Goal: Task Accomplishment & Management: Complete application form

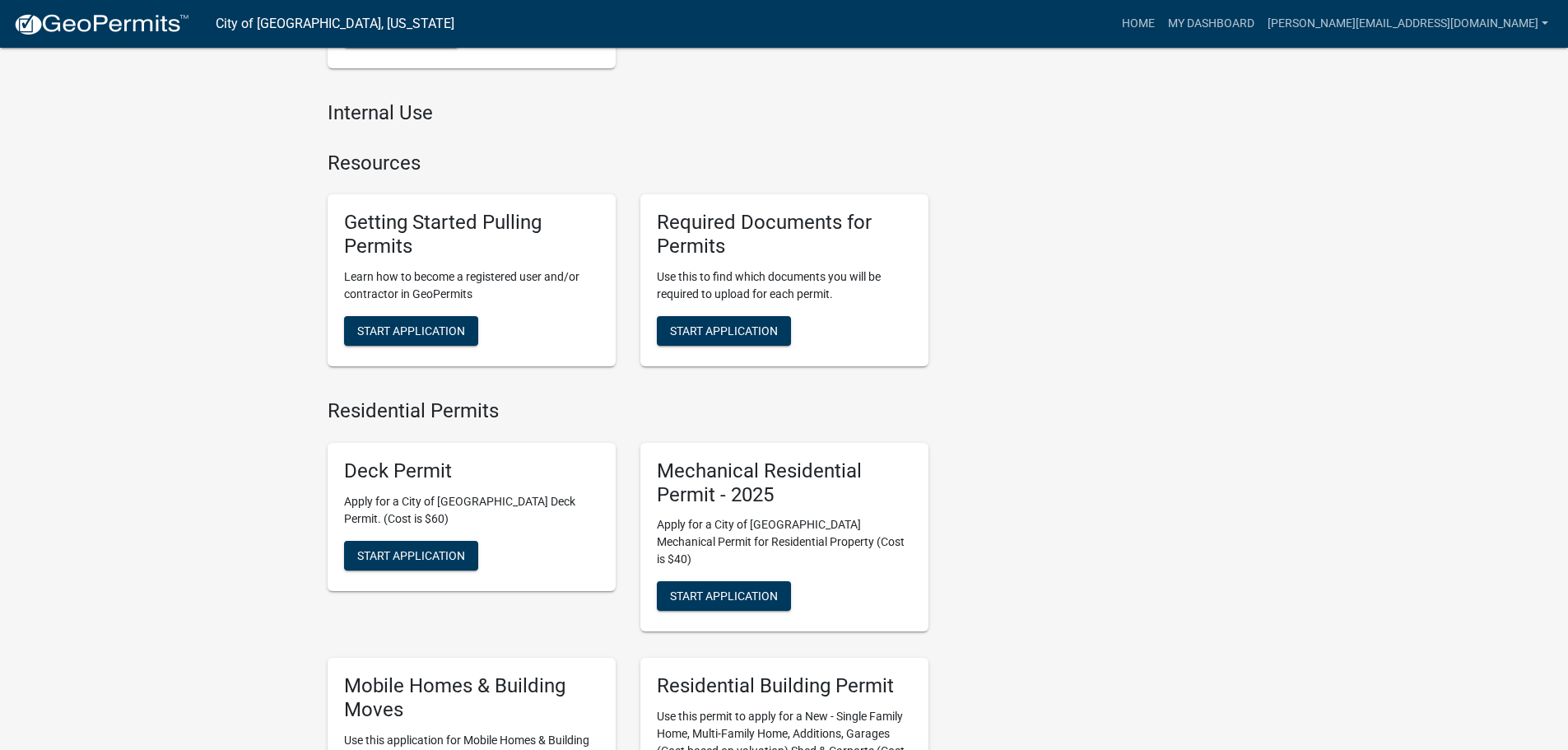
scroll to position [658, 0]
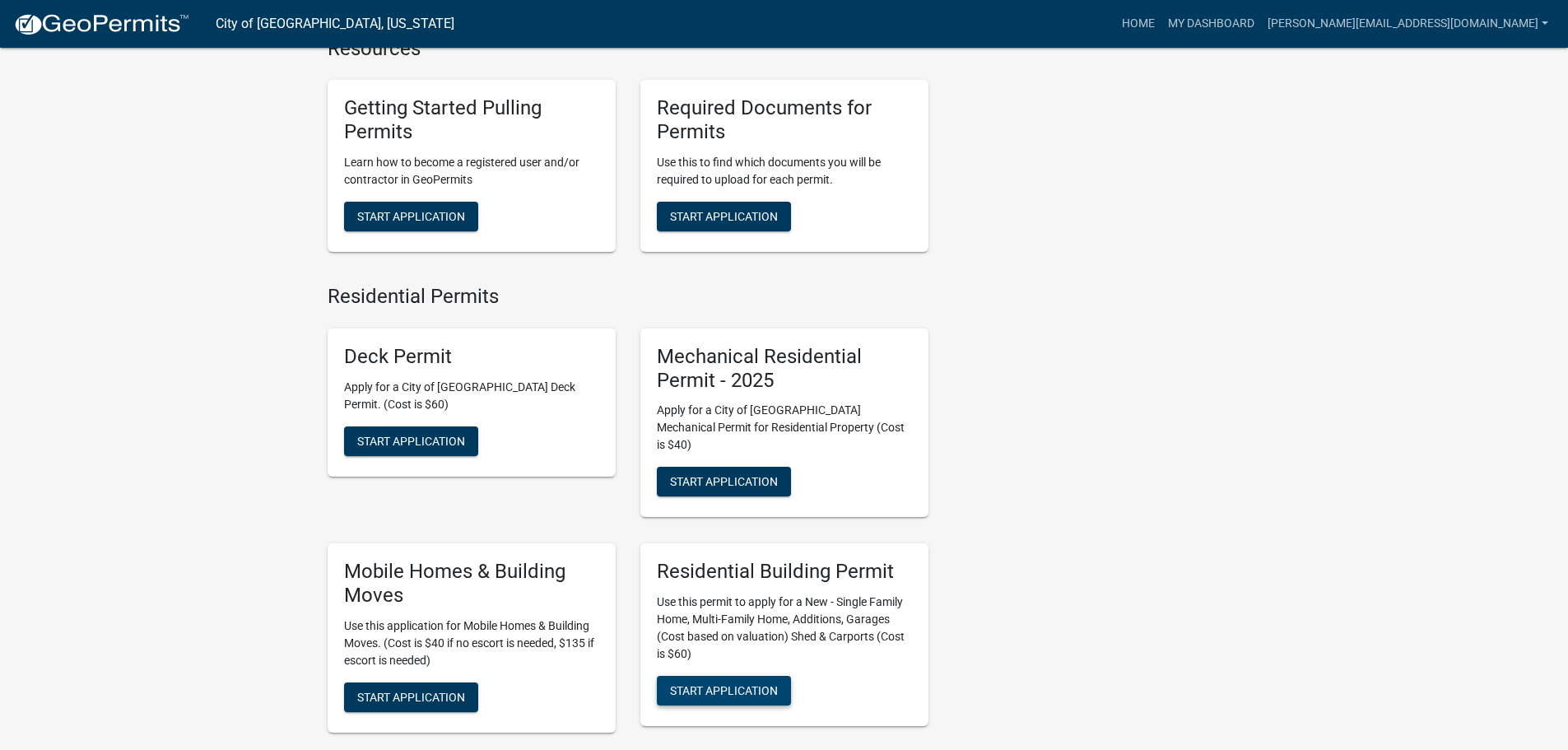
click at [741, 685] on span "Start Application" at bounding box center [723, 690] width 107 height 13
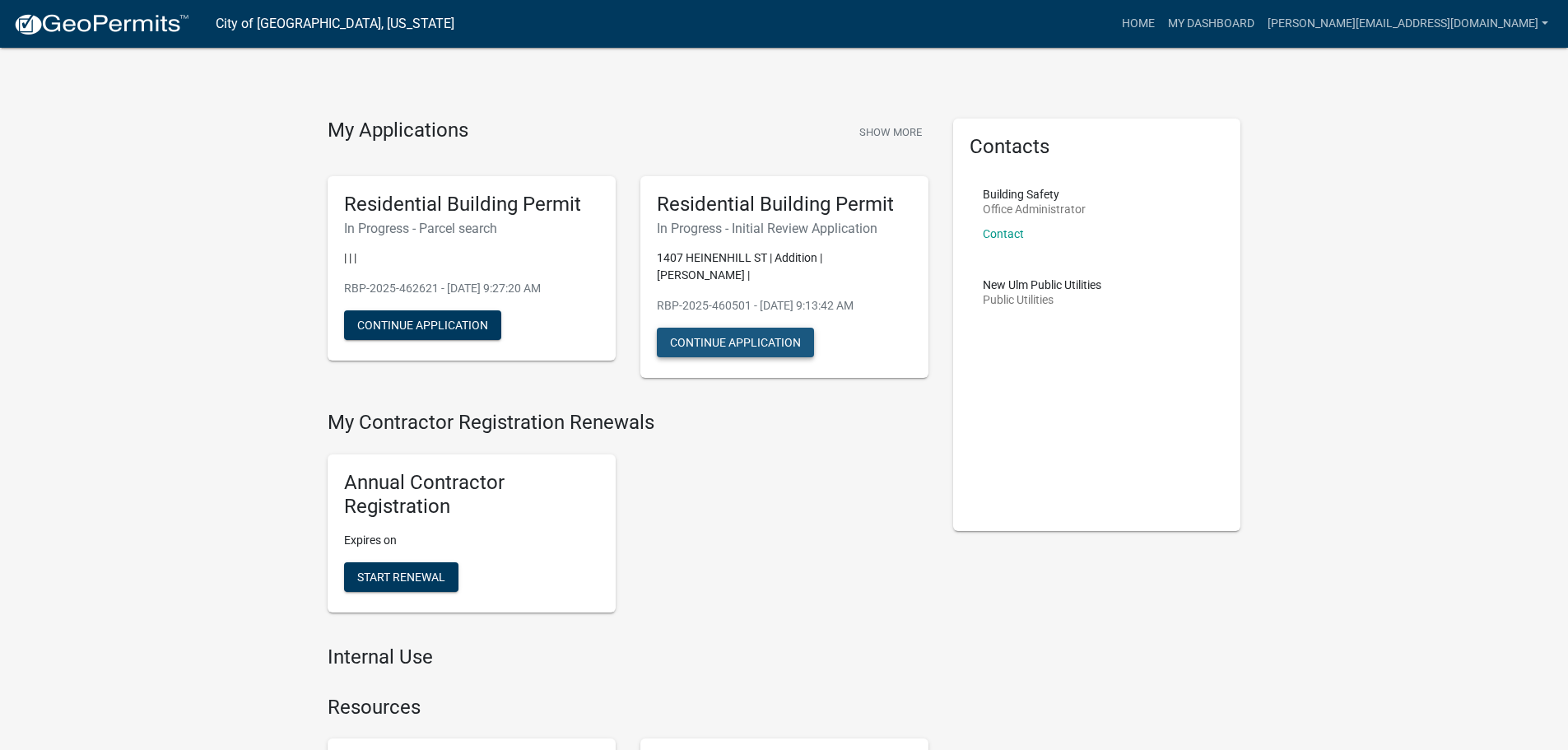
click at [733, 334] on button "Continue Application" at bounding box center [735, 343] width 157 height 29
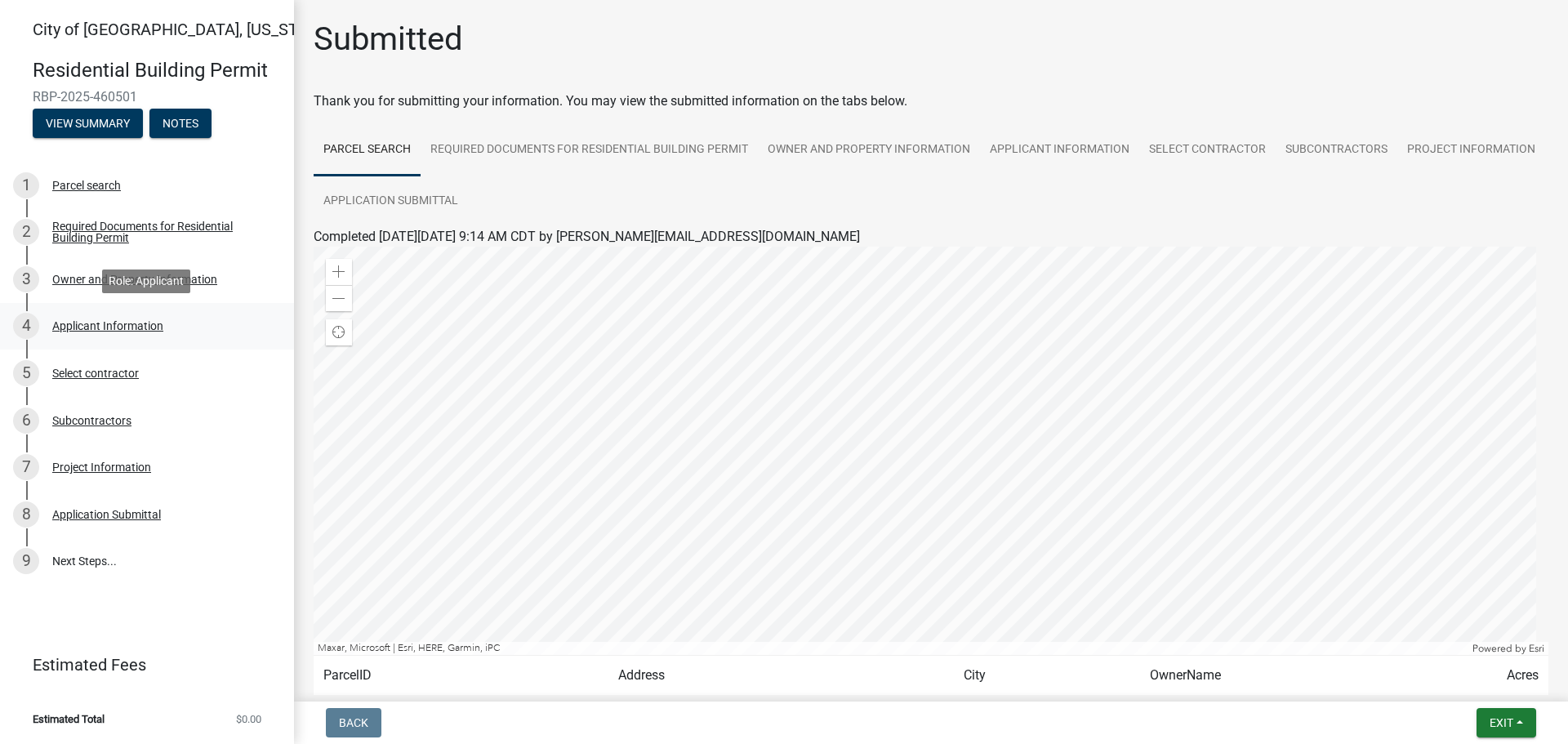
click at [139, 335] on div "4 Applicant Information" at bounding box center [139, 326] width 255 height 26
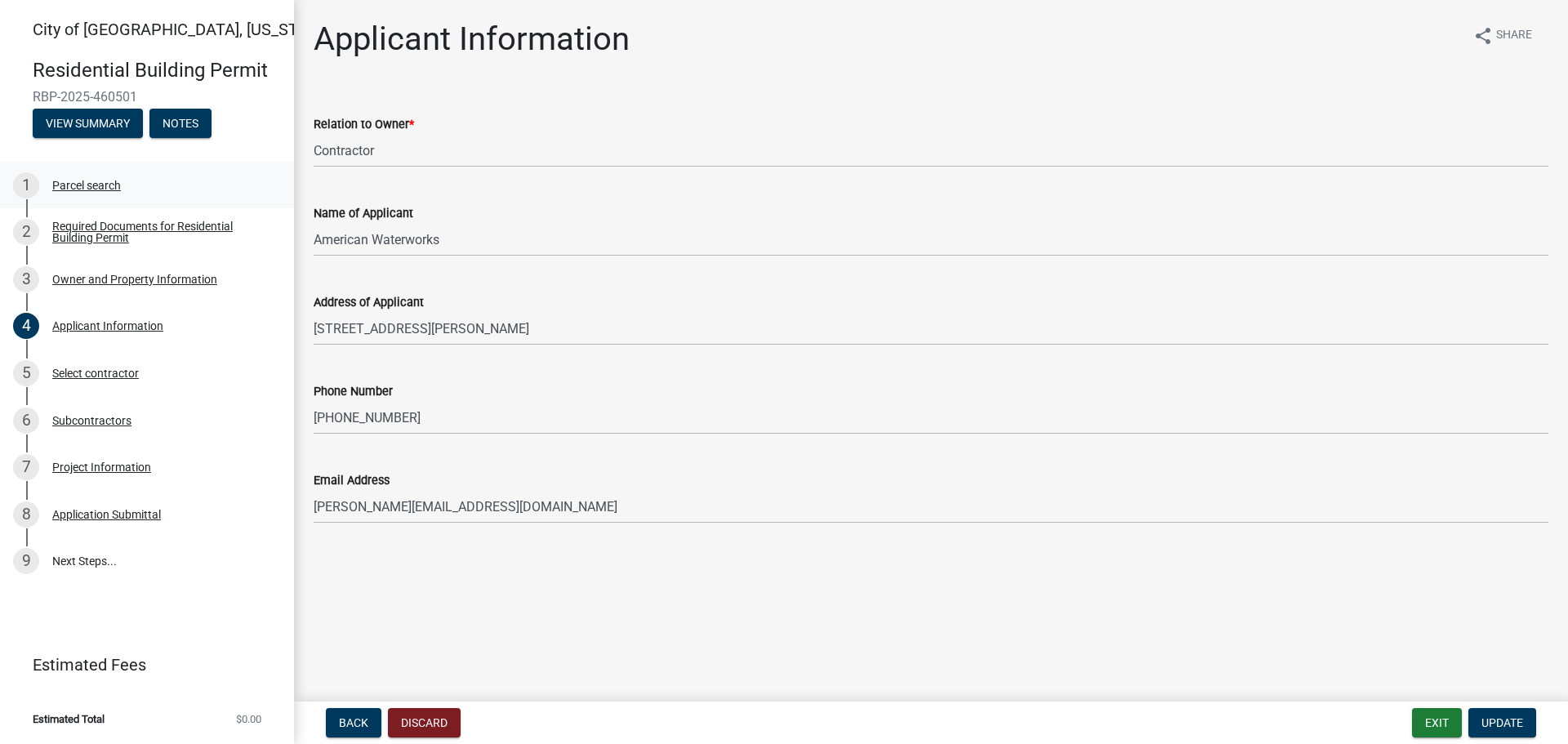
click at [96, 183] on div "Parcel search" at bounding box center [86, 185] width 69 height 12
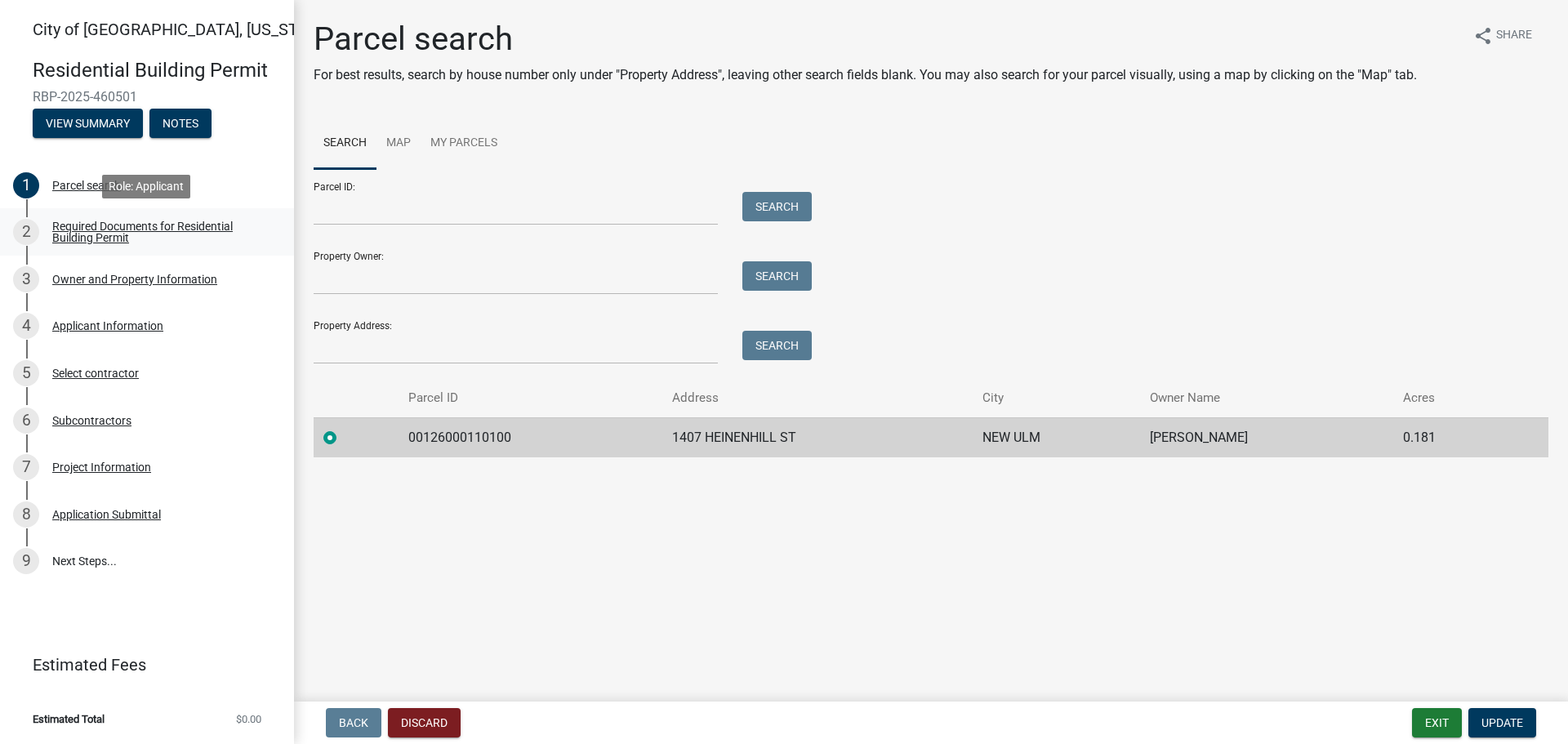
click at [148, 227] on div "Required Documents for Residential Building Permit" at bounding box center [160, 232] width 216 height 23
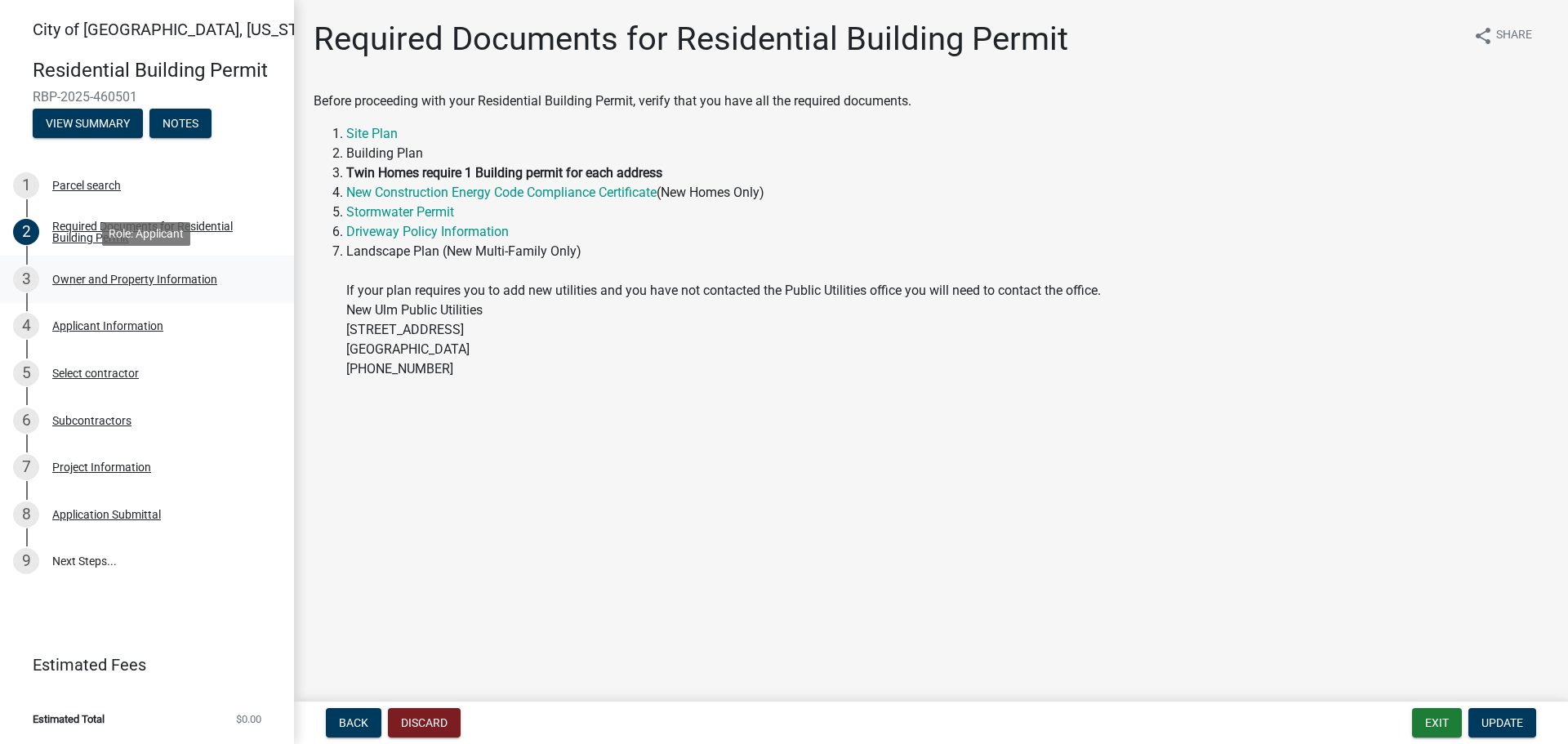
click at [147, 273] on div "Owner and Property Information" at bounding box center [135, 279] width 165 height 12
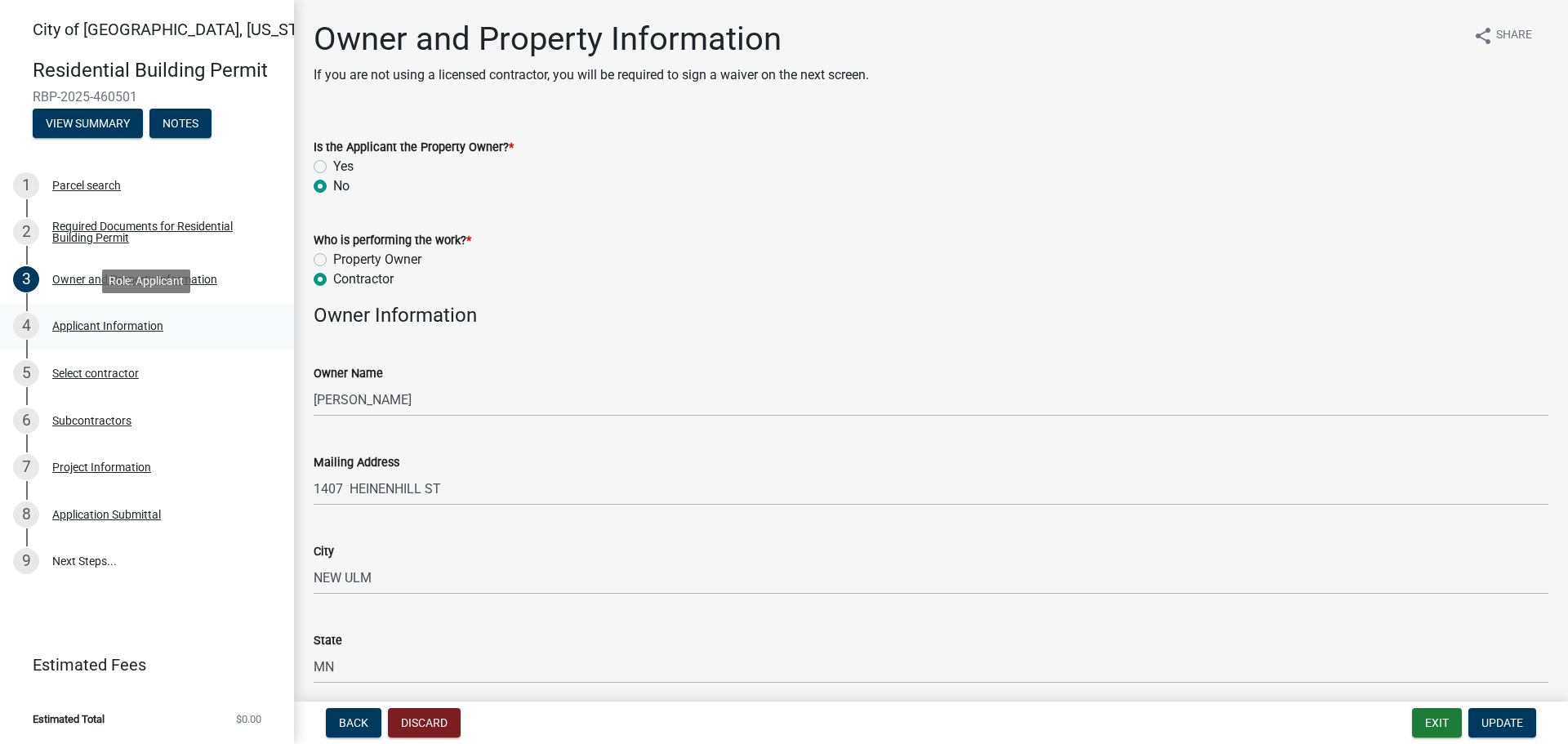
click at [171, 330] on div "4 Applicant Information" at bounding box center [139, 326] width 255 height 26
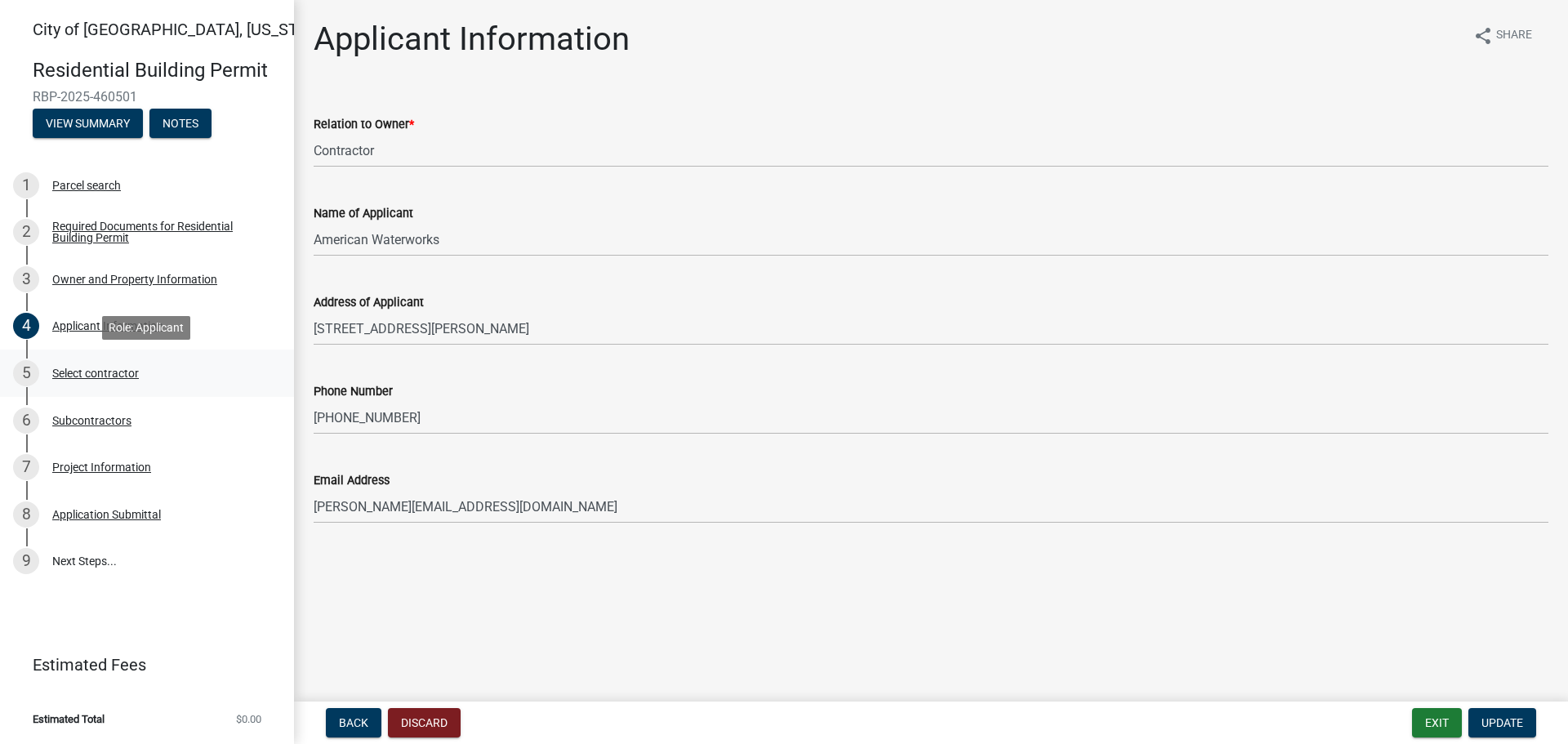
click at [139, 367] on div "5 Select contractor" at bounding box center [139, 373] width 255 height 26
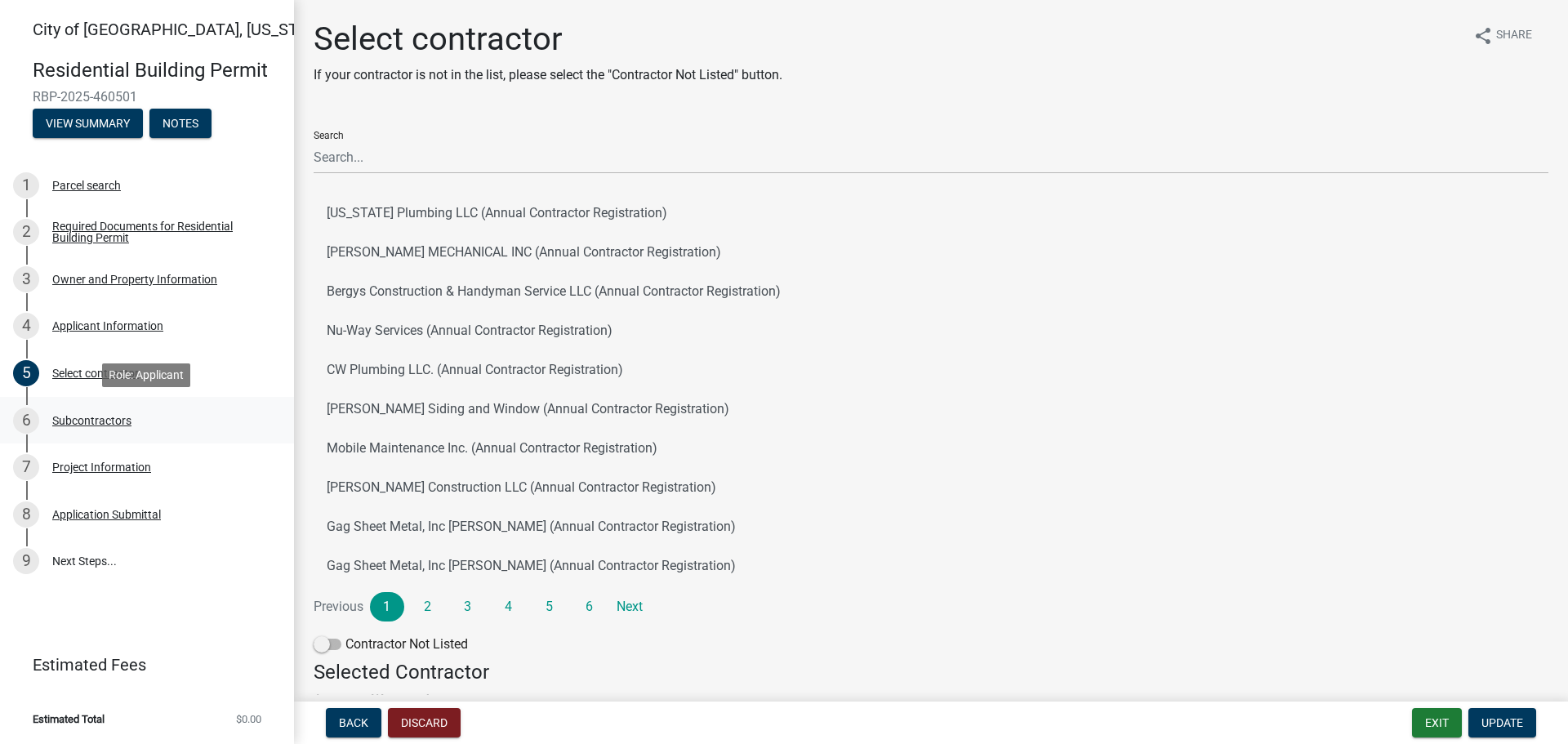
click at [138, 418] on div "6 Subcontractors" at bounding box center [139, 420] width 255 height 26
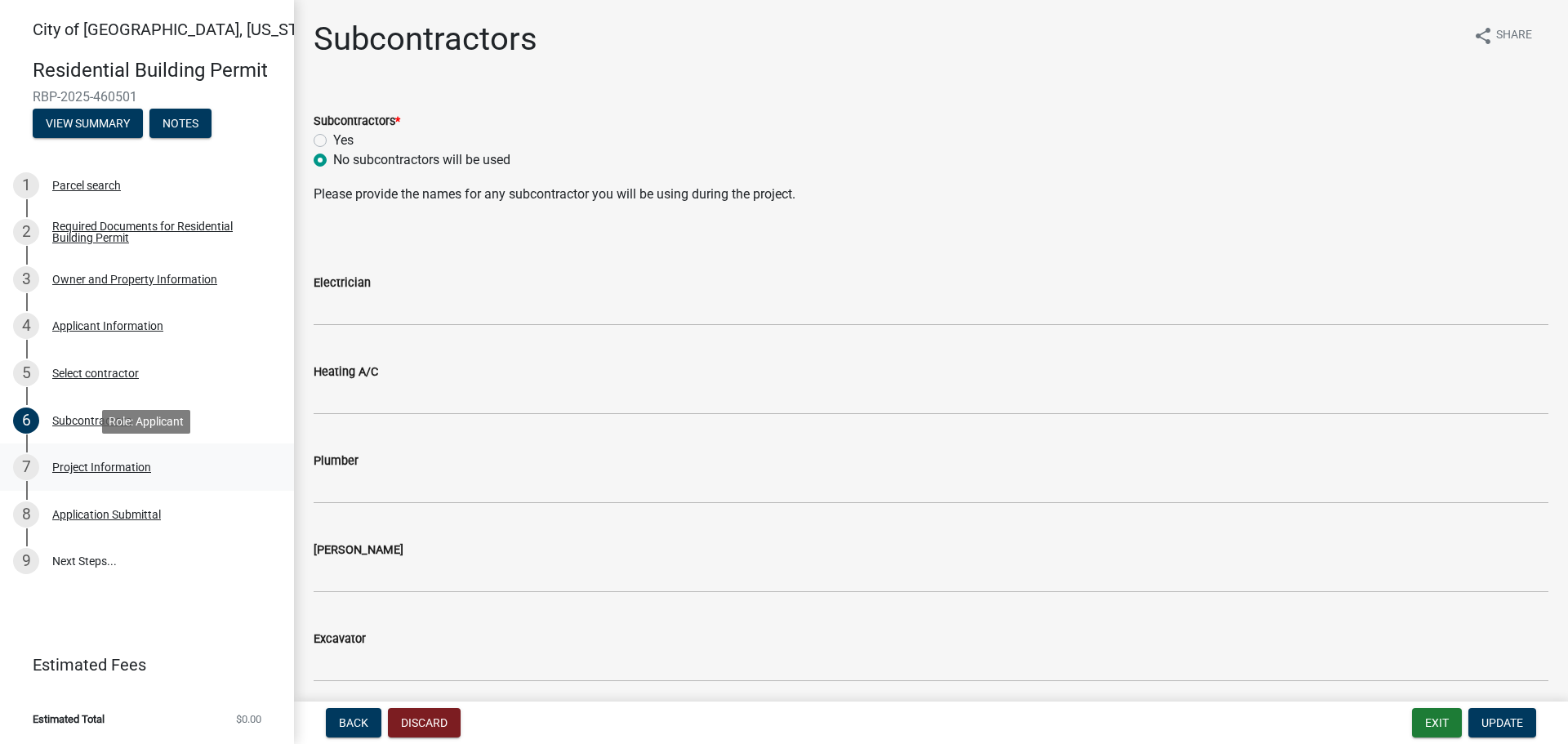
click at [143, 456] on div "7 Project Information" at bounding box center [139, 467] width 255 height 26
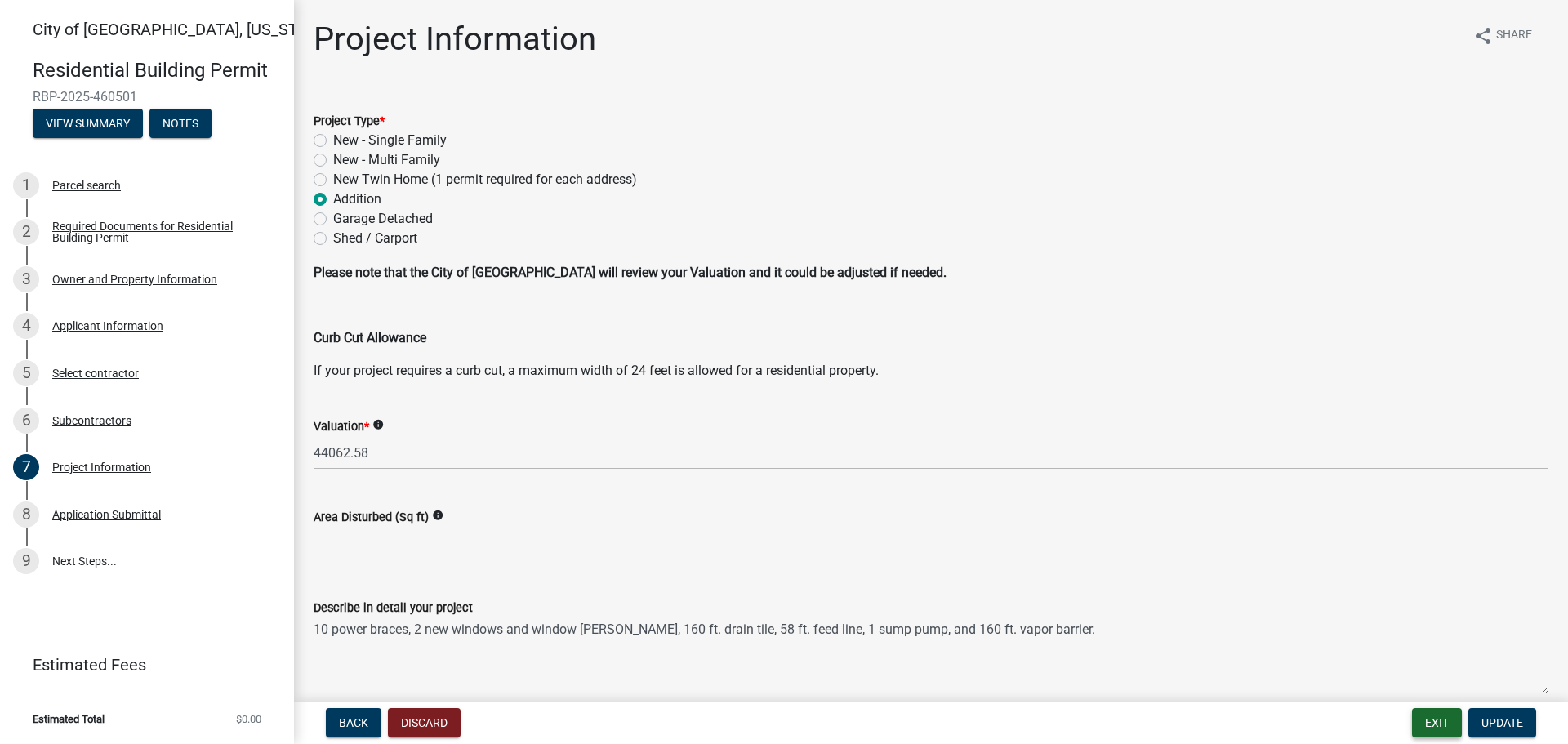
click at [1451, 721] on button "Exit" at bounding box center [1436, 723] width 49 height 29
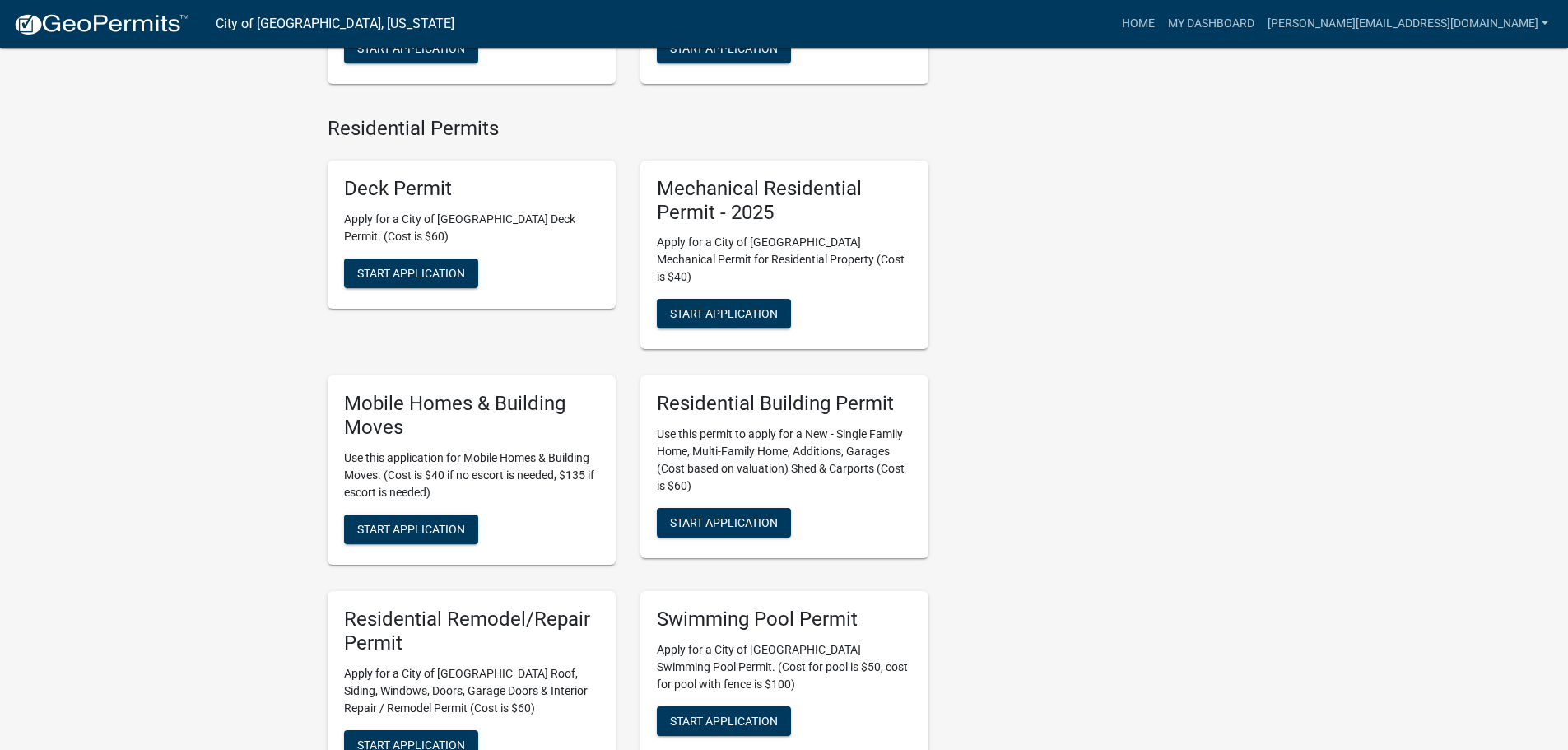
scroll to position [905, 0]
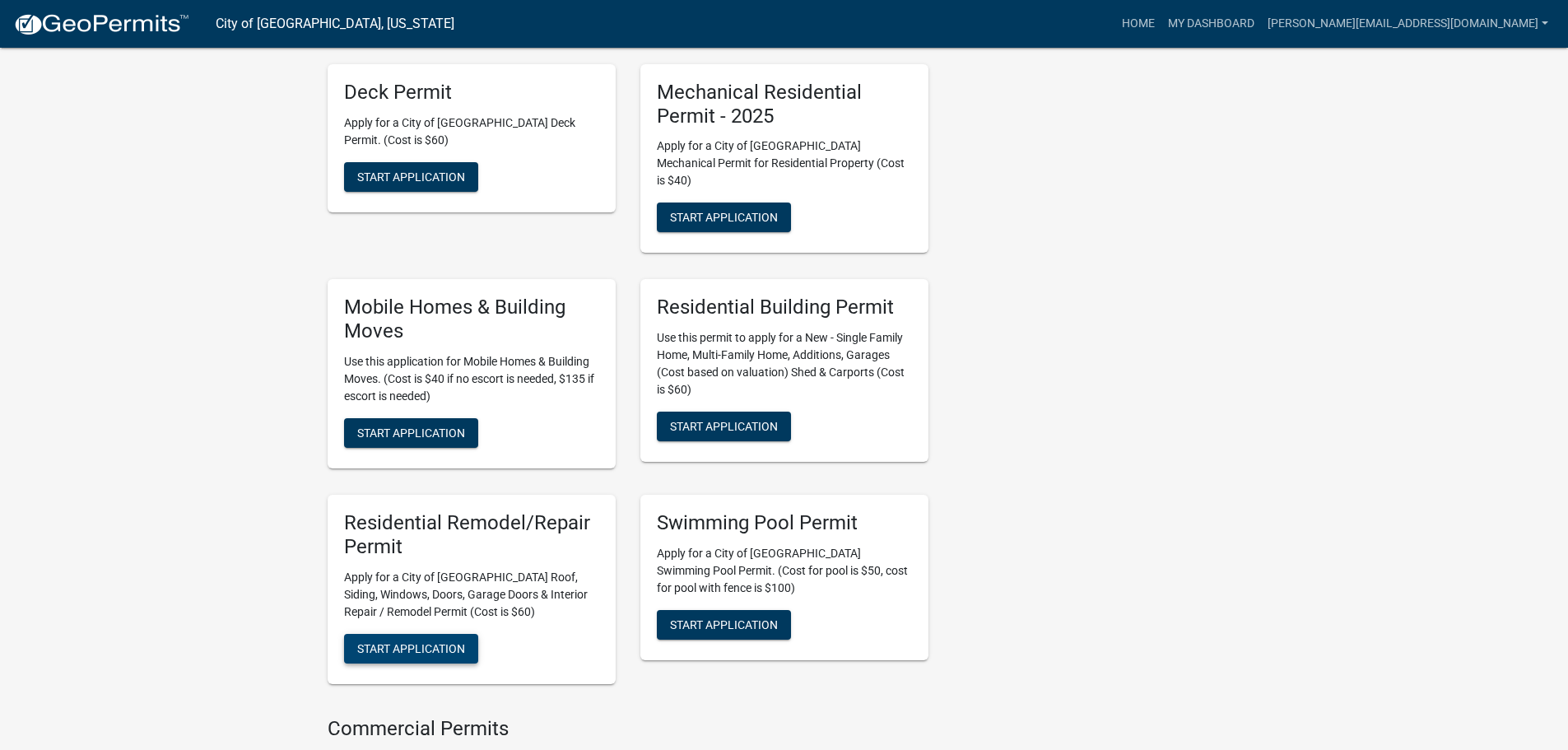
click at [455, 641] on button "Start Application" at bounding box center [410, 648] width 134 height 29
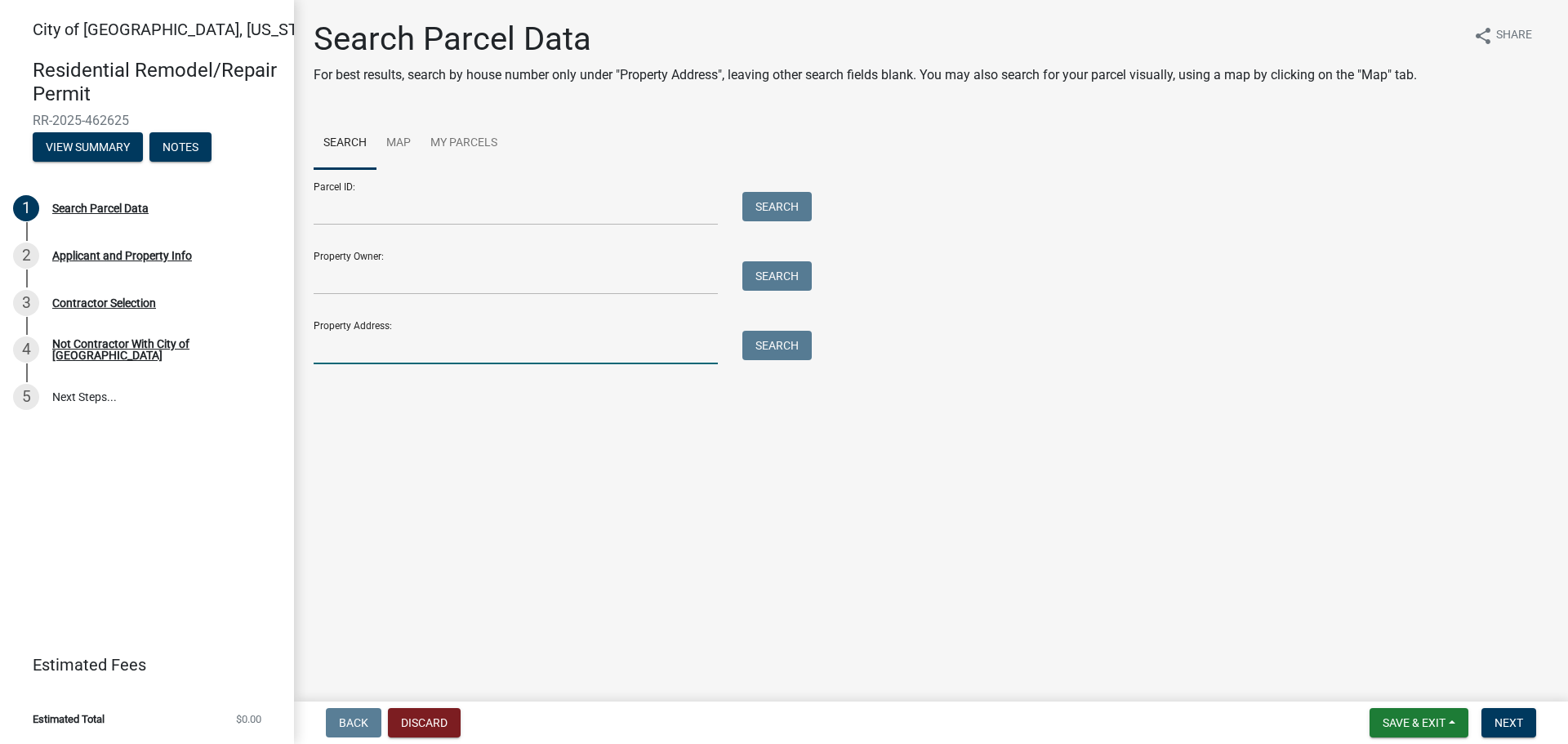
drag, startPoint x: 422, startPoint y: 341, endPoint x: 432, endPoint y: 354, distance: 16.4
click at [422, 341] on input "Property Address:" at bounding box center [515, 347] width 404 height 34
click at [770, 349] on button "Search" at bounding box center [777, 345] width 70 height 29
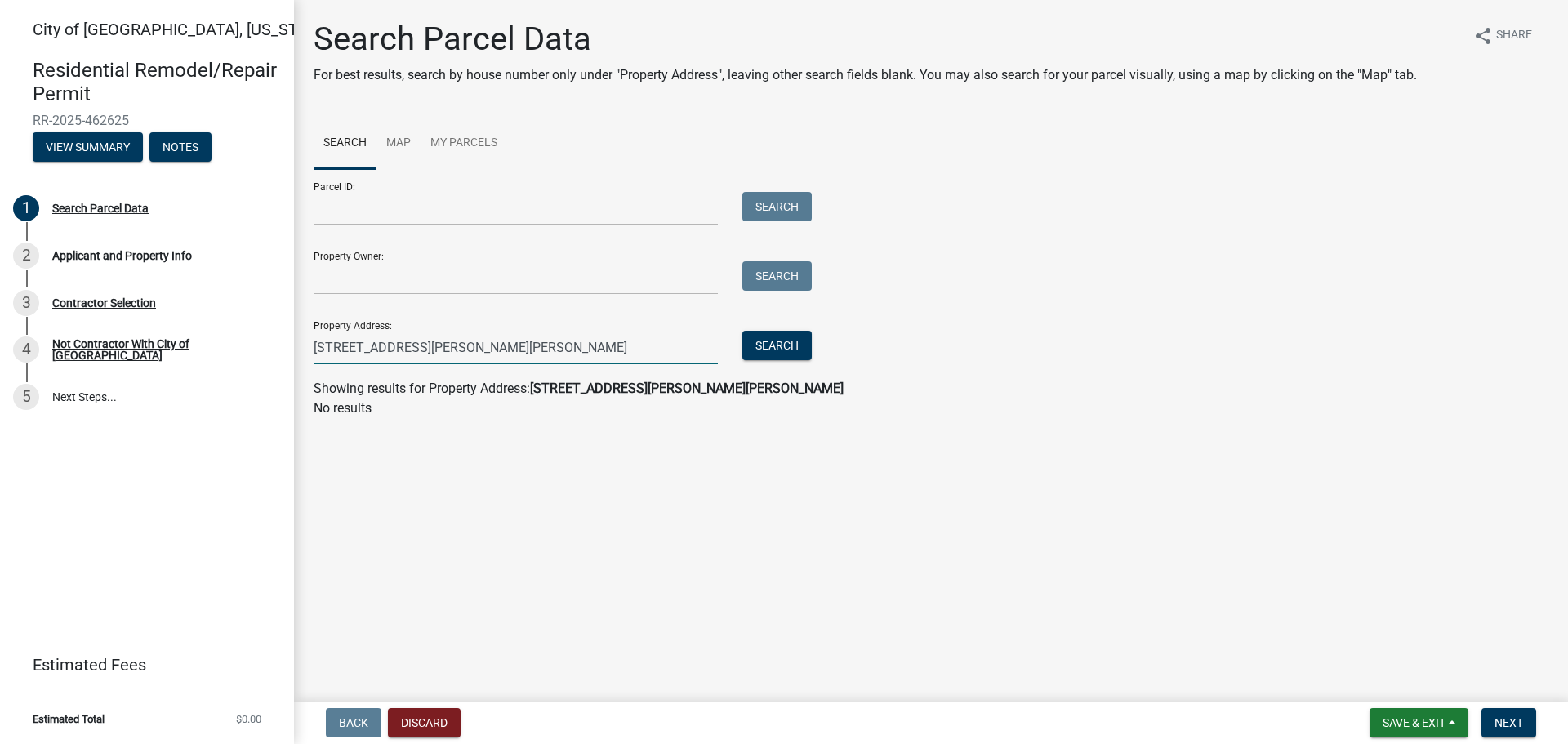
click at [392, 351] on input "[STREET_ADDRESS][PERSON_NAME][PERSON_NAME]" at bounding box center [515, 347] width 404 height 34
type input "[STREET_ADDRESS]"
drag, startPoint x: 617, startPoint y: 356, endPoint x: 235, endPoint y: 347, distance: 382.1
click at [238, 347] on div "City of [GEOGRAPHIC_DATA], [US_STATE] Residential Remodel/Repair Permit RR-2025…" at bounding box center [784, 372] width 1568 height 744
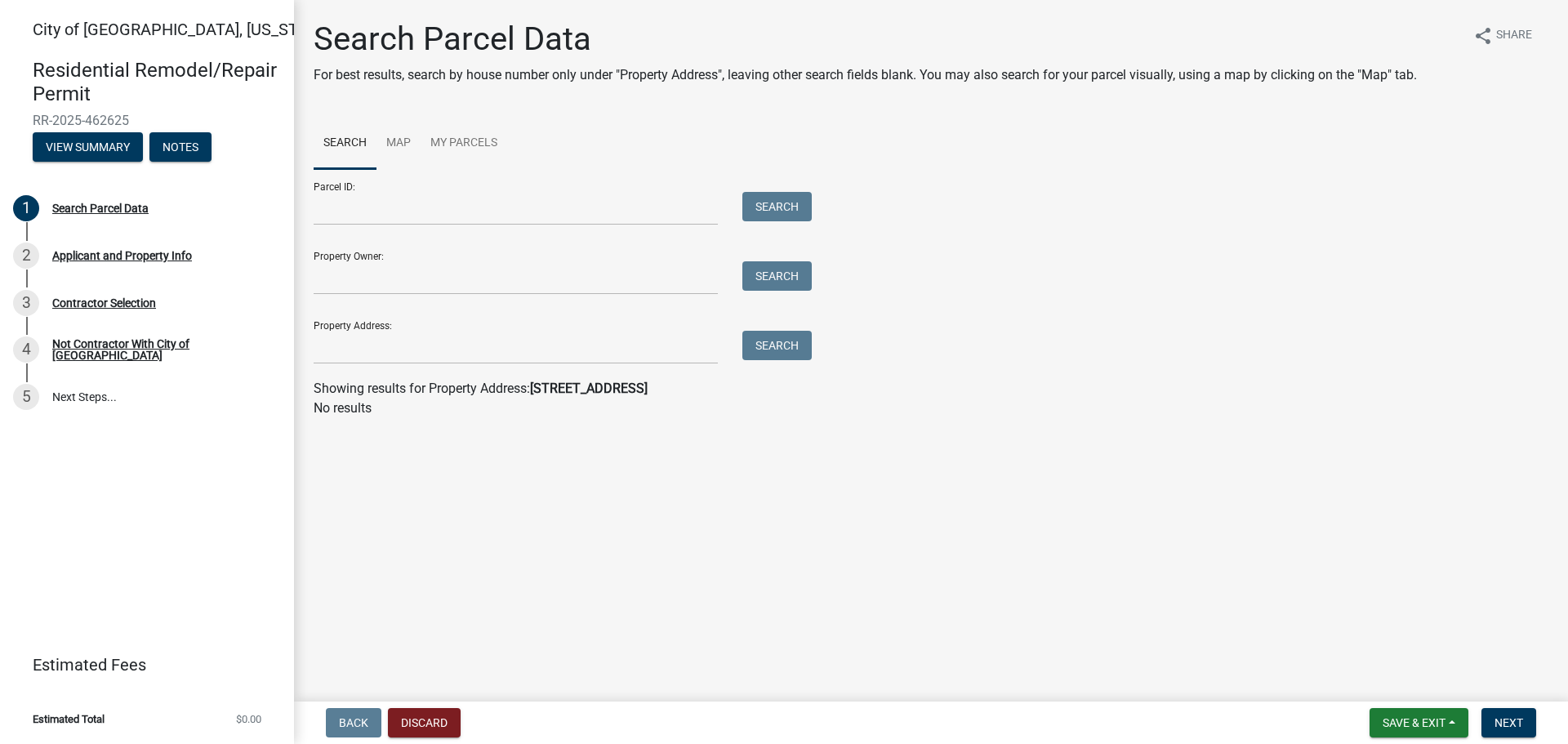
drag, startPoint x: 490, startPoint y: 247, endPoint x: 482, endPoint y: 264, distance: 18.8
click at [490, 249] on div "Property Owner: Search" at bounding box center [559, 266] width 490 height 56
click at [477, 270] on input "Property Owner:" at bounding box center [515, 278] width 404 height 34
type input "[PERSON_NAME]"
drag, startPoint x: 470, startPoint y: 289, endPoint x: 195, endPoint y: 276, distance: 275.3
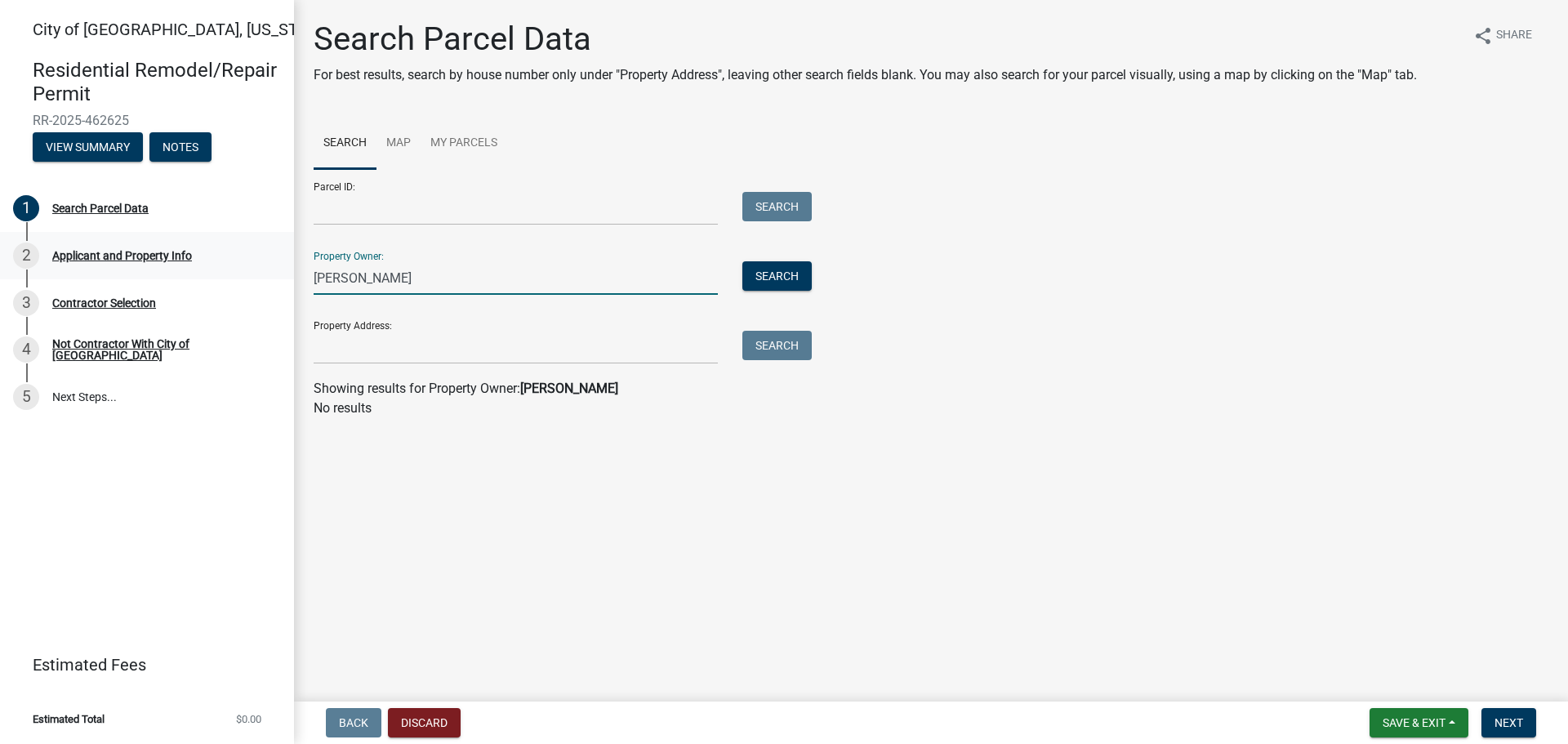
click at [197, 276] on div "City of [GEOGRAPHIC_DATA], [US_STATE] Residential Remodel/Repair Permit RR-2025…" at bounding box center [784, 372] width 1568 height 744
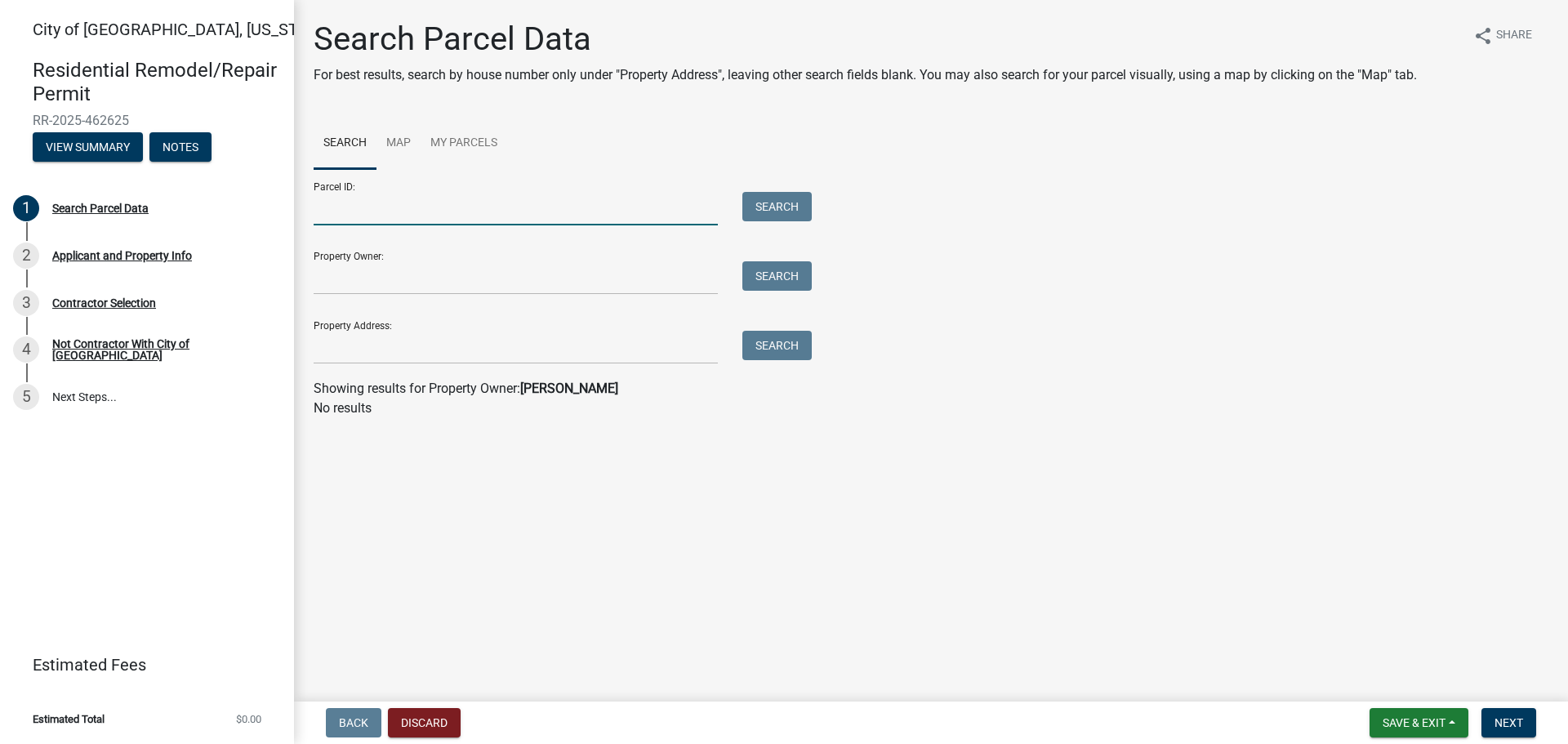
click at [384, 220] on input "Parcel ID:" at bounding box center [515, 208] width 404 height 34
paste input "00126000110100"
type input "00126000110100"
click at [767, 202] on button "Search" at bounding box center [777, 206] width 70 height 29
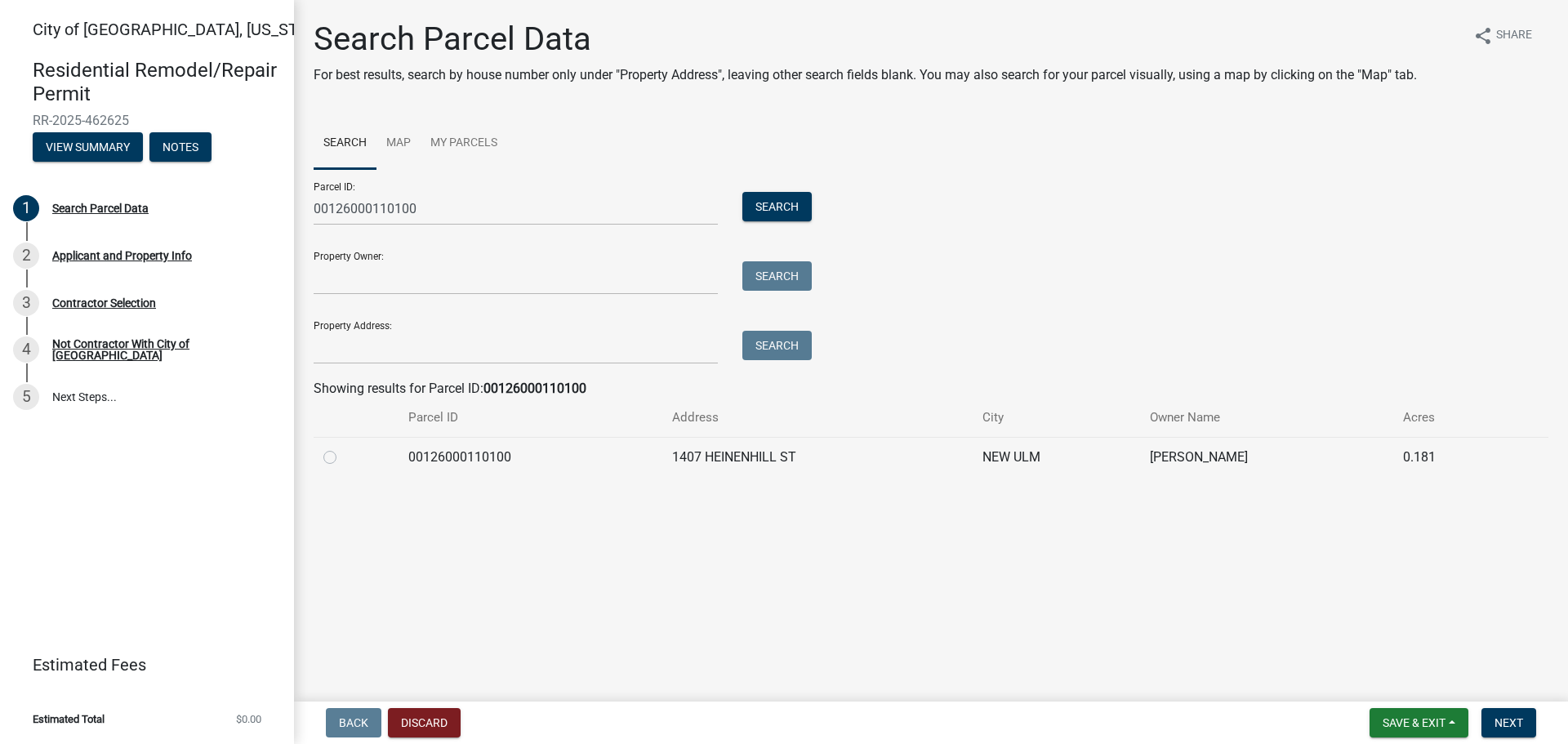
click at [1024, 458] on td "NEW ULM" at bounding box center [1056, 456] width 168 height 40
click at [343, 448] on label at bounding box center [343, 448] width 0 height 0
click at [343, 458] on input "radio" at bounding box center [348, 452] width 11 height 11
radio input "true"
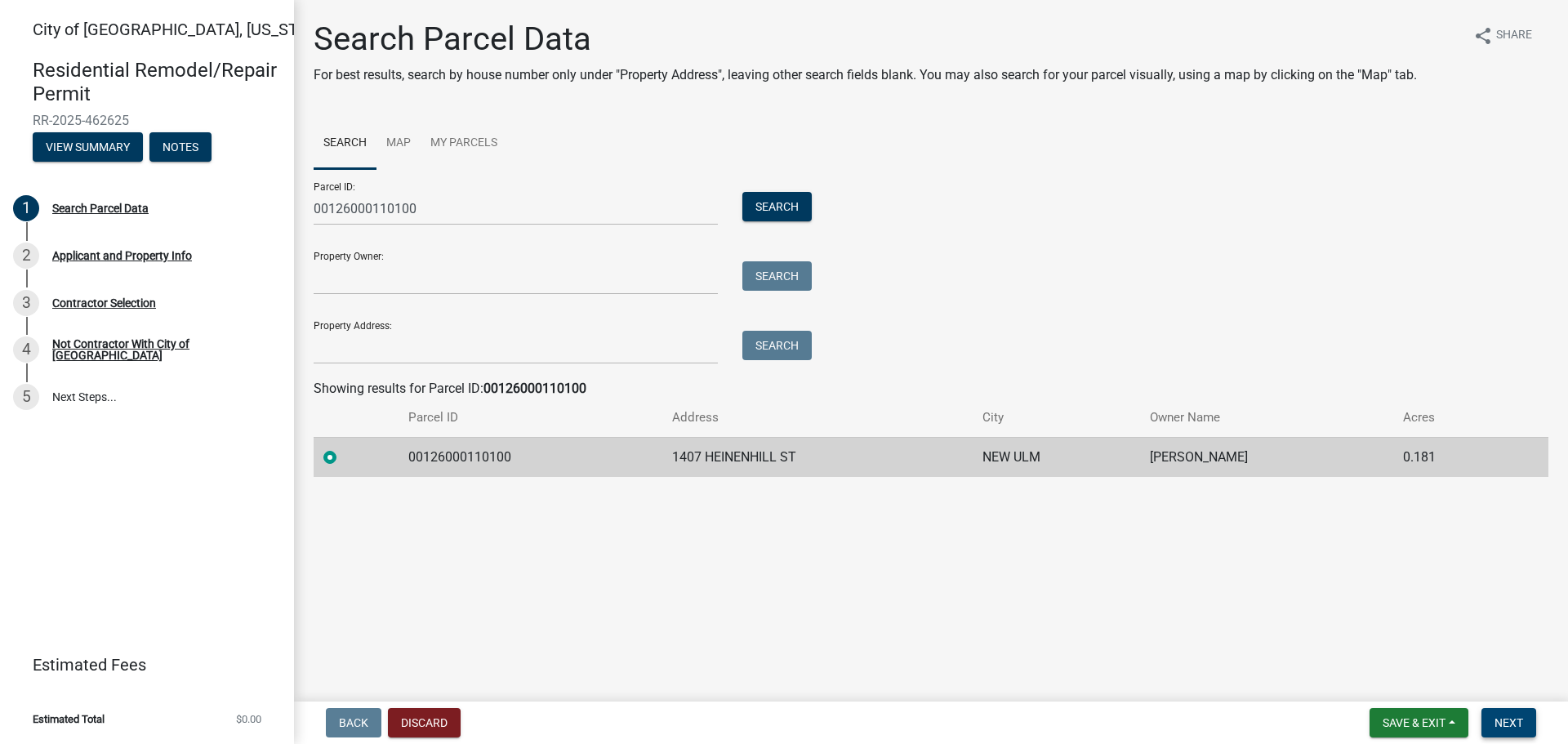
click at [1511, 722] on span "Next" at bounding box center [1509, 722] width 29 height 13
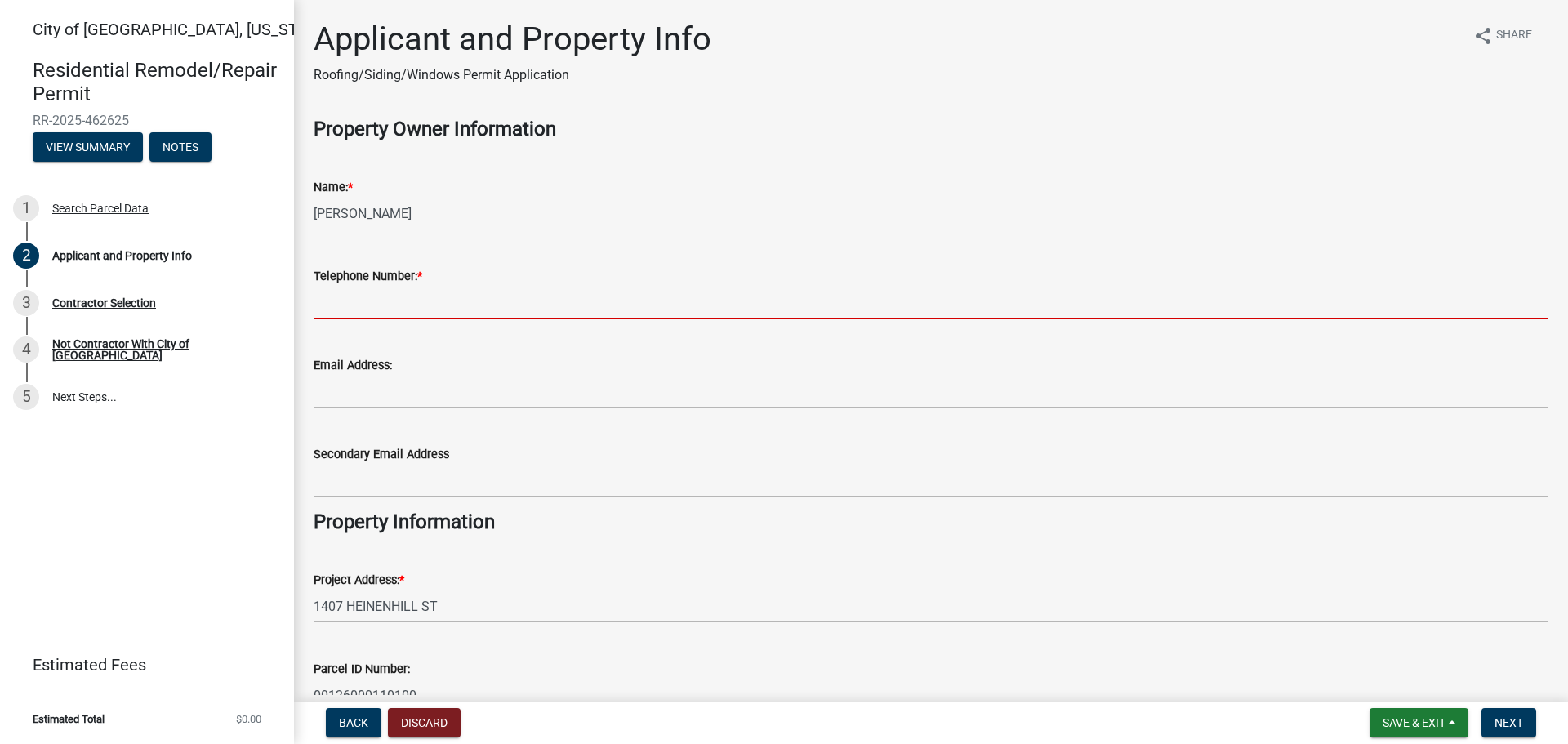
click at [362, 304] on input "Telephone Number: *" at bounding box center [931, 302] width 1235 height 34
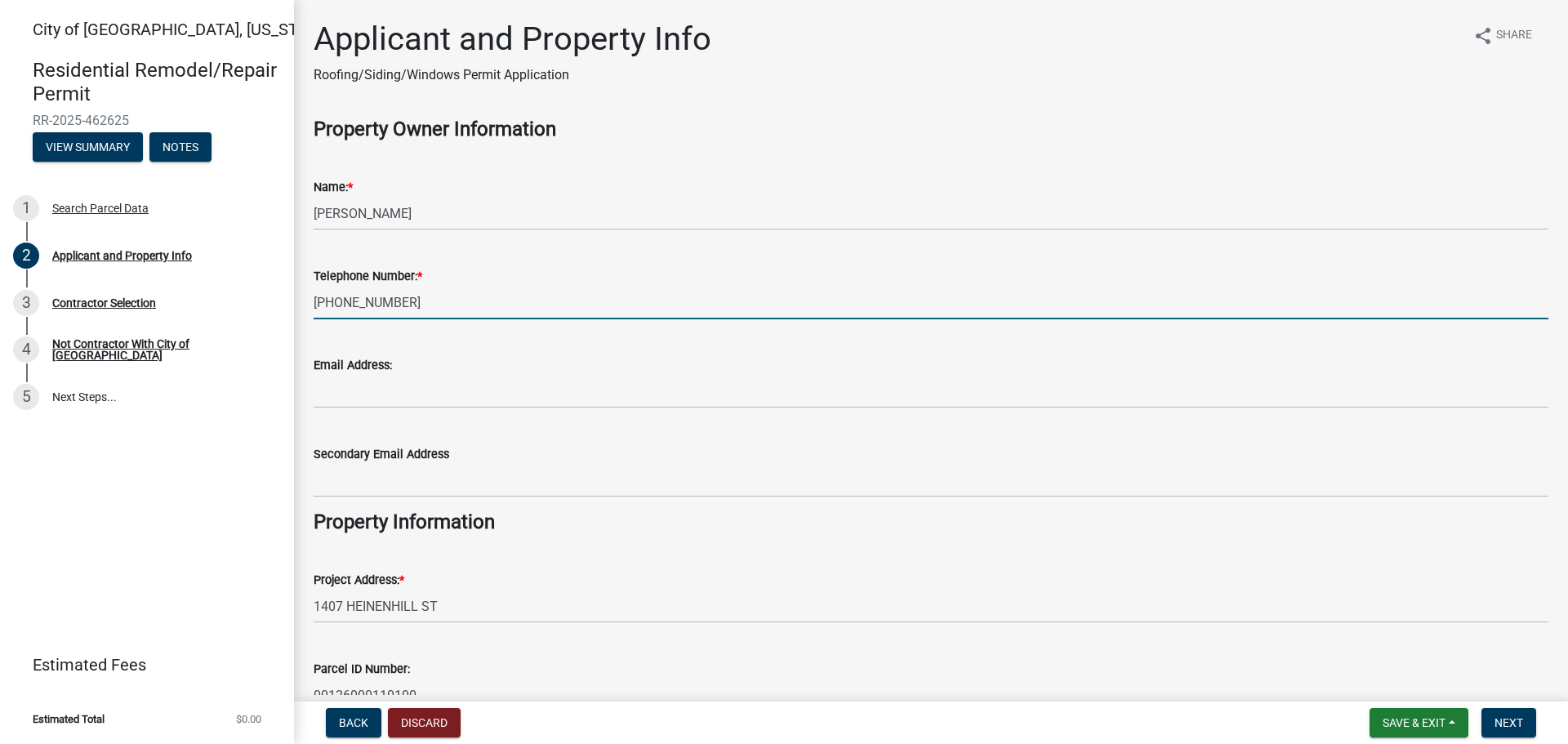
type input "[PHONE_NUMBER]"
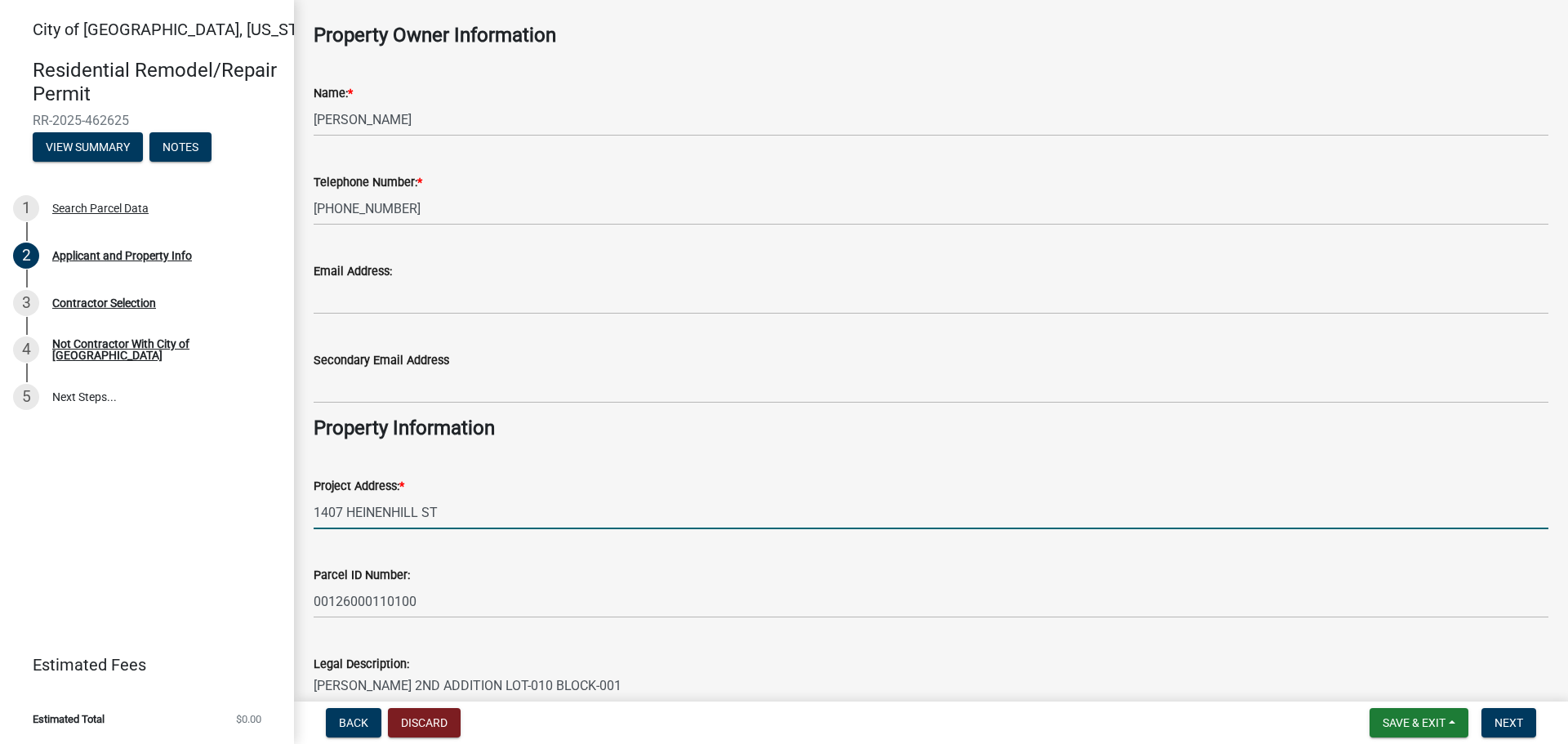
scroll to position [227, 0]
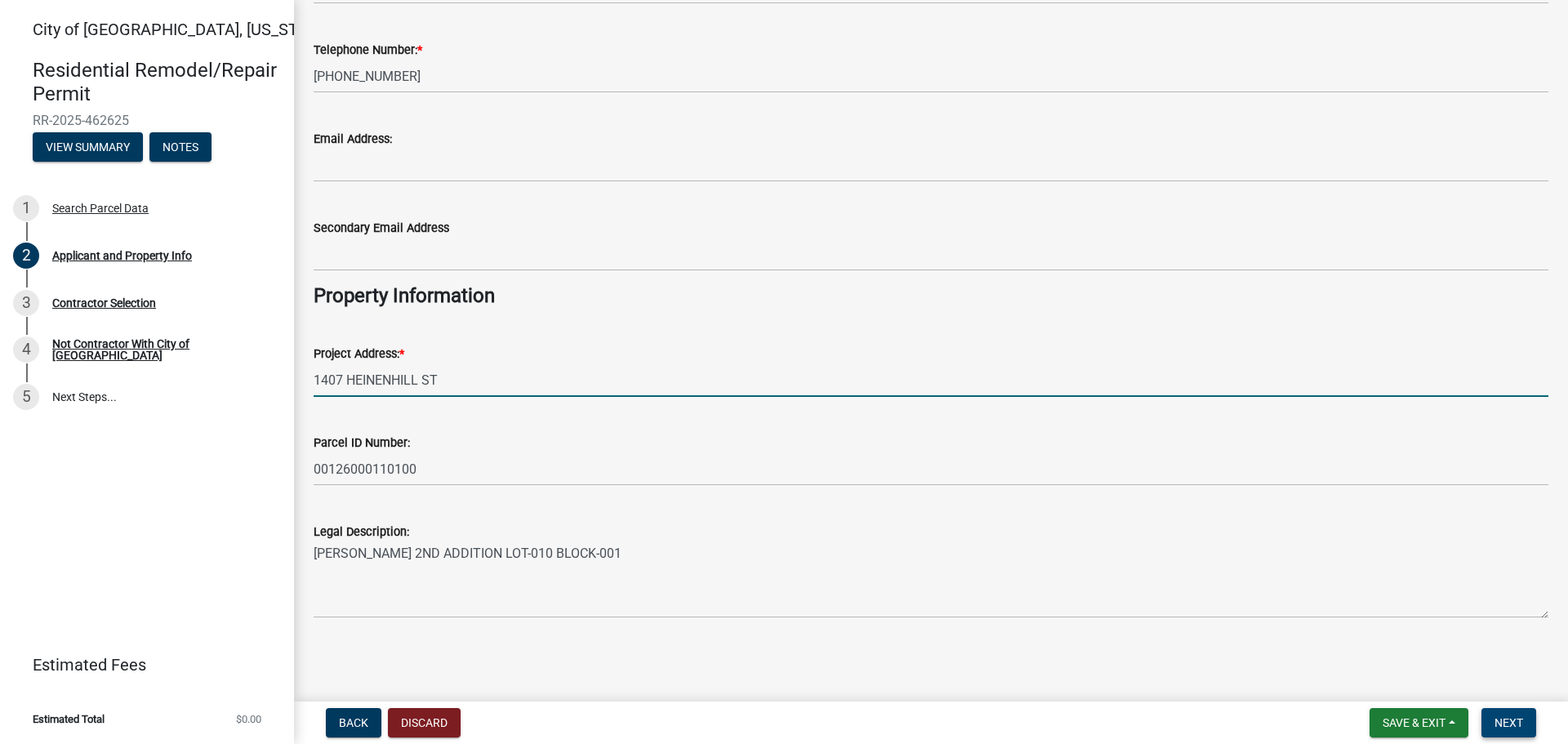
click at [1502, 719] on span "Next" at bounding box center [1509, 722] width 29 height 13
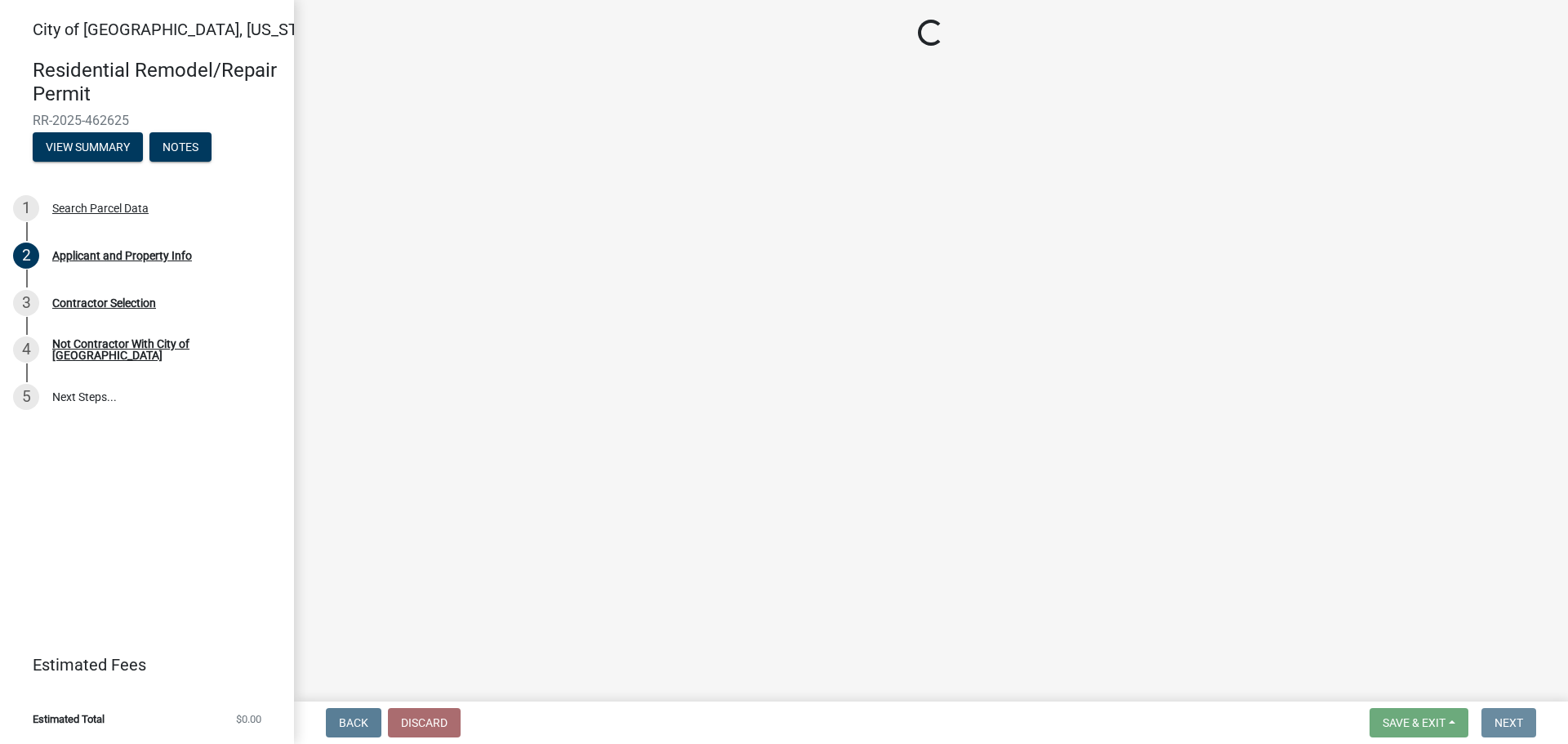
scroll to position [0, 0]
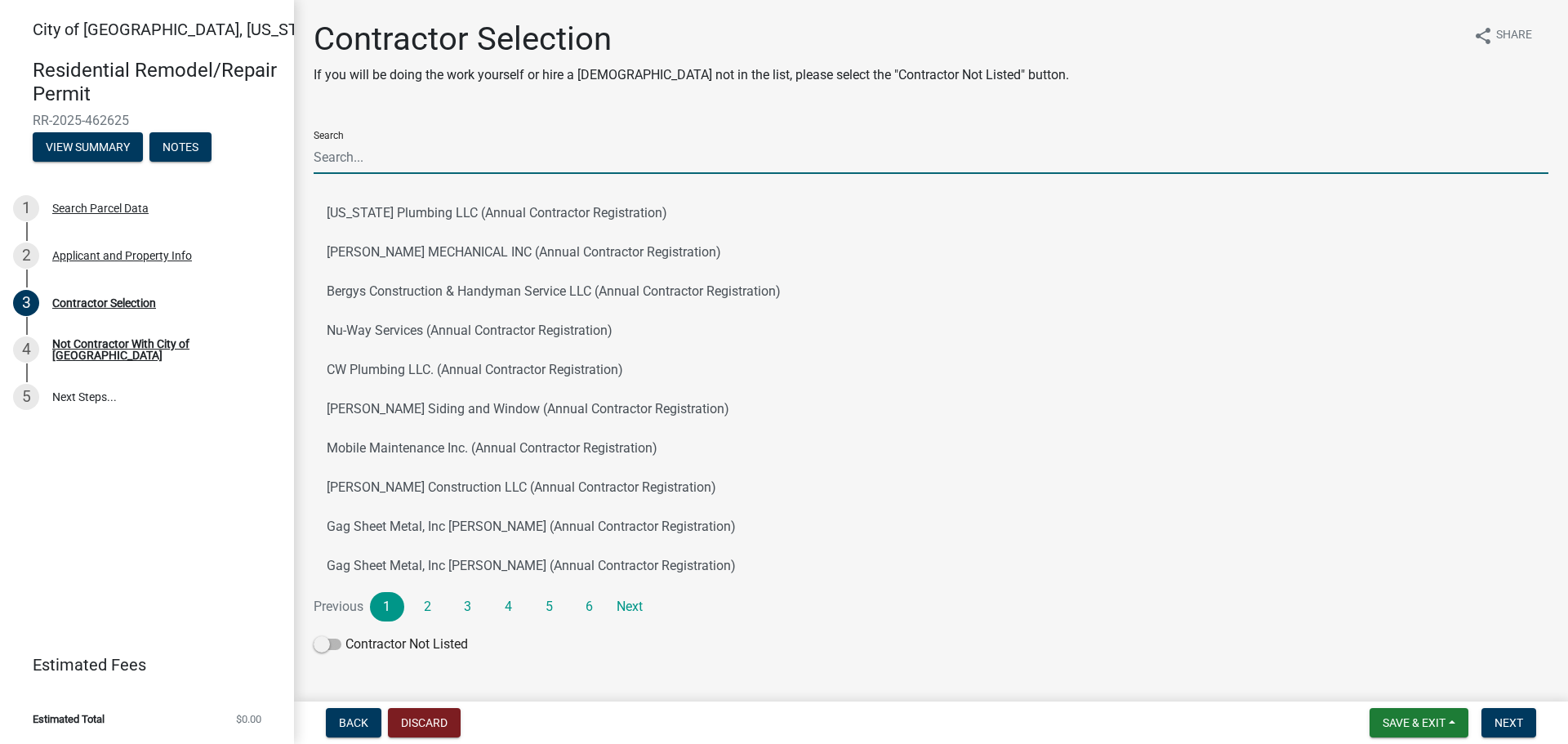
click at [449, 151] on input "Search" at bounding box center [931, 157] width 1235 height 34
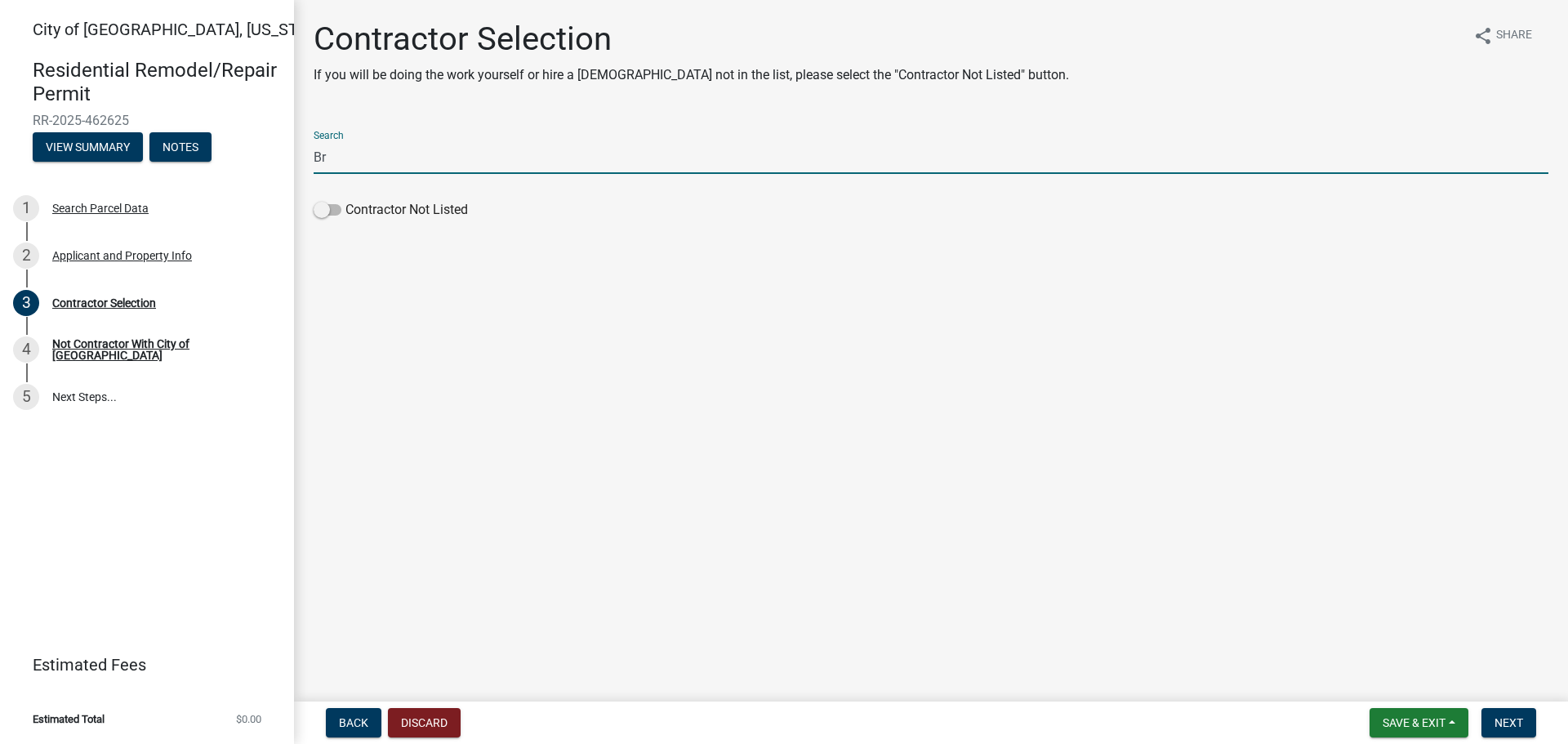
type input "B"
type input "American"
click at [684, 351] on main "Contractor Selection If you will be doing the work yourself or hire a [DEMOGRAP…" at bounding box center [930, 347] width 1274 height 695
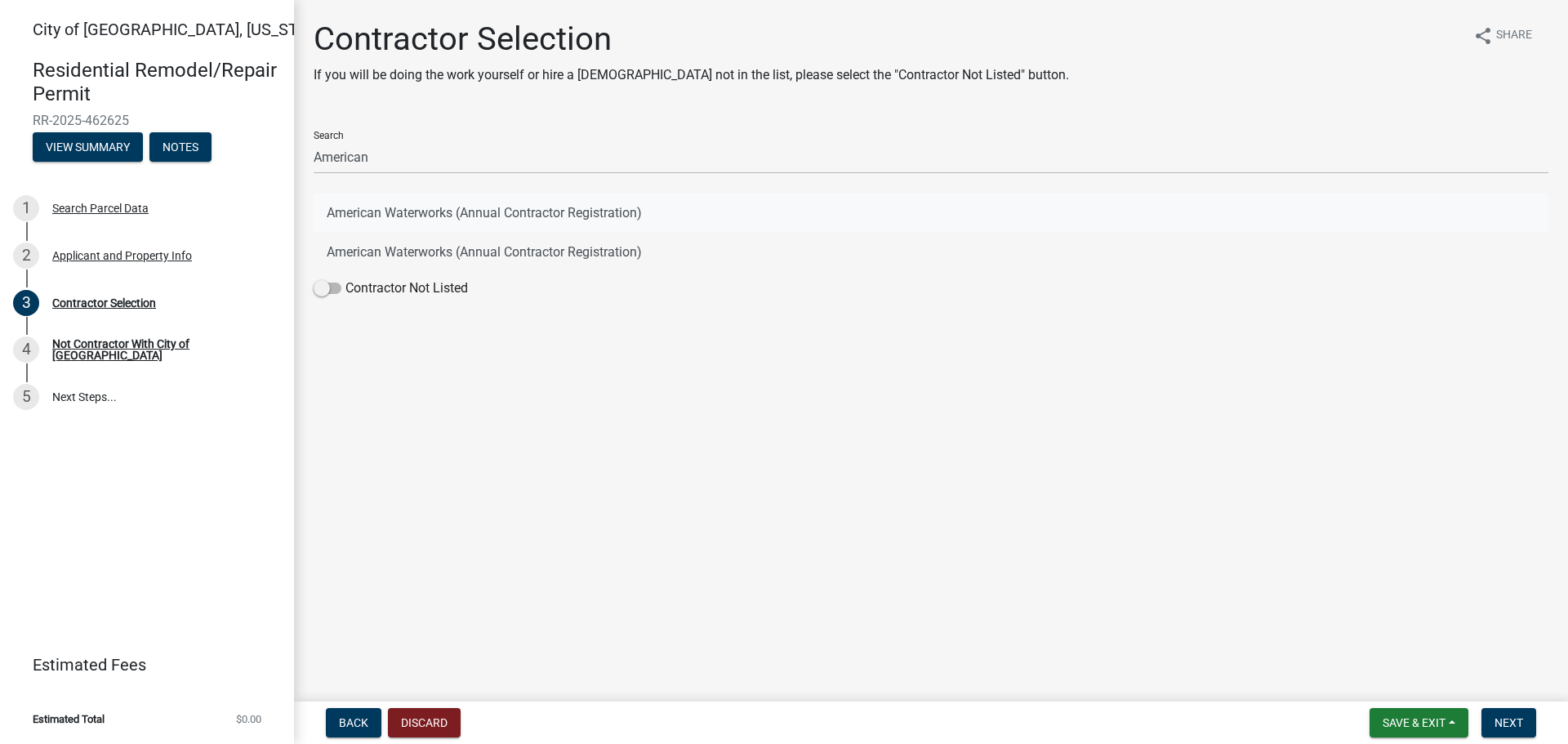
click at [528, 216] on button "American Waterworks (Annual Contractor Registration)" at bounding box center [931, 213] width 1235 height 39
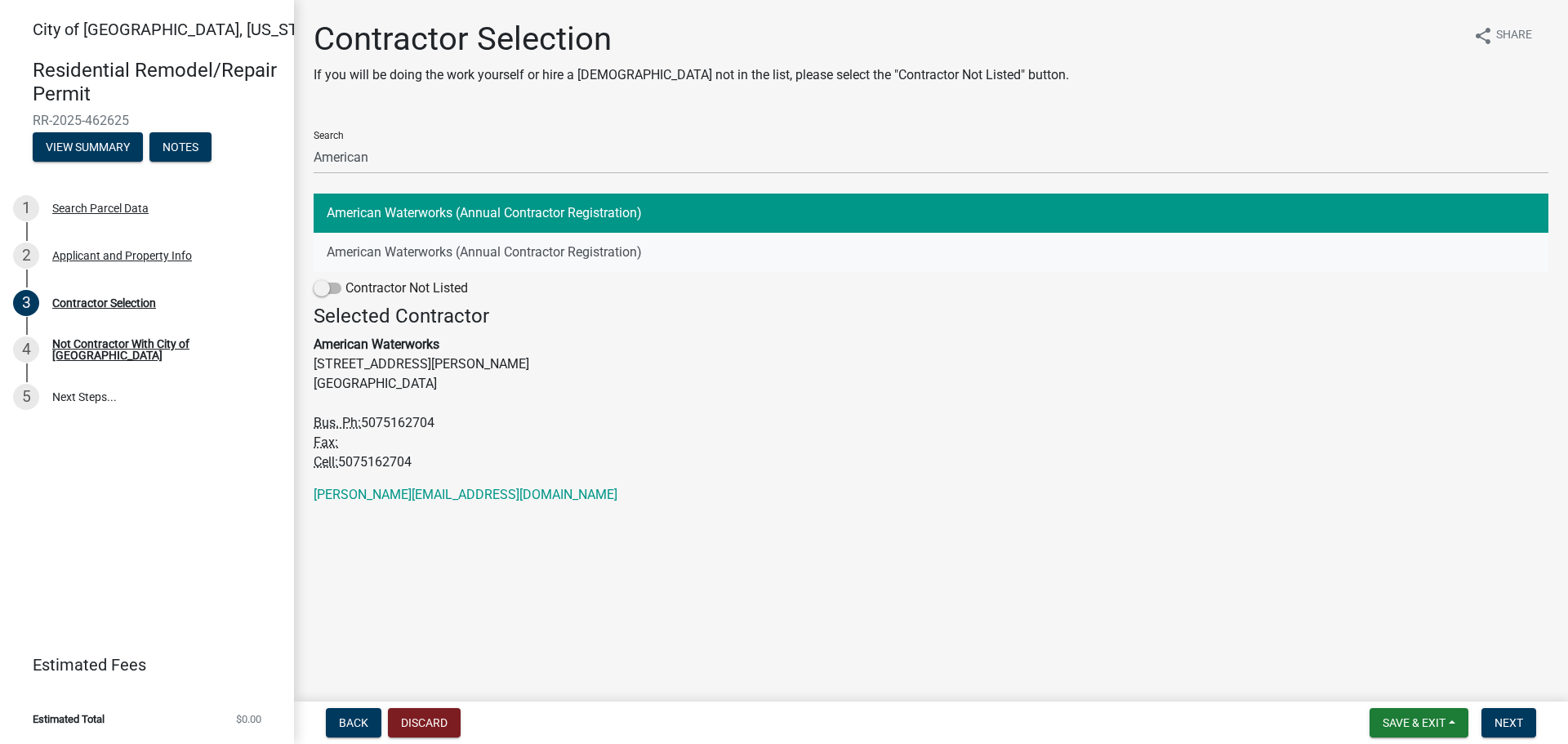
click at [543, 251] on button "American Waterworks (Annual Contractor Registration)" at bounding box center [931, 252] width 1235 height 39
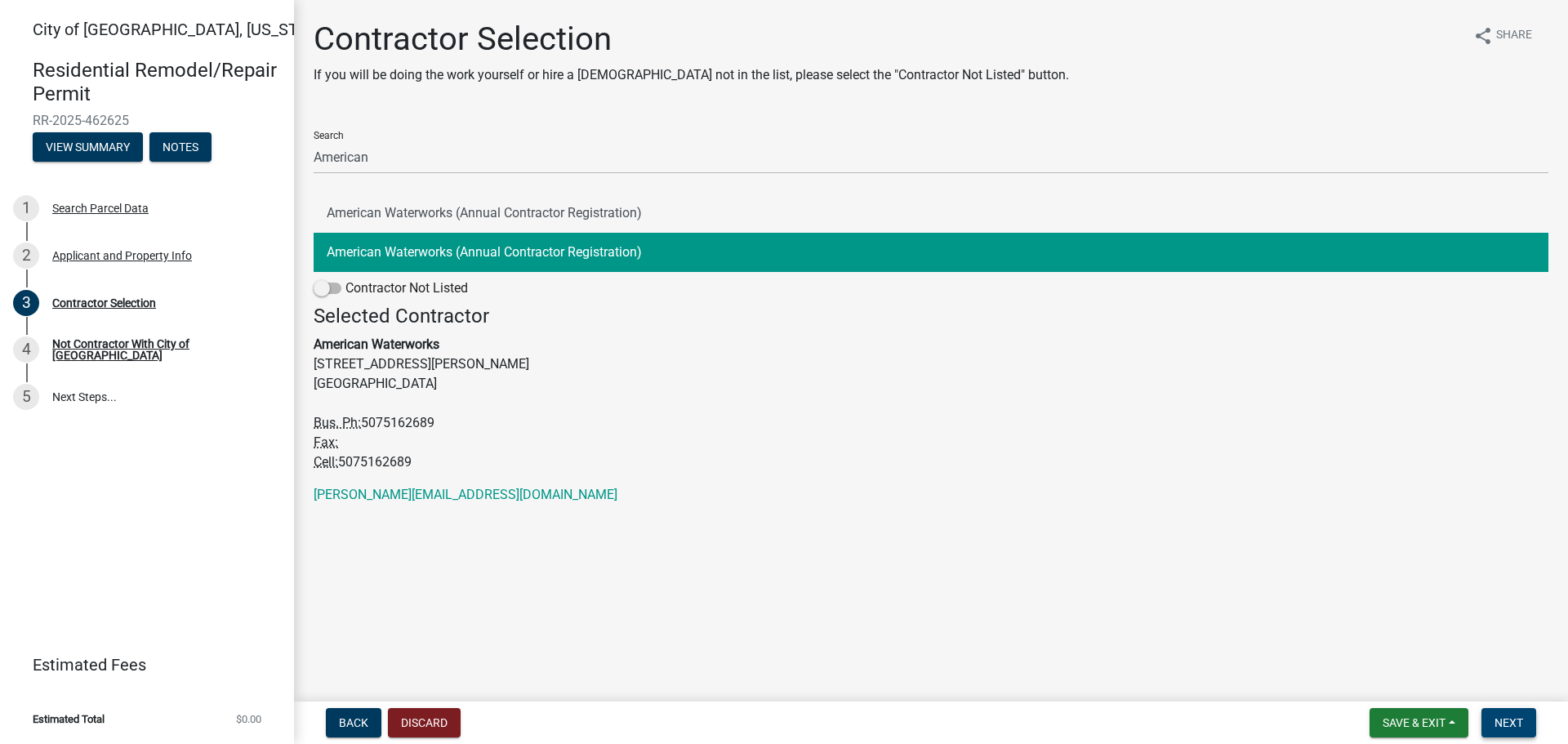
click at [1516, 723] on span "Next" at bounding box center [1509, 722] width 29 height 13
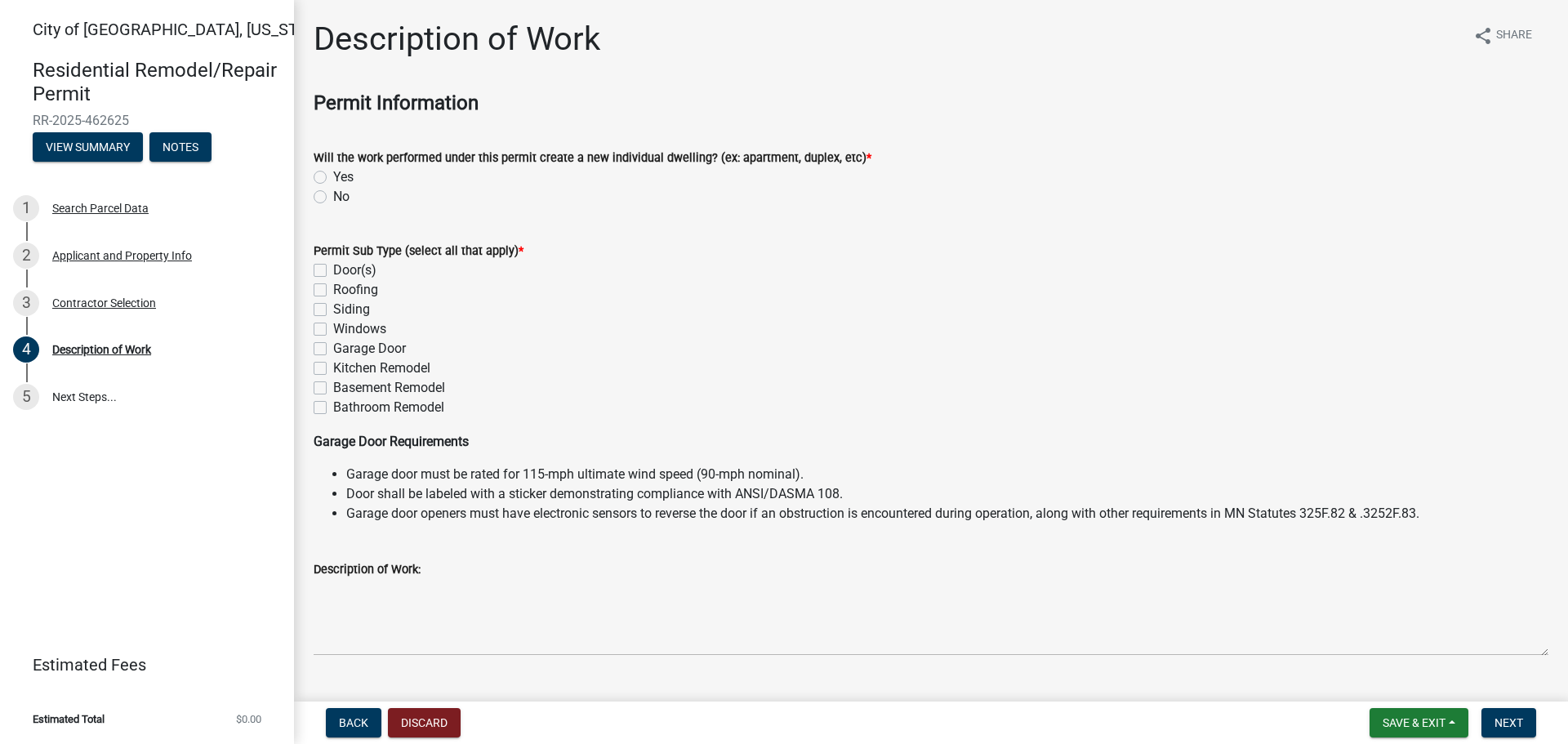
click at [337, 196] on label "No" at bounding box center [341, 197] width 16 height 19
click at [337, 196] on input "No" at bounding box center [338, 192] width 11 height 11
radio input "true"
click at [333, 325] on label "Windows" at bounding box center [359, 329] width 53 height 19
click at [333, 325] on input "Windows" at bounding box center [338, 325] width 11 height 11
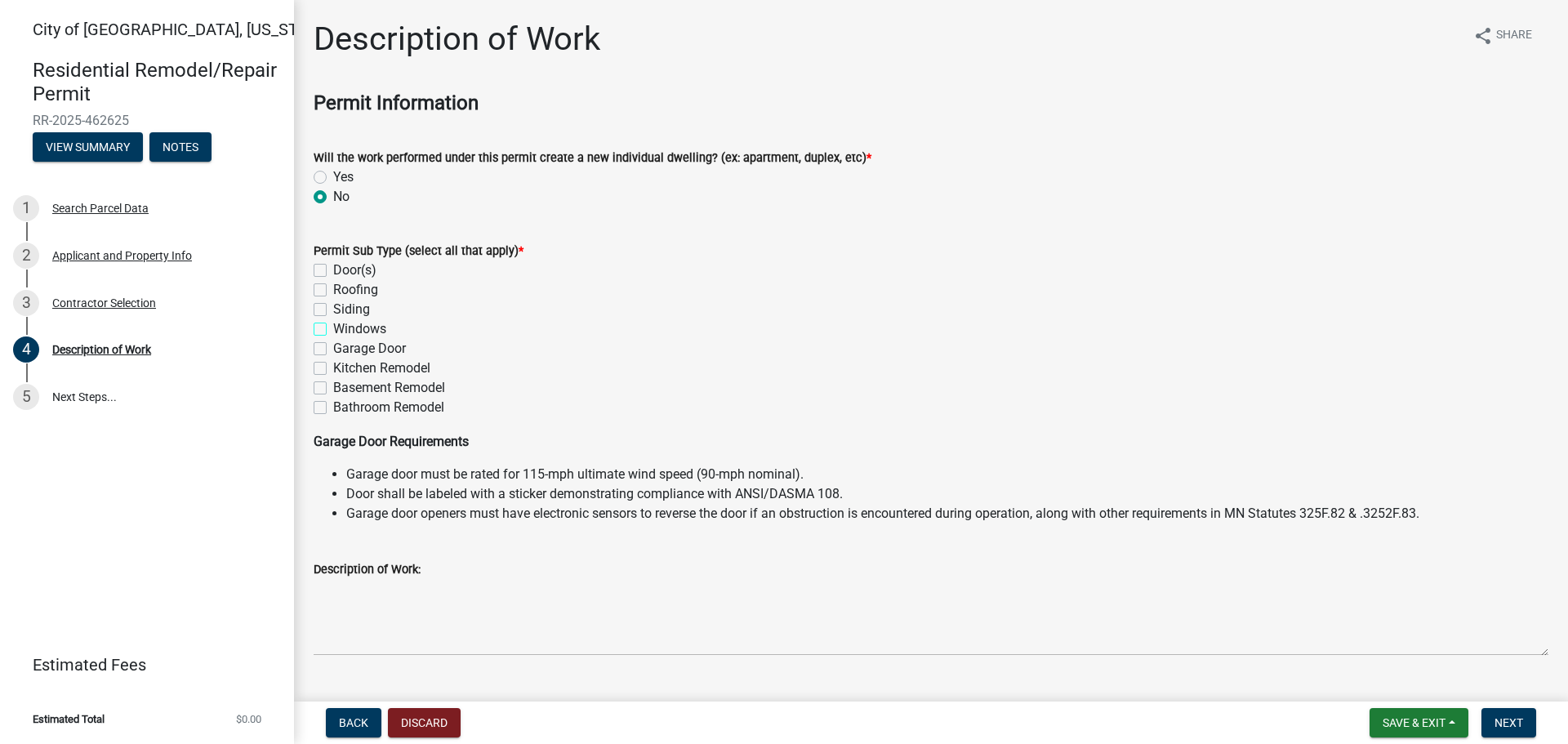
checkbox input "true"
checkbox input "false"
checkbox input "true"
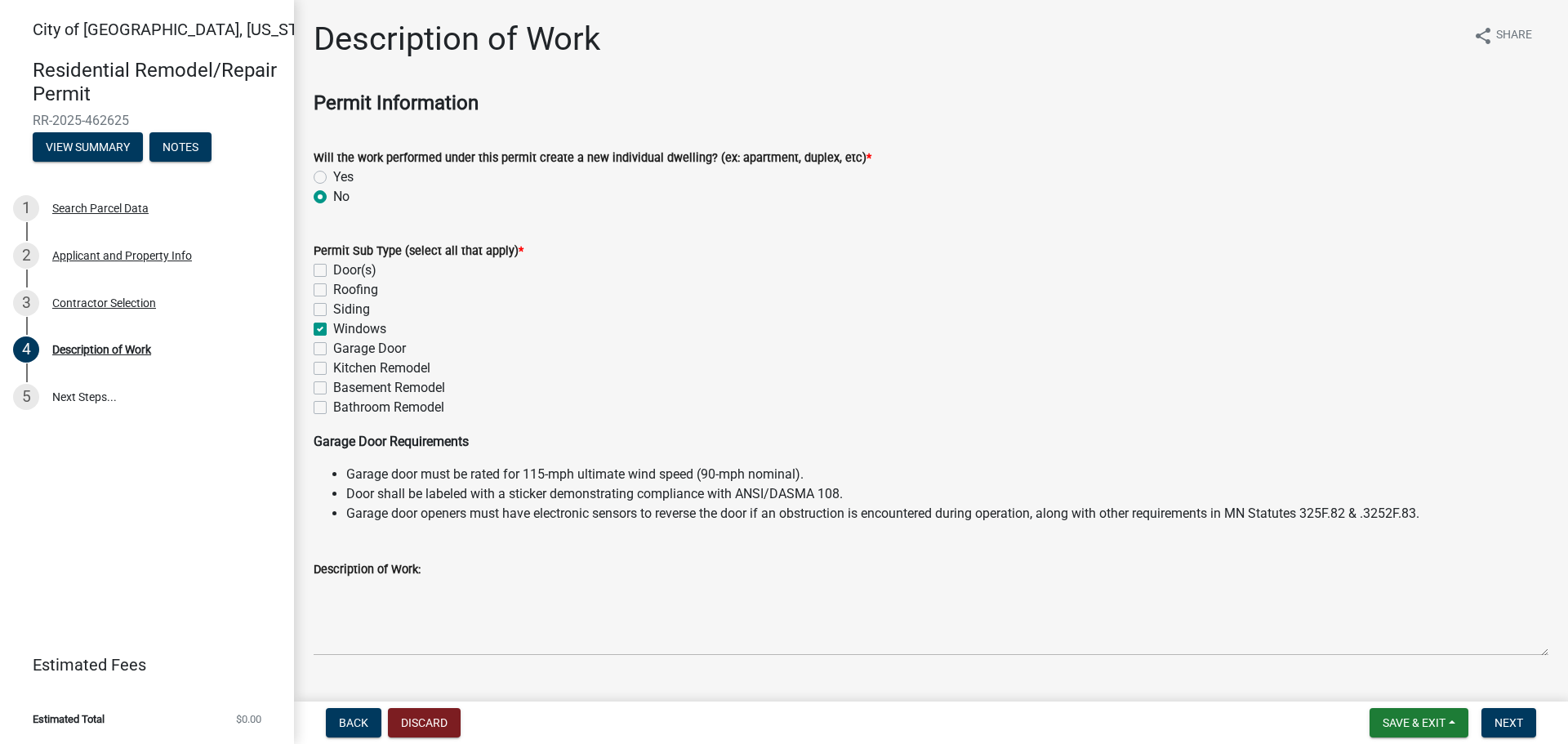
checkbox input "false"
click at [333, 390] on label "Basement Remodel" at bounding box center [388, 388] width 111 height 19
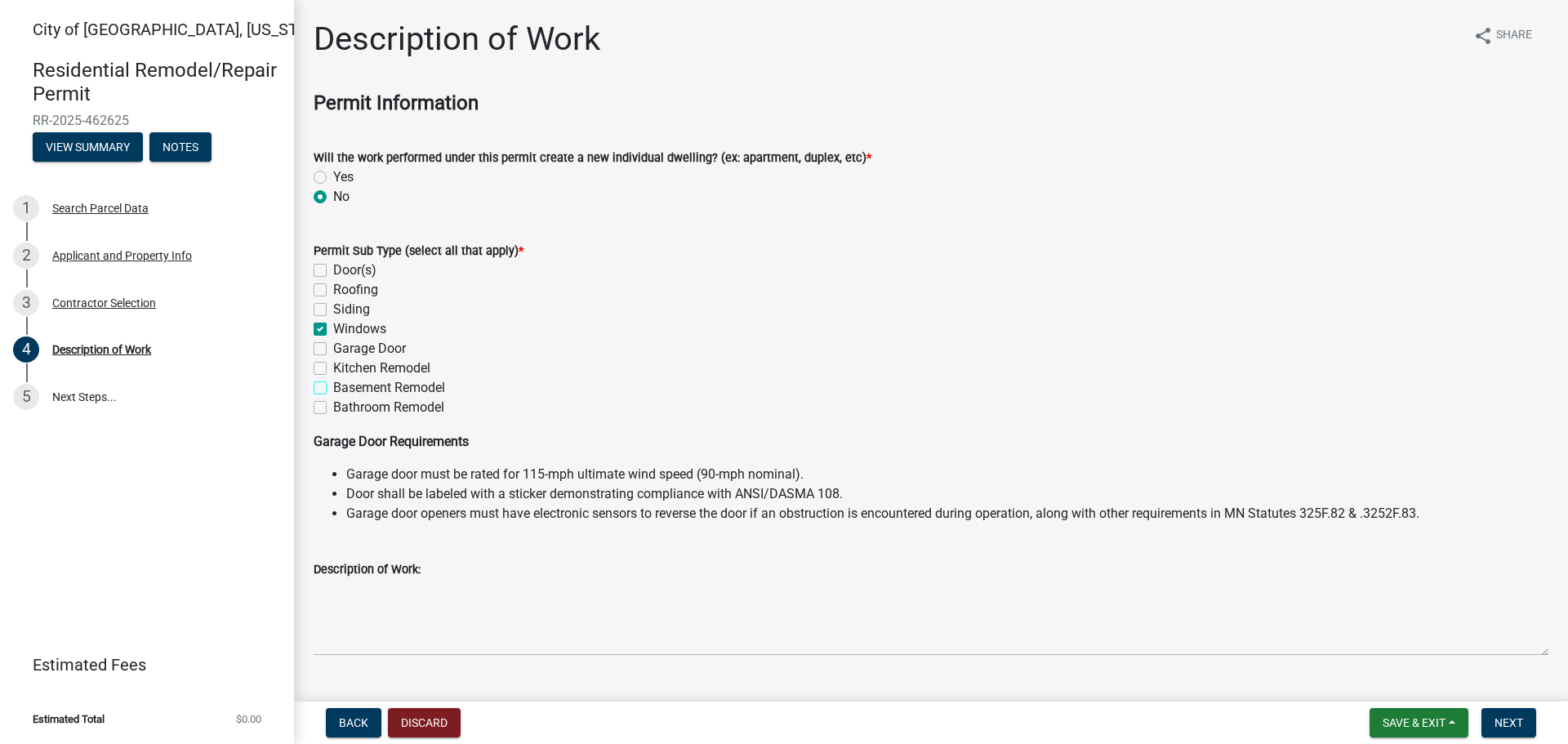
click at [333, 388] on input "Basement Remodel" at bounding box center [338, 383] width 11 height 11
checkbox input "true"
checkbox input "false"
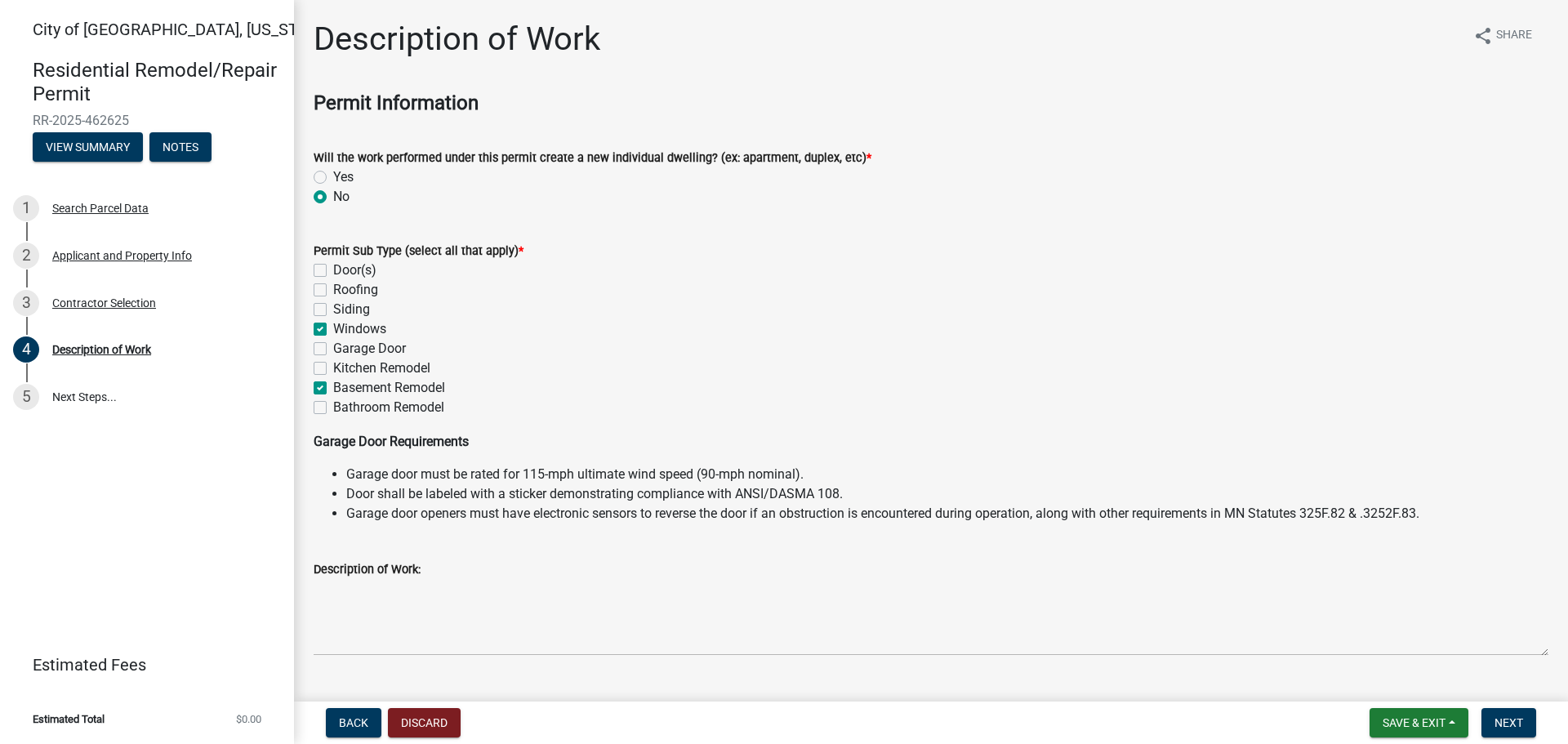
checkbox input "true"
checkbox input "false"
checkbox input "true"
checkbox input "false"
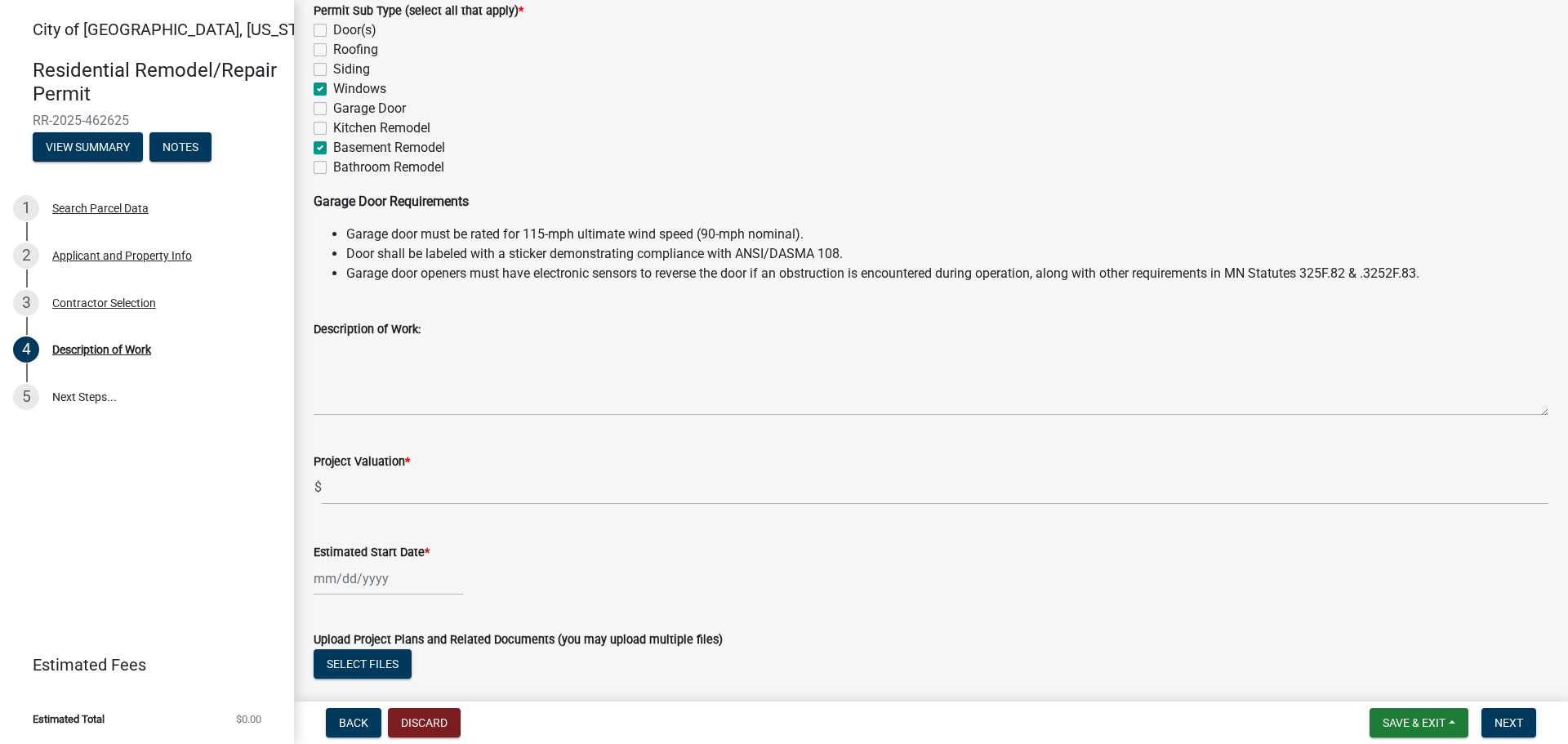
scroll to position [245, 0]
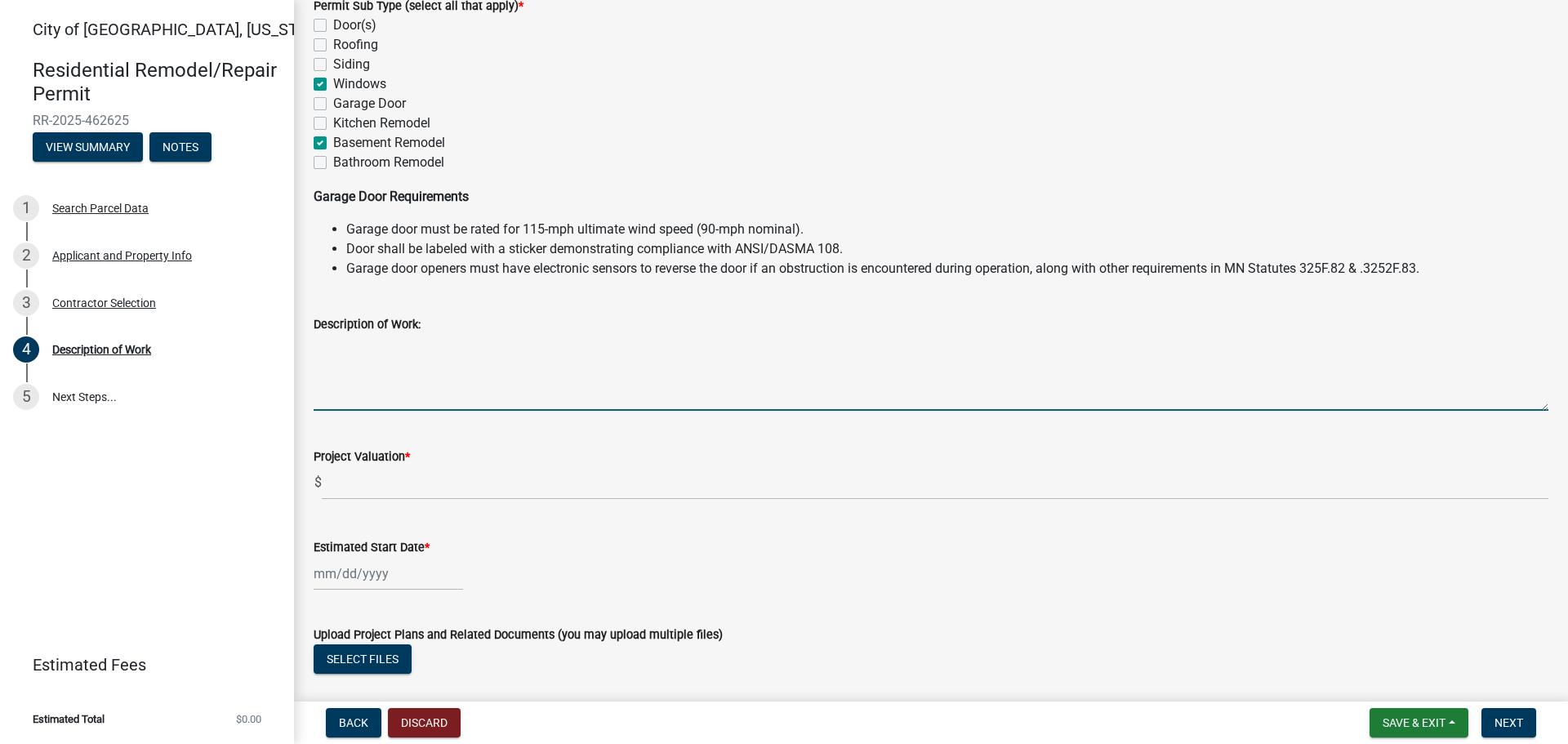
click at [384, 367] on textarea "Description of Work:" at bounding box center [931, 372] width 1235 height 77
type textarea "10 power braces, 2 new windows and window [PERSON_NAME], 160 ft. drain tile, 58…"
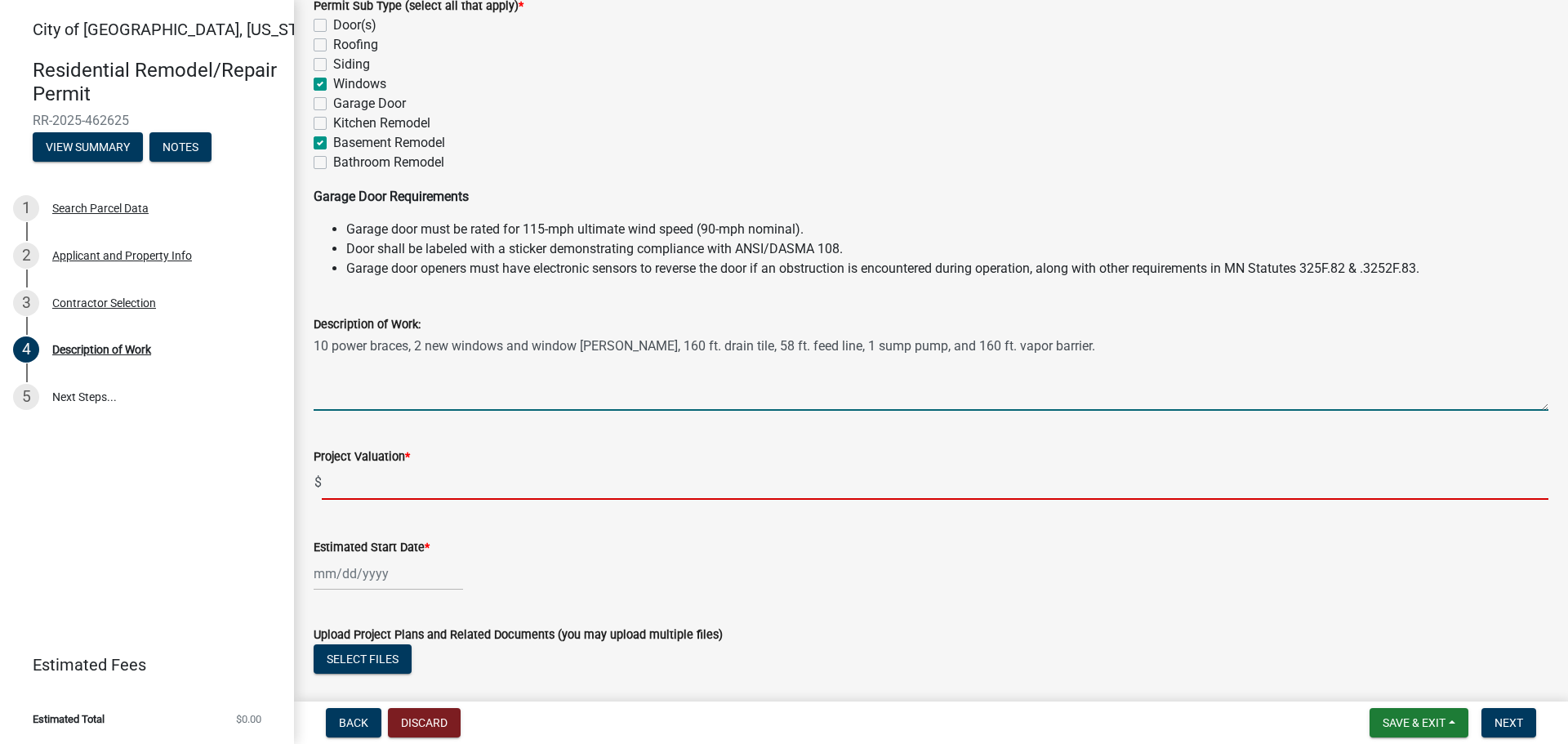
click at [529, 477] on input "text" at bounding box center [935, 482] width 1226 height 34
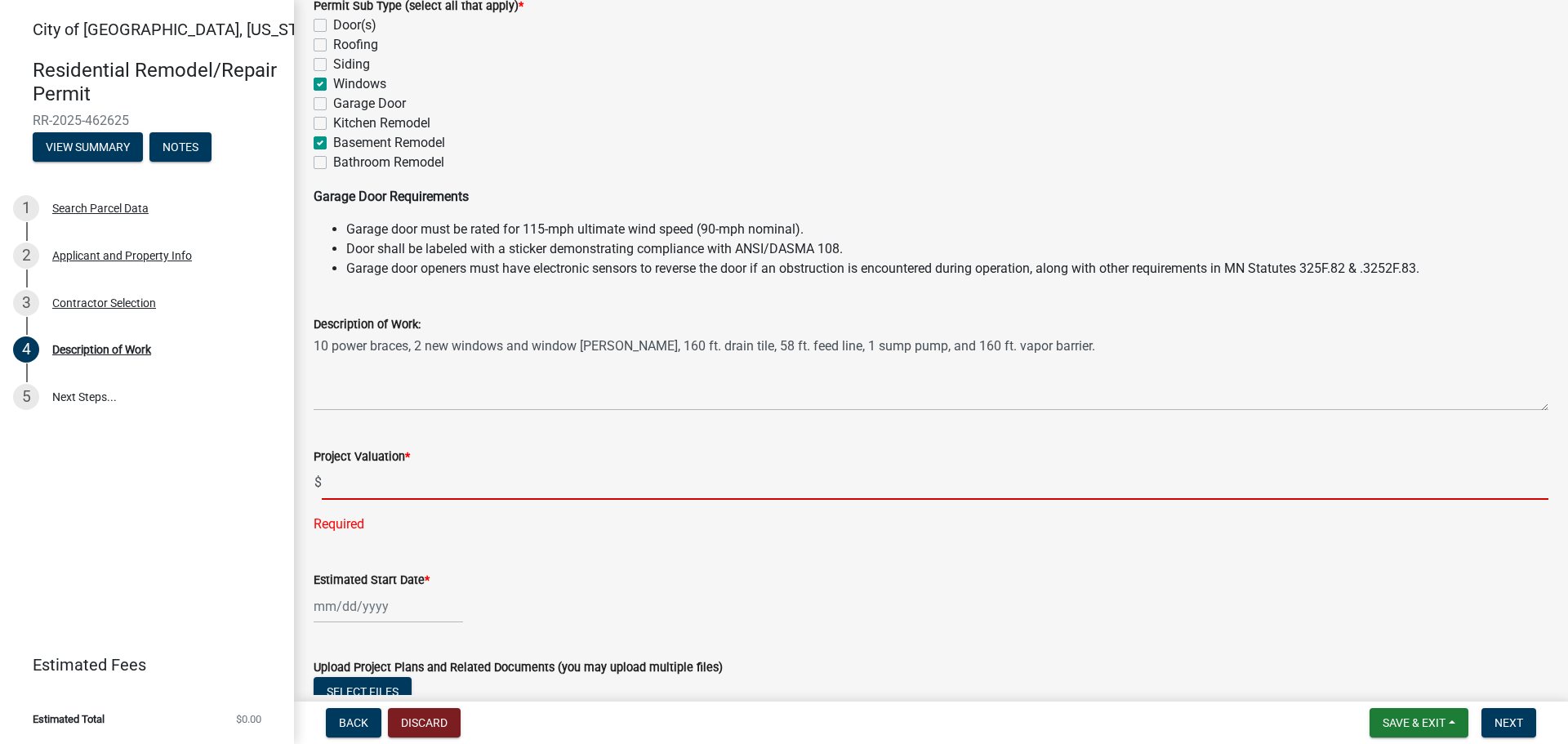
click at [539, 483] on input "text" at bounding box center [935, 482] width 1226 height 34
paste input "44,062.58"
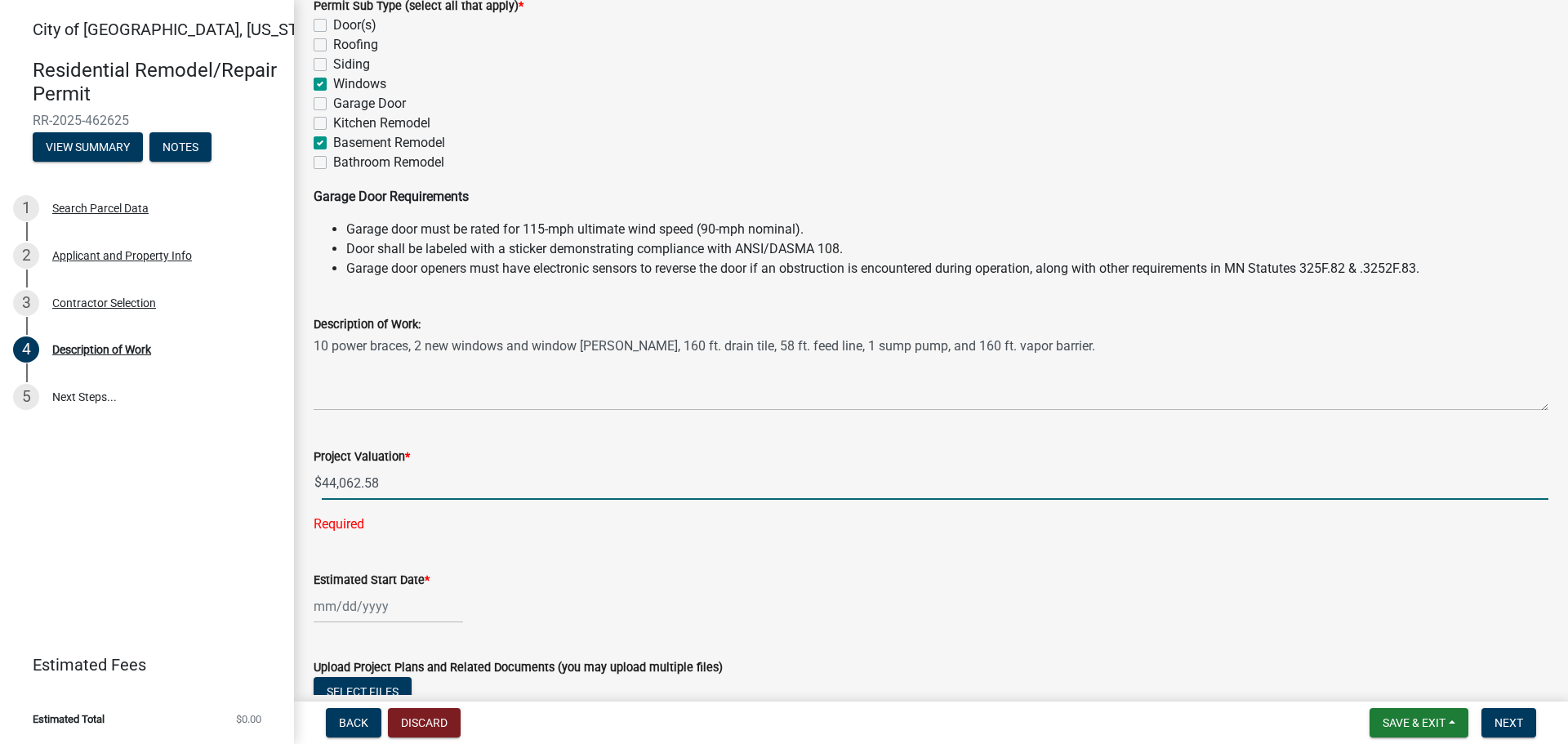
type input "44062.58"
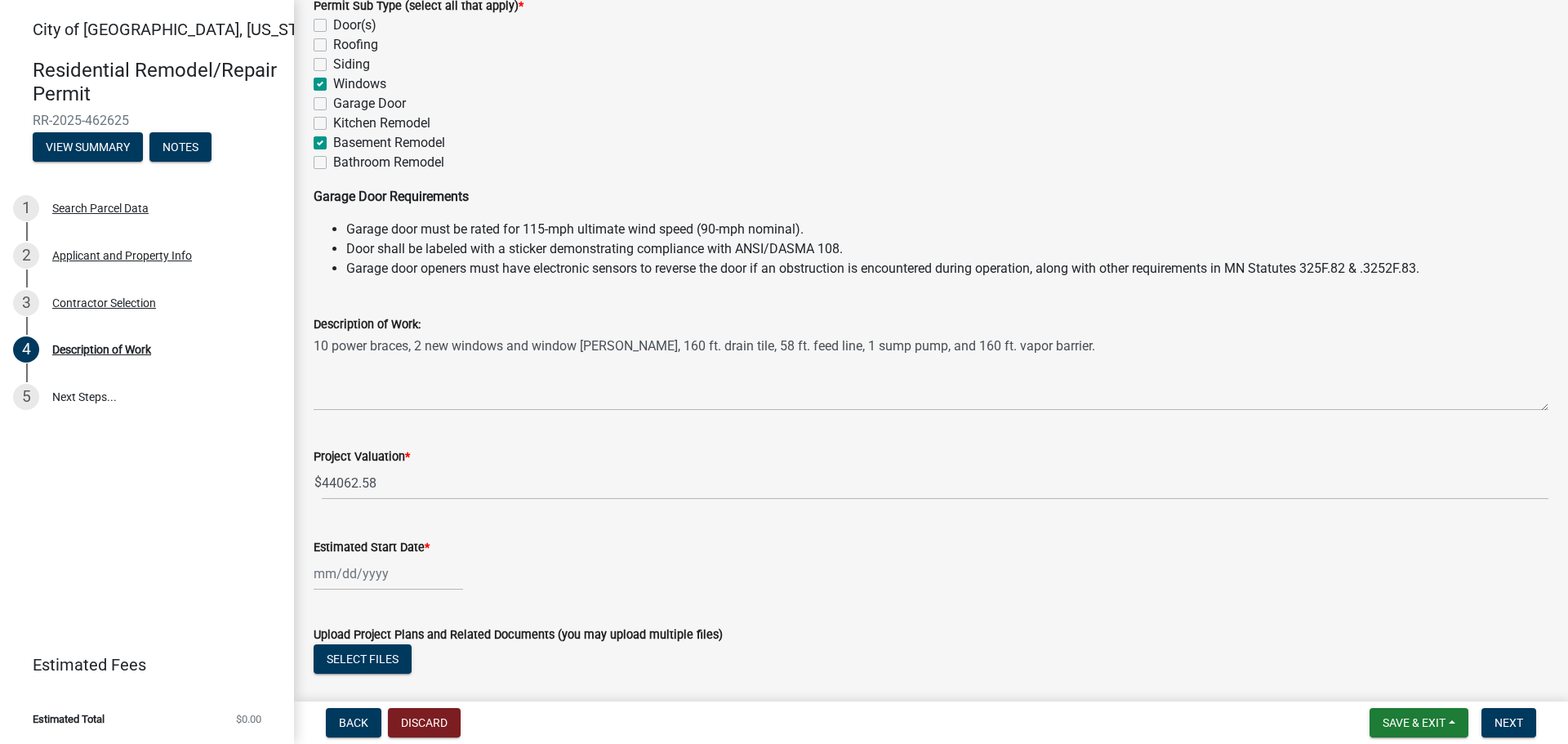
click at [571, 547] on div "Estimated Start Date *" at bounding box center [931, 552] width 1235 height 76
select select "8"
select select "2025"
click at [403, 578] on div "[PERSON_NAME] Feb Mar Apr [PERSON_NAME][DATE] Oct Nov [DATE] 1526 1527 1528 152…" at bounding box center [388, 574] width 149 height 34
click at [480, 356] on span "Next month" at bounding box center [486, 356] width 13 height 13
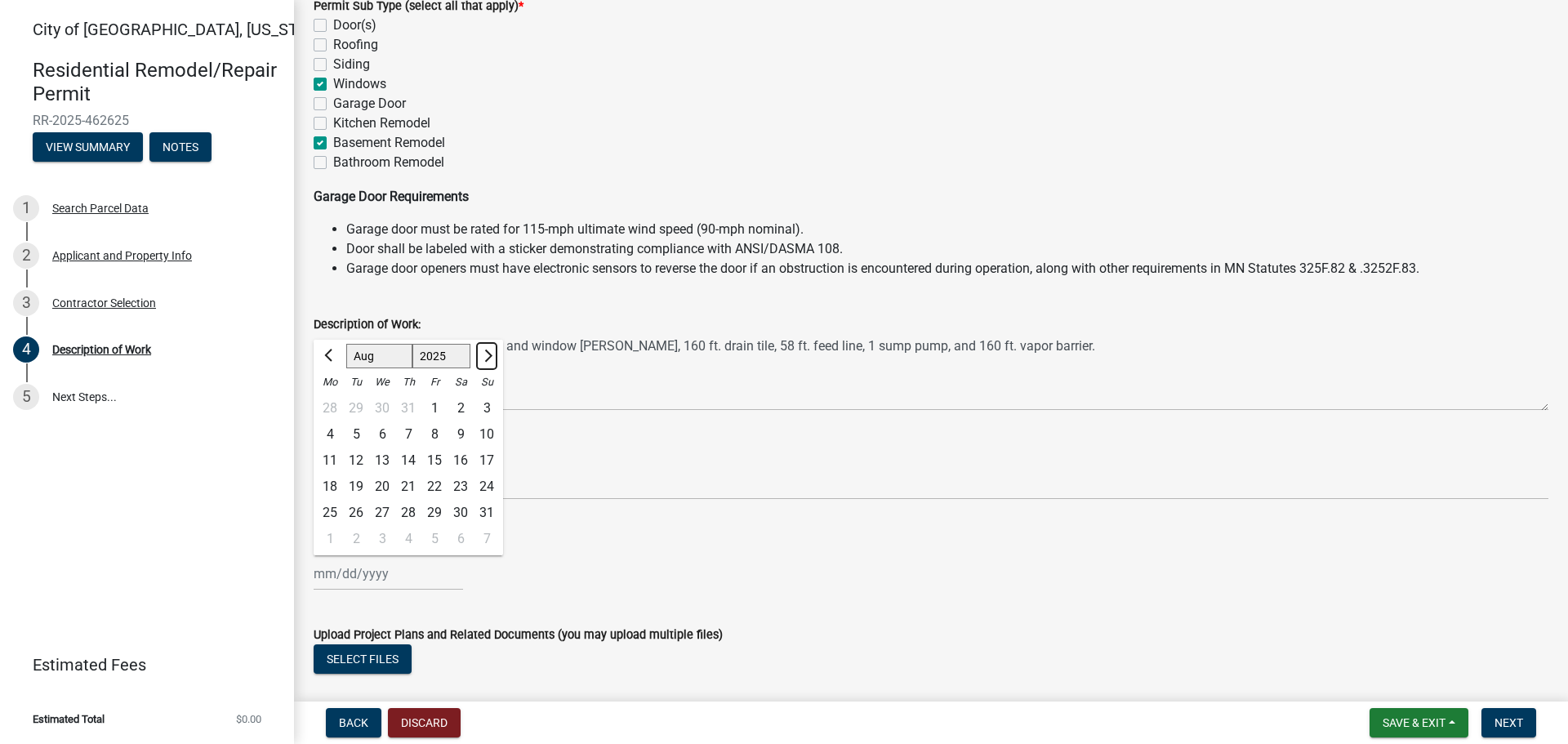
select select "9"
click at [328, 455] on div "15" at bounding box center [329, 460] width 26 height 26
type input "[DATE]"
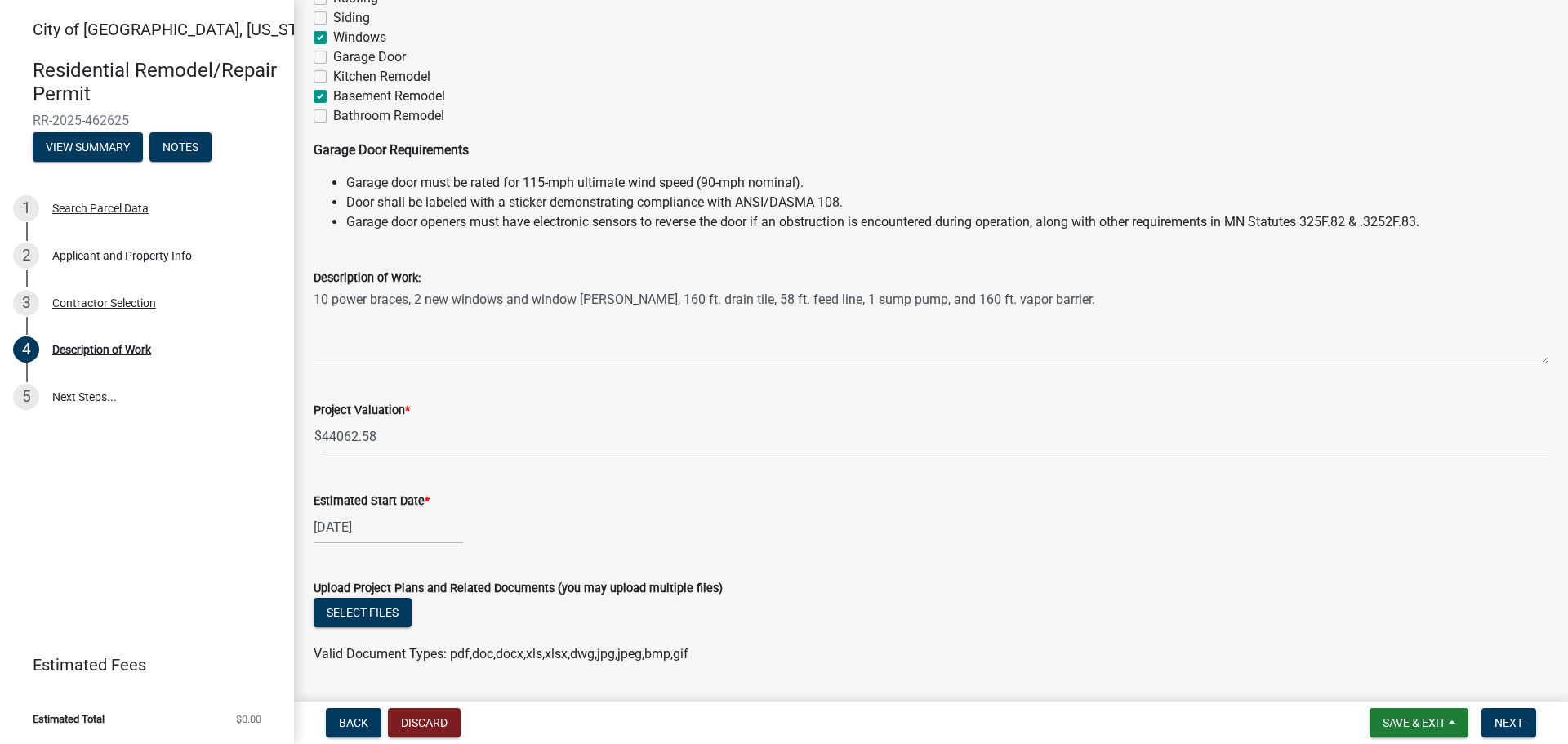
scroll to position [339, 0]
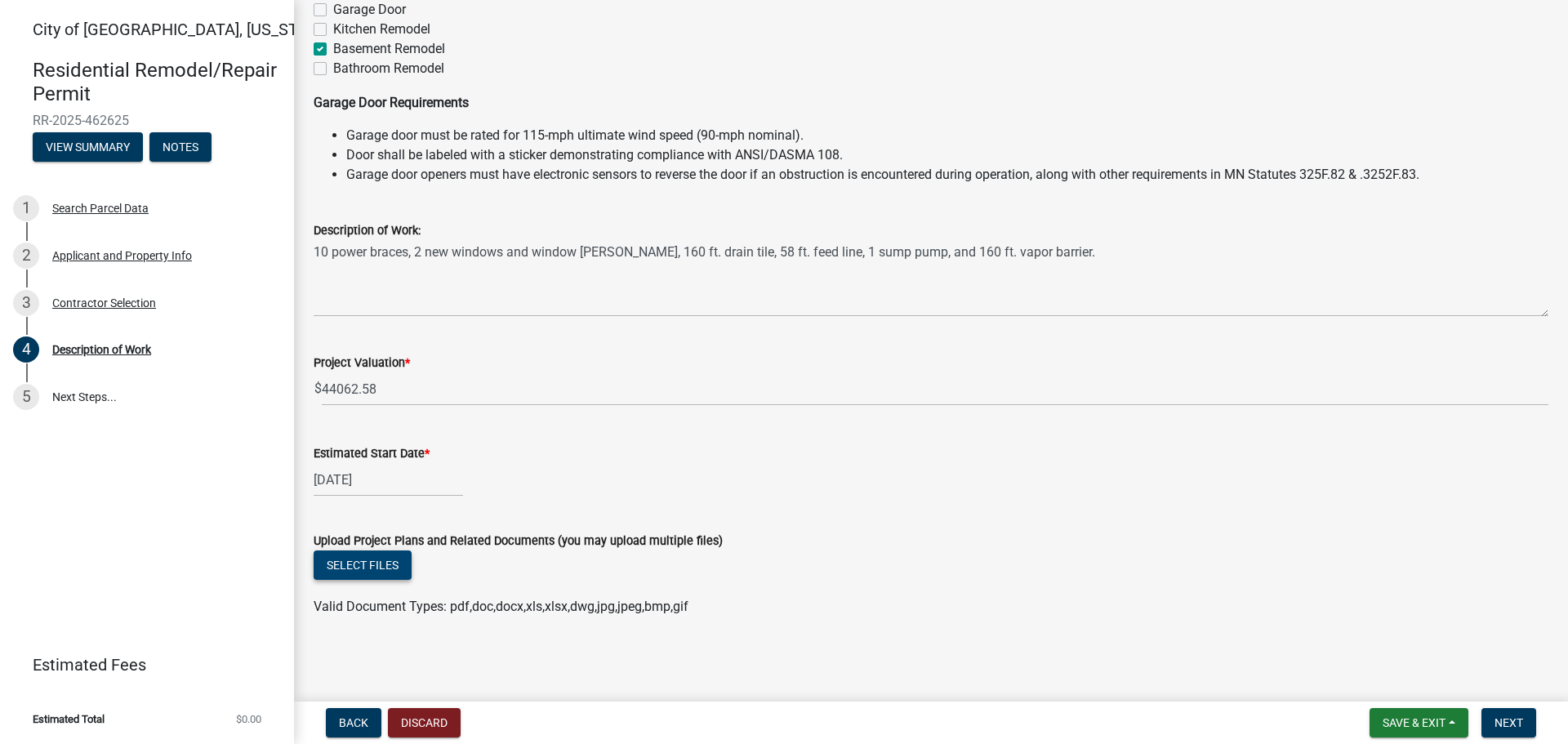
click at [400, 571] on button "Select files" at bounding box center [362, 565] width 98 height 29
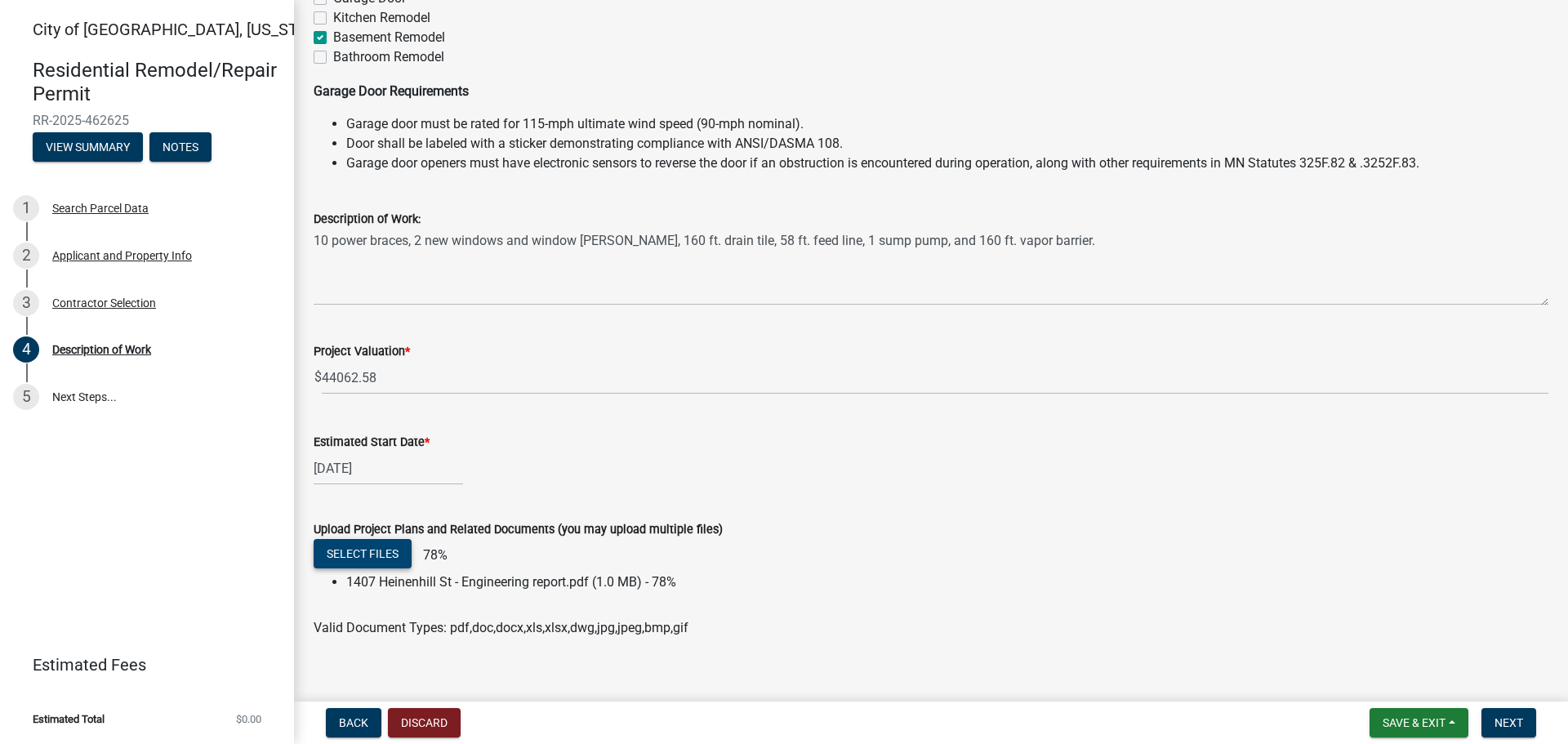
scroll to position [372, 0]
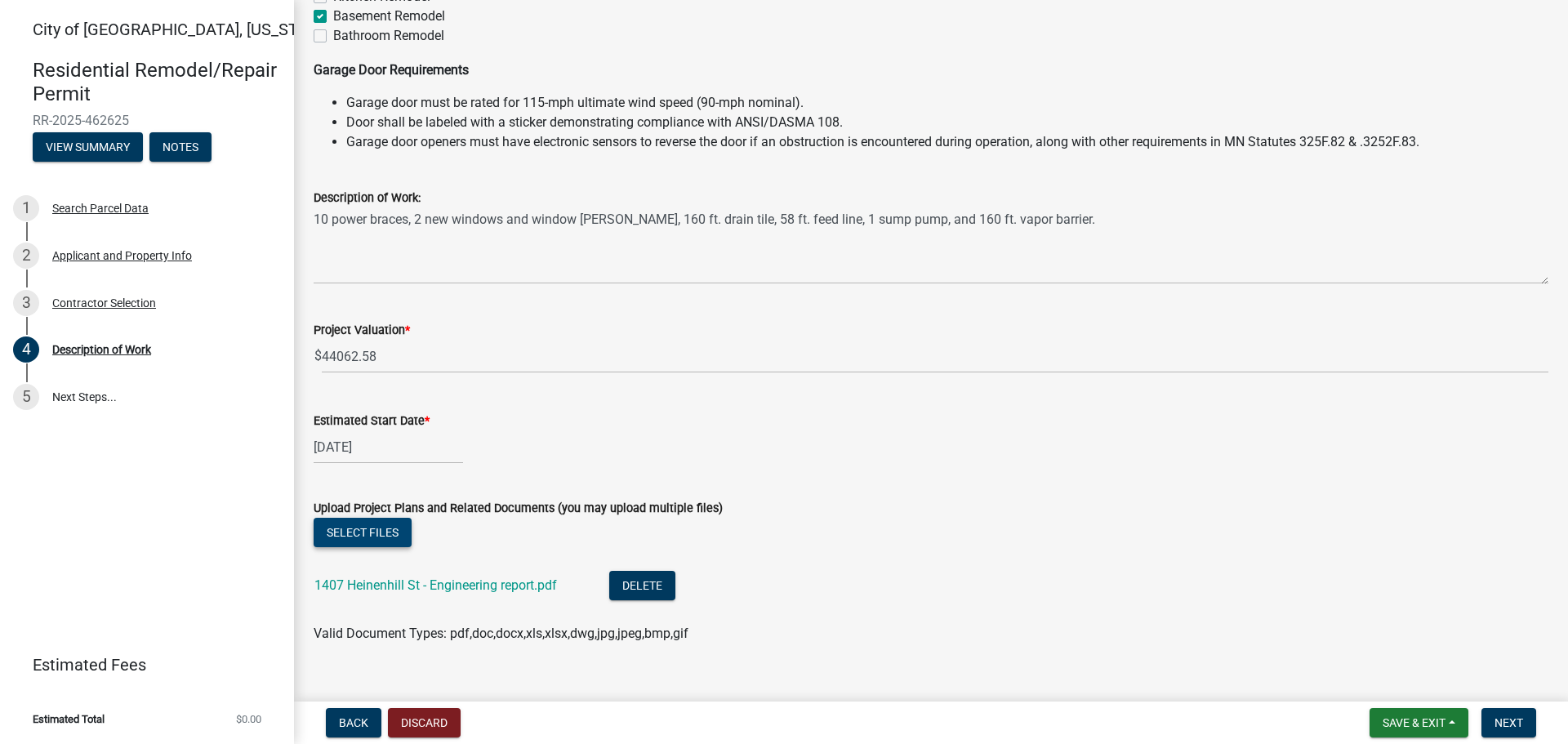
click at [379, 520] on button "Select files" at bounding box center [362, 532] width 98 height 29
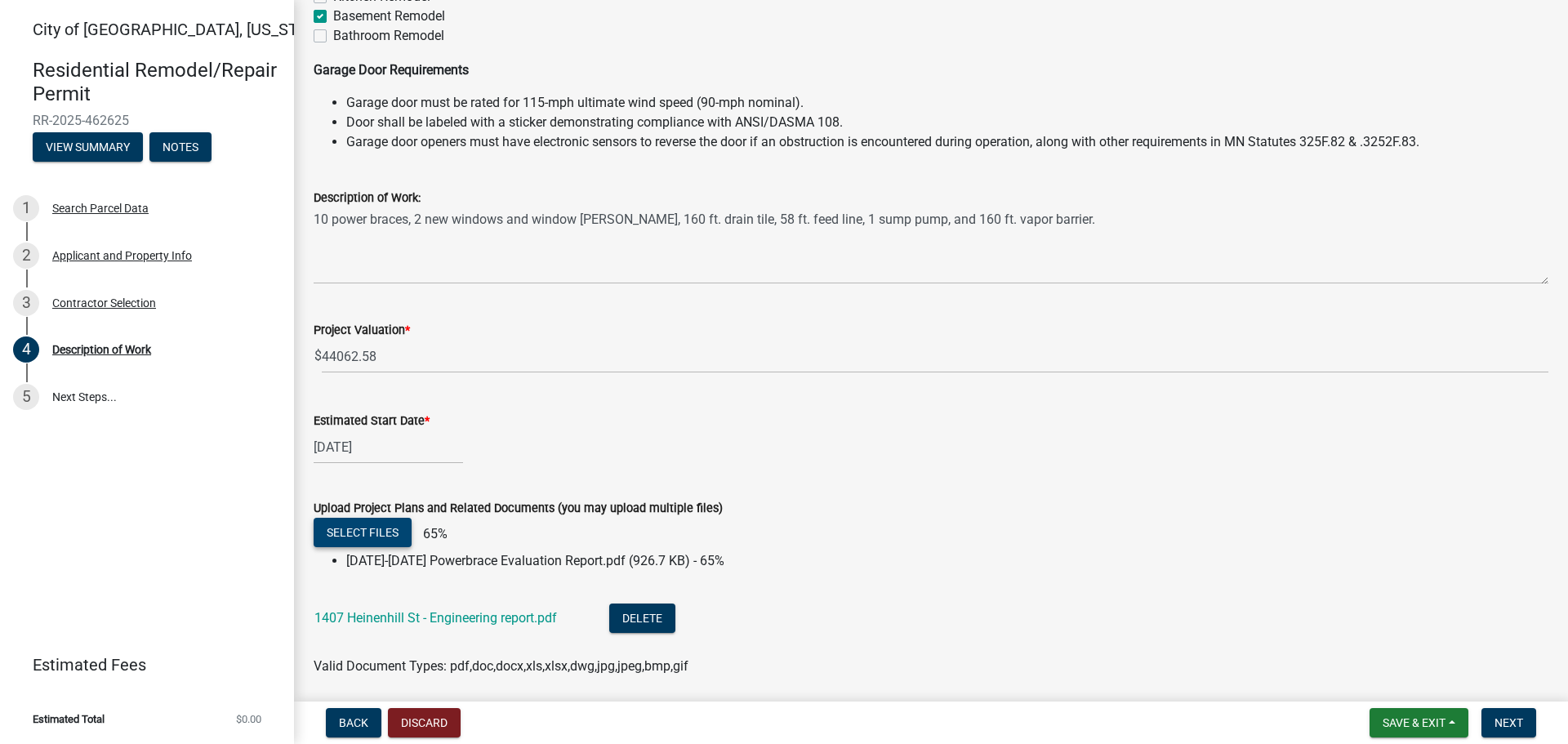
click at [392, 531] on button "Select files" at bounding box center [362, 532] width 98 height 29
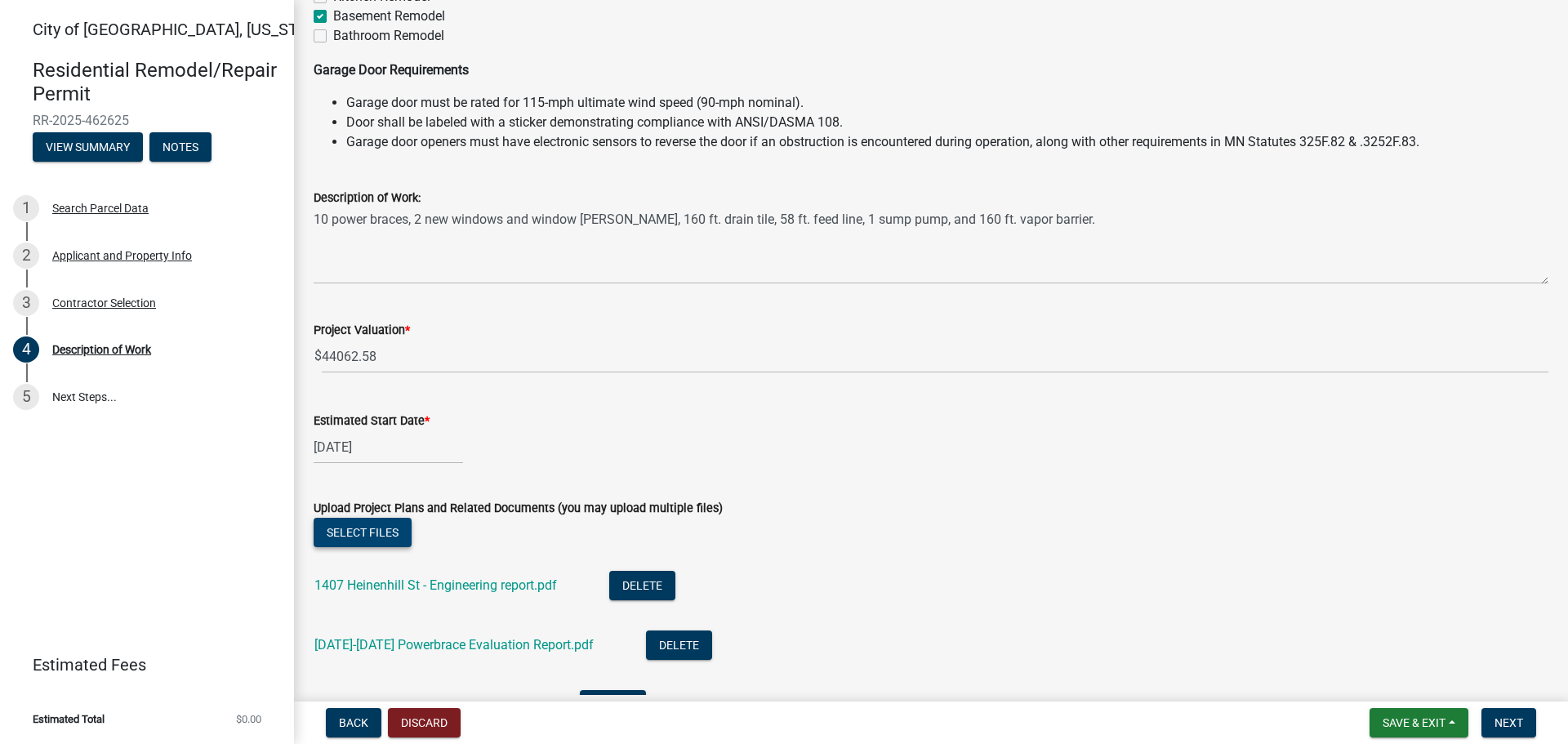
click at [368, 535] on button "Select files" at bounding box center [362, 532] width 98 height 29
click at [368, 522] on button "Select files" at bounding box center [362, 532] width 98 height 29
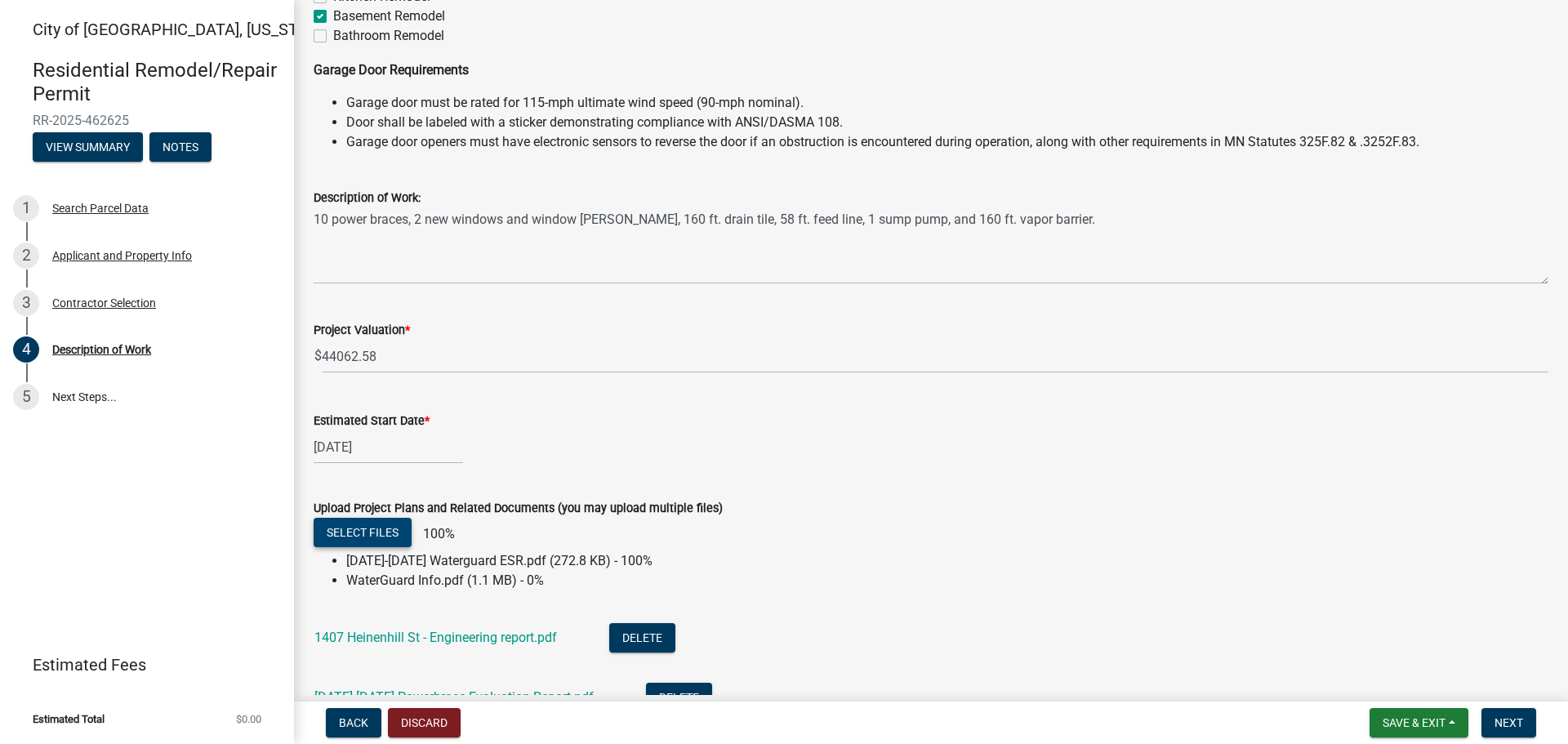
click at [361, 532] on button "Select files" at bounding box center [362, 532] width 98 height 29
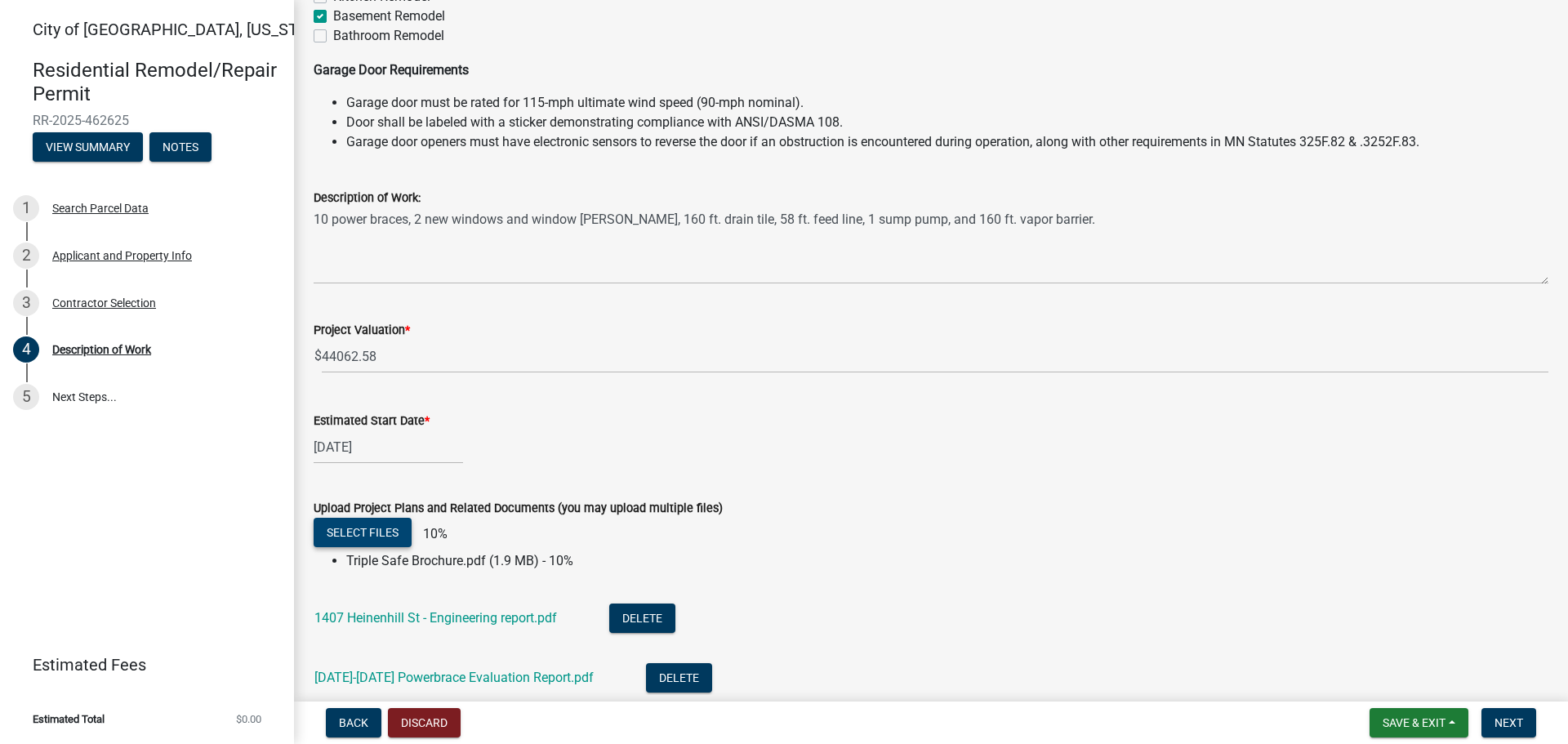
click at [384, 537] on button "Select files" at bounding box center [362, 532] width 98 height 29
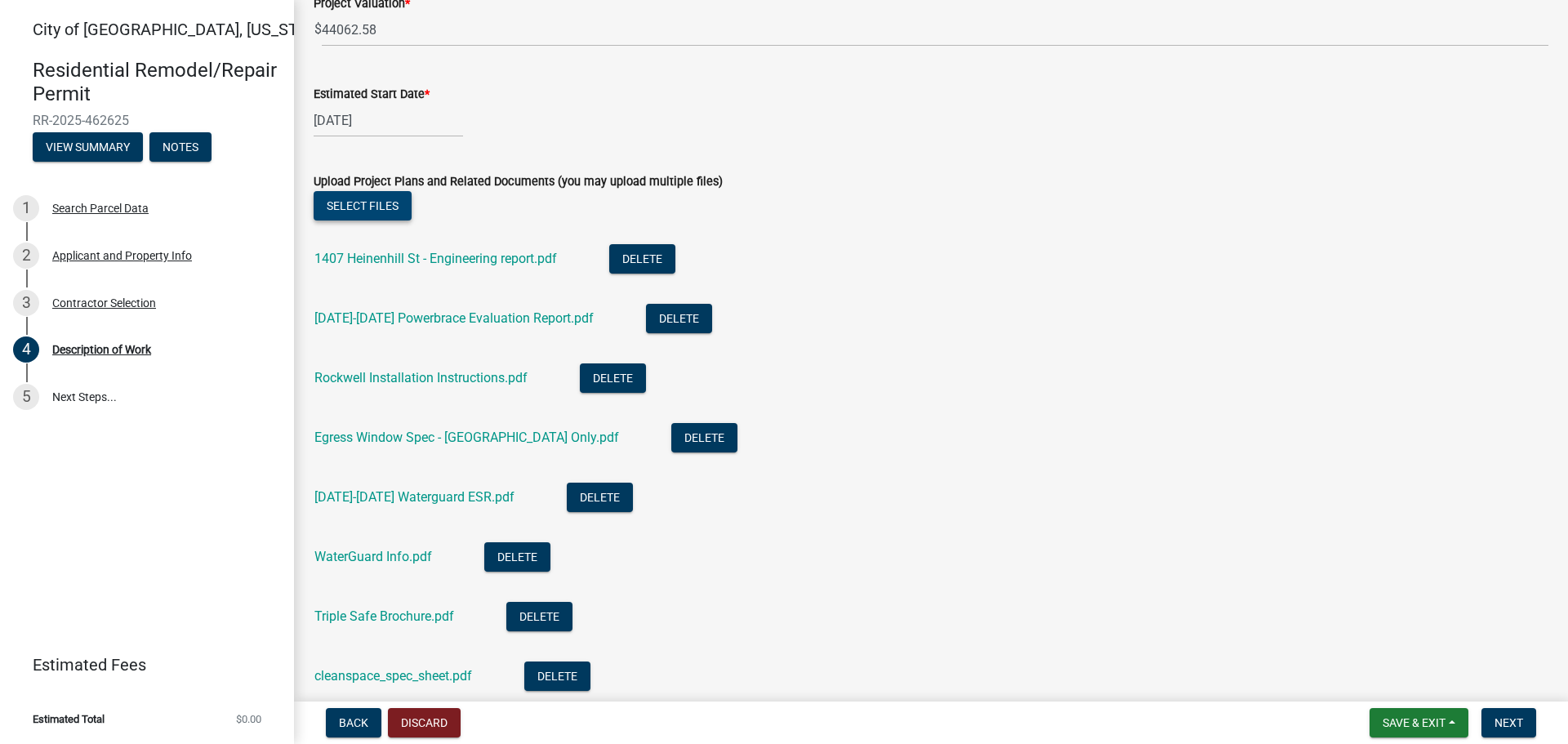
scroll to position [816, 0]
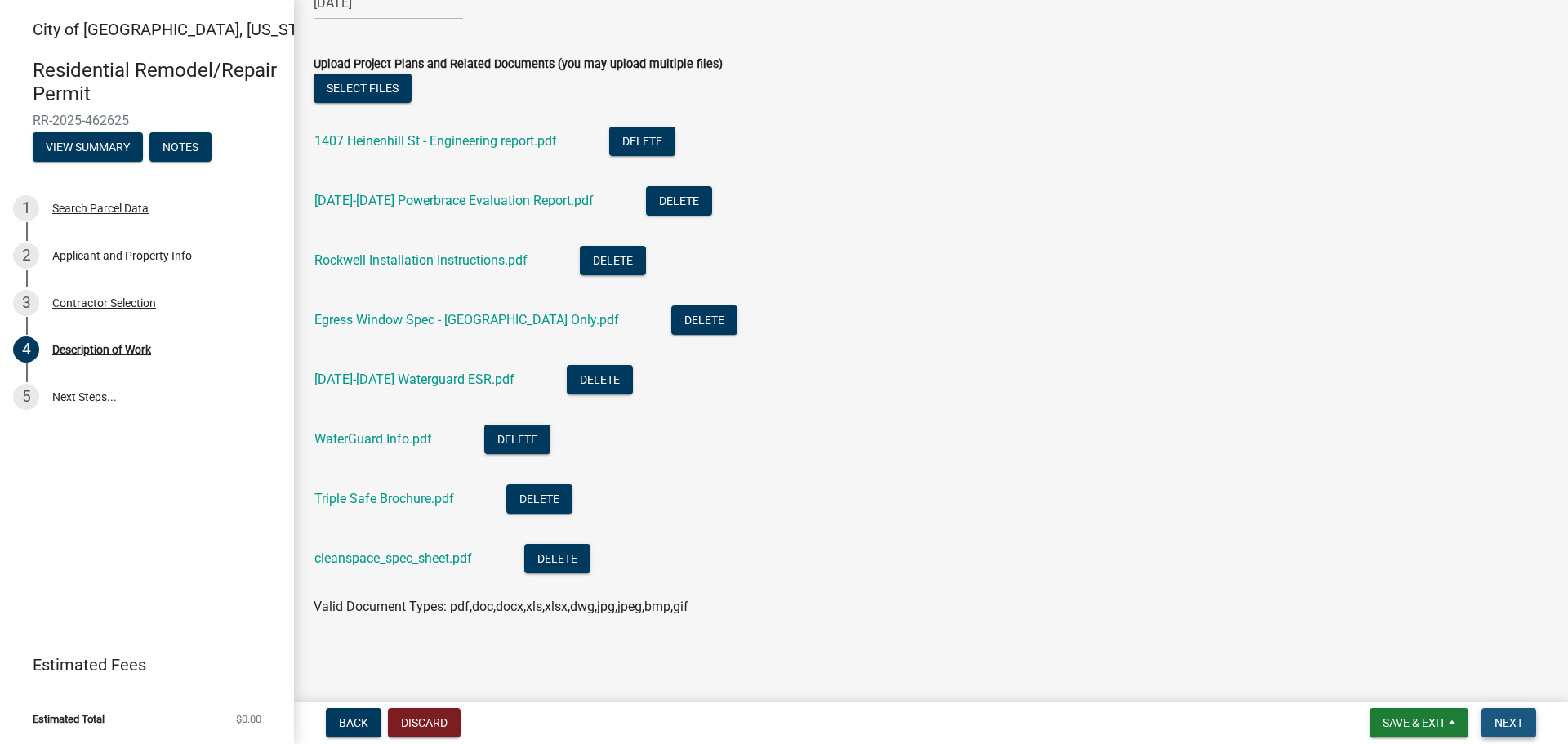
click at [1505, 716] on span "Next" at bounding box center [1509, 722] width 29 height 13
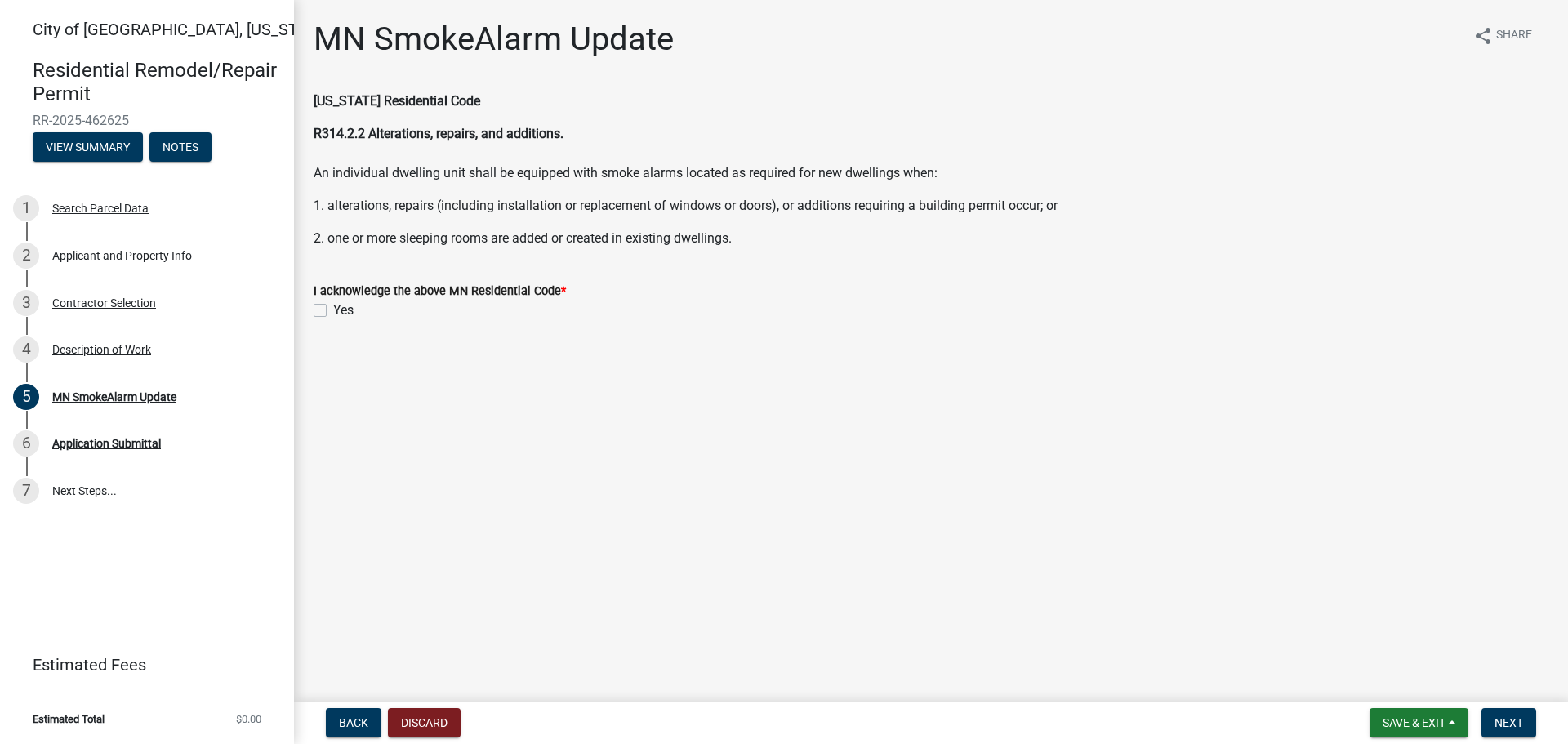
click at [333, 315] on label "Yes" at bounding box center [343, 310] width 20 height 19
click at [333, 311] on input "Yes" at bounding box center [338, 305] width 11 height 11
checkbox input "true"
click at [1504, 723] on span "Next" at bounding box center [1509, 722] width 29 height 13
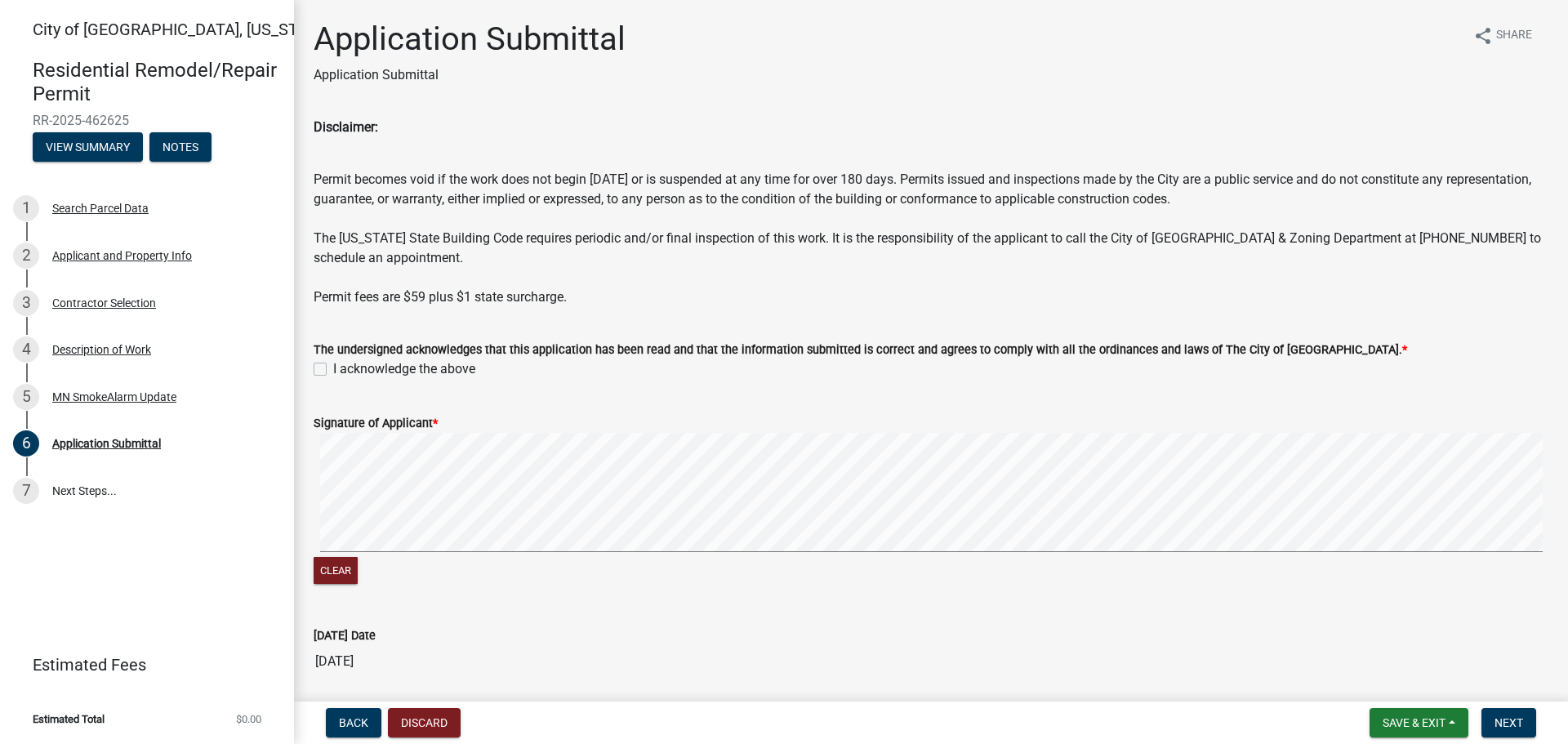
click at [333, 367] on label "I acknowledge the above" at bounding box center [404, 369] width 142 height 19
click at [333, 367] on input "I acknowledge the above" at bounding box center [338, 364] width 11 height 11
checkbox input "true"
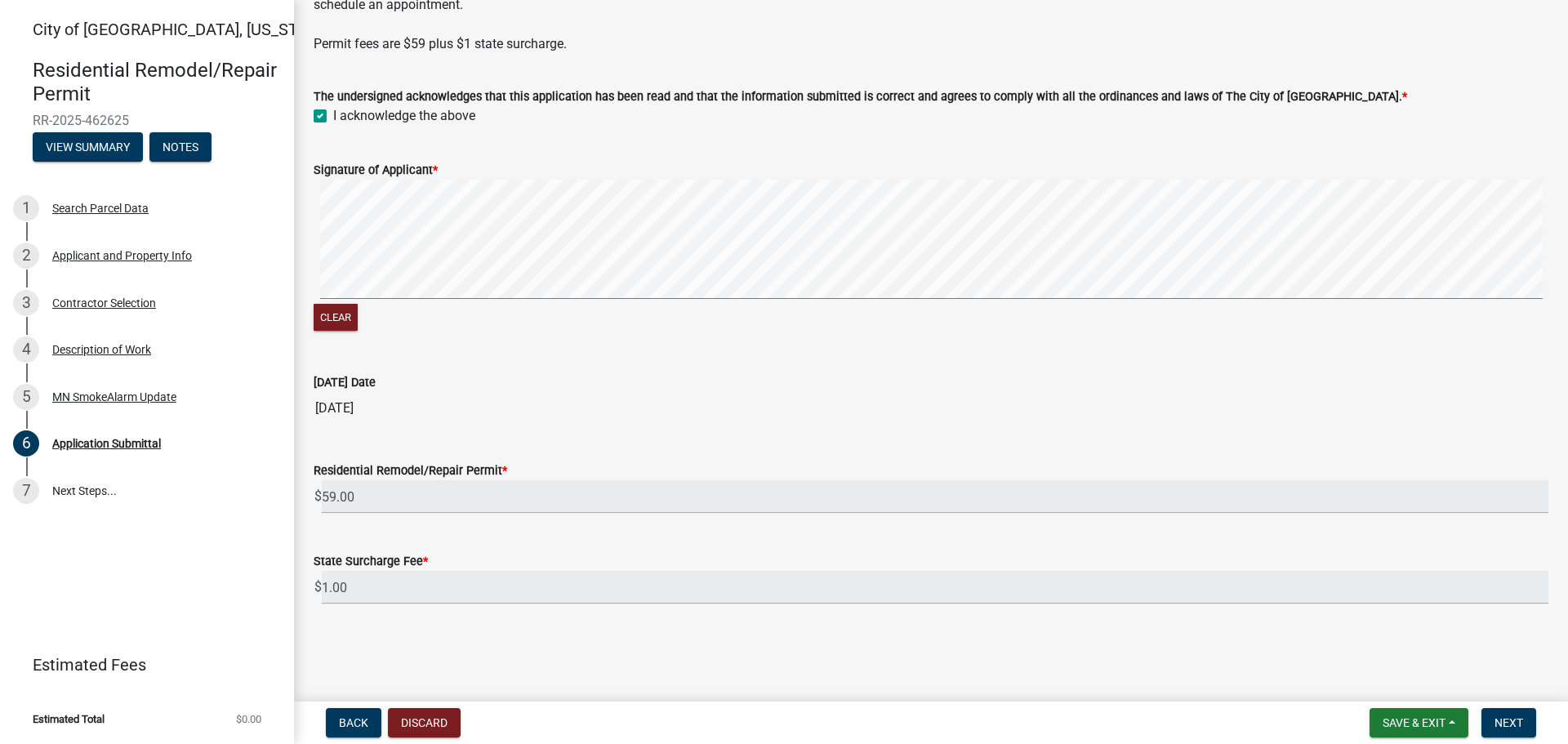
scroll to position [254, 0]
click at [1525, 717] on button "Next" at bounding box center [1508, 723] width 54 height 29
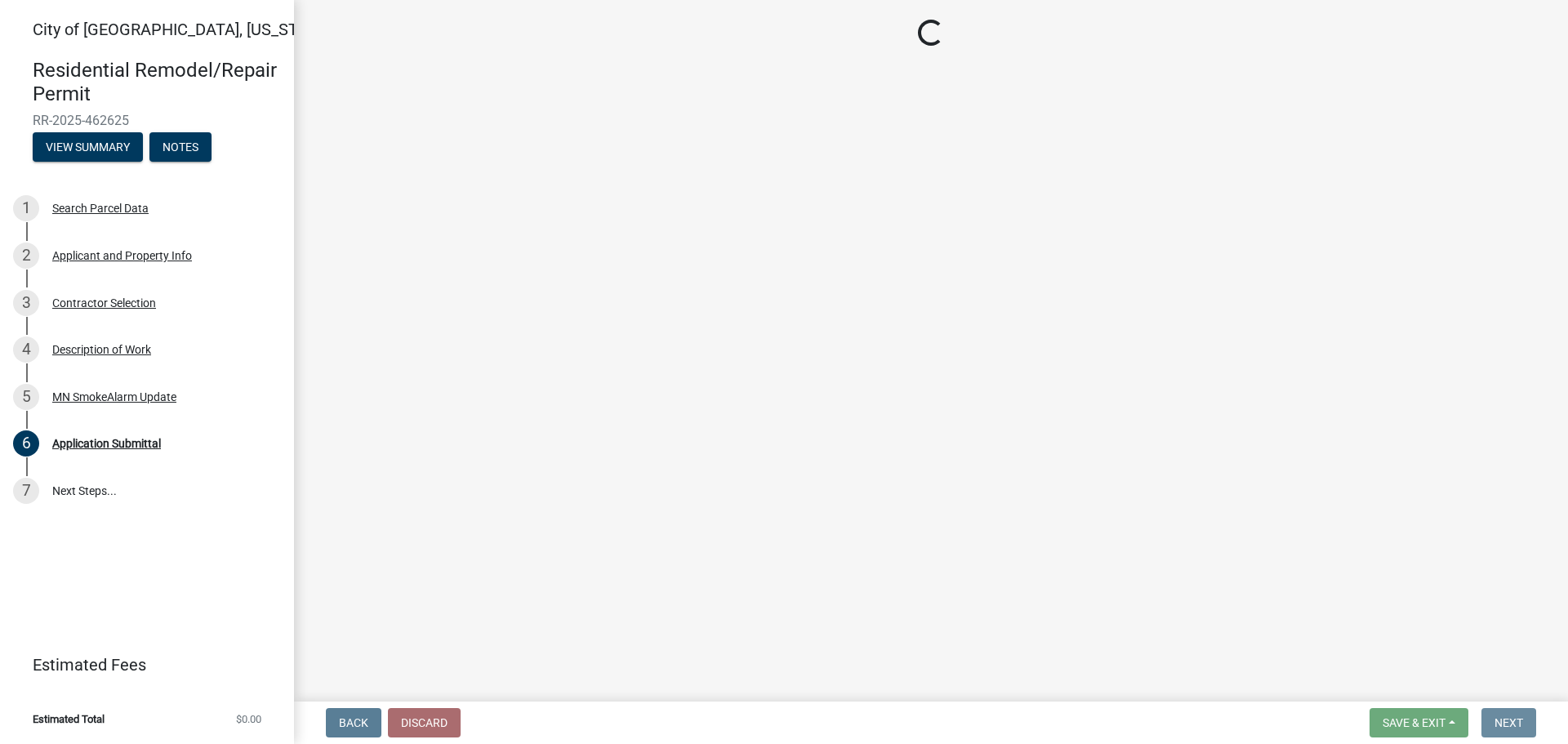
scroll to position [0, 0]
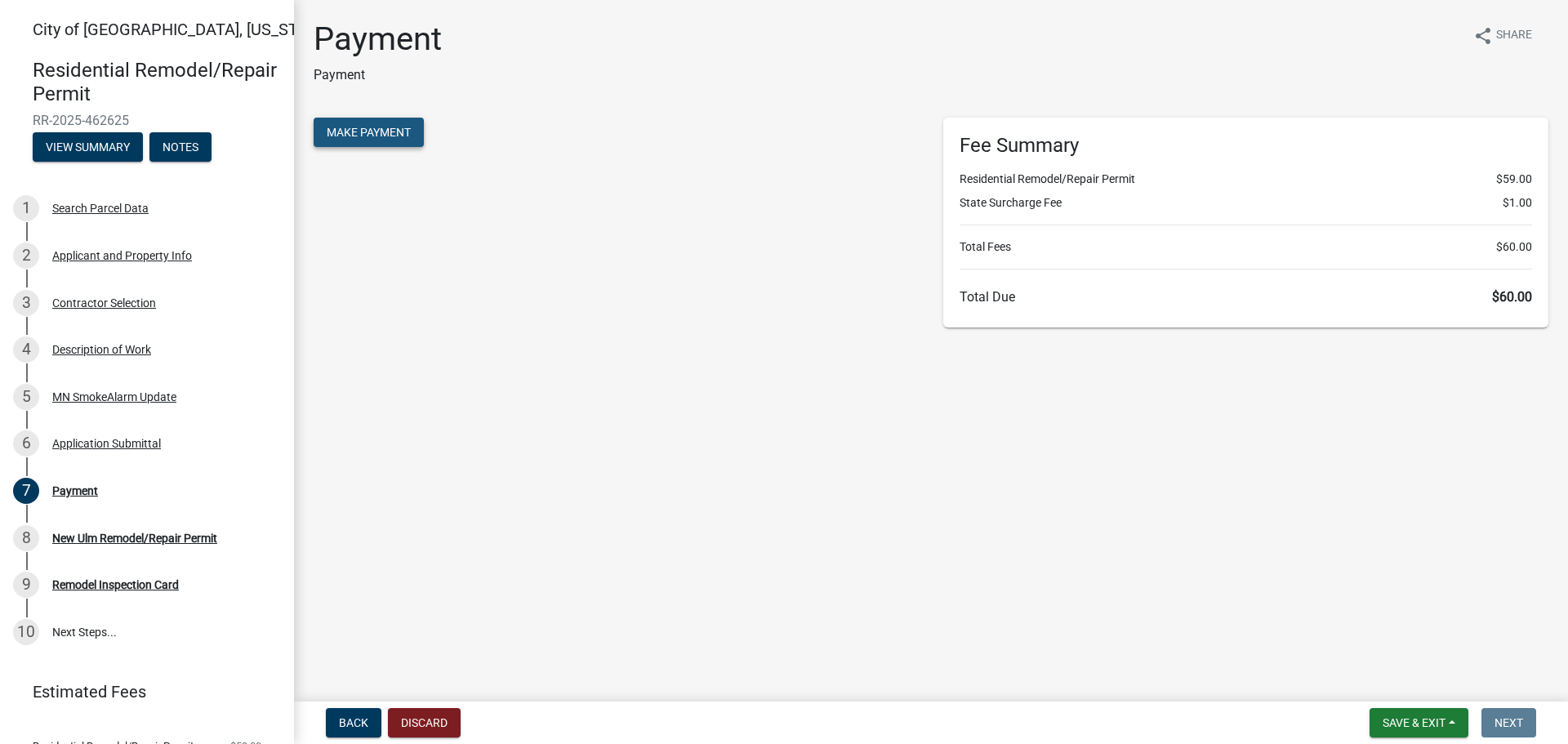
click at [391, 143] on button "Make Payment" at bounding box center [369, 132] width 110 height 29
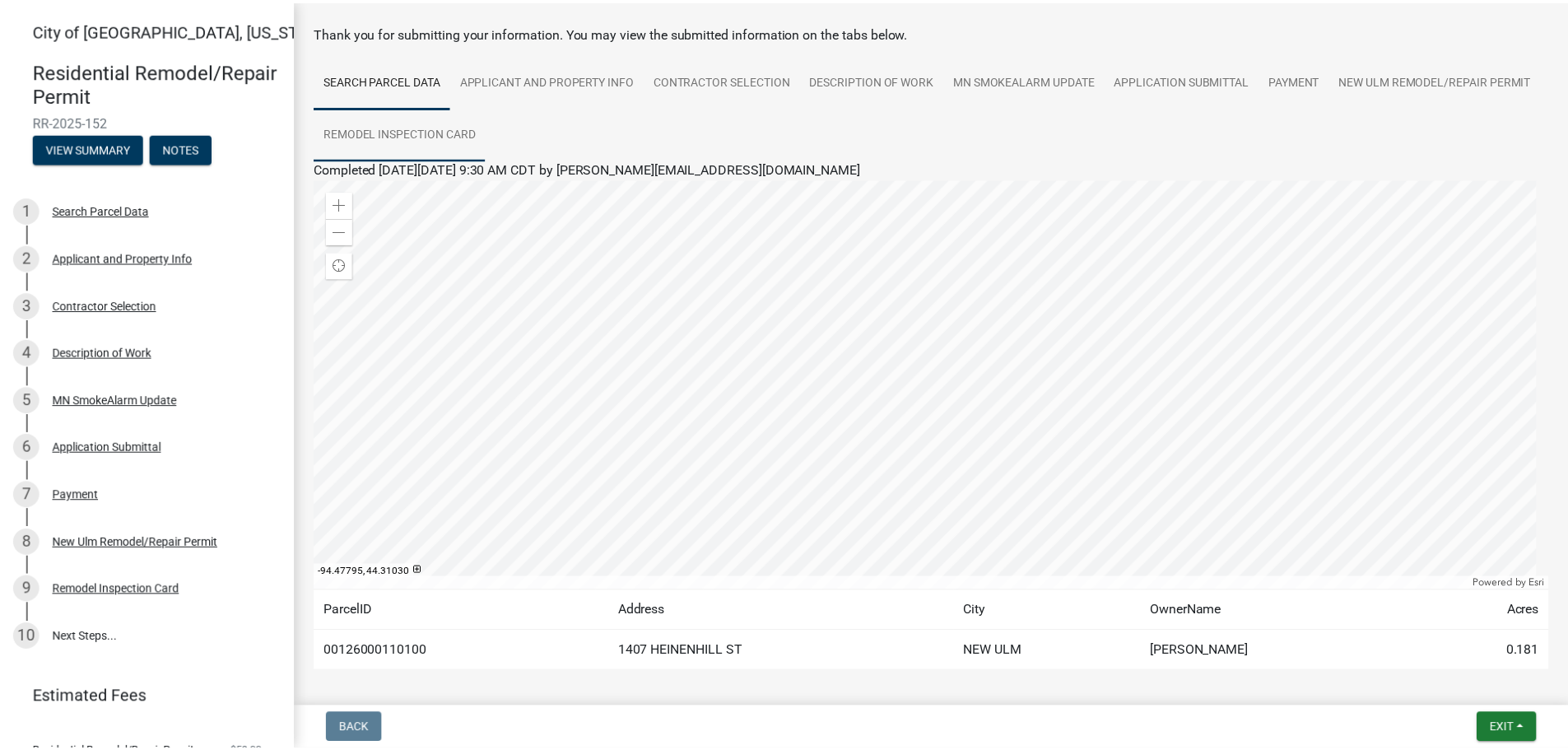
scroll to position [138, 0]
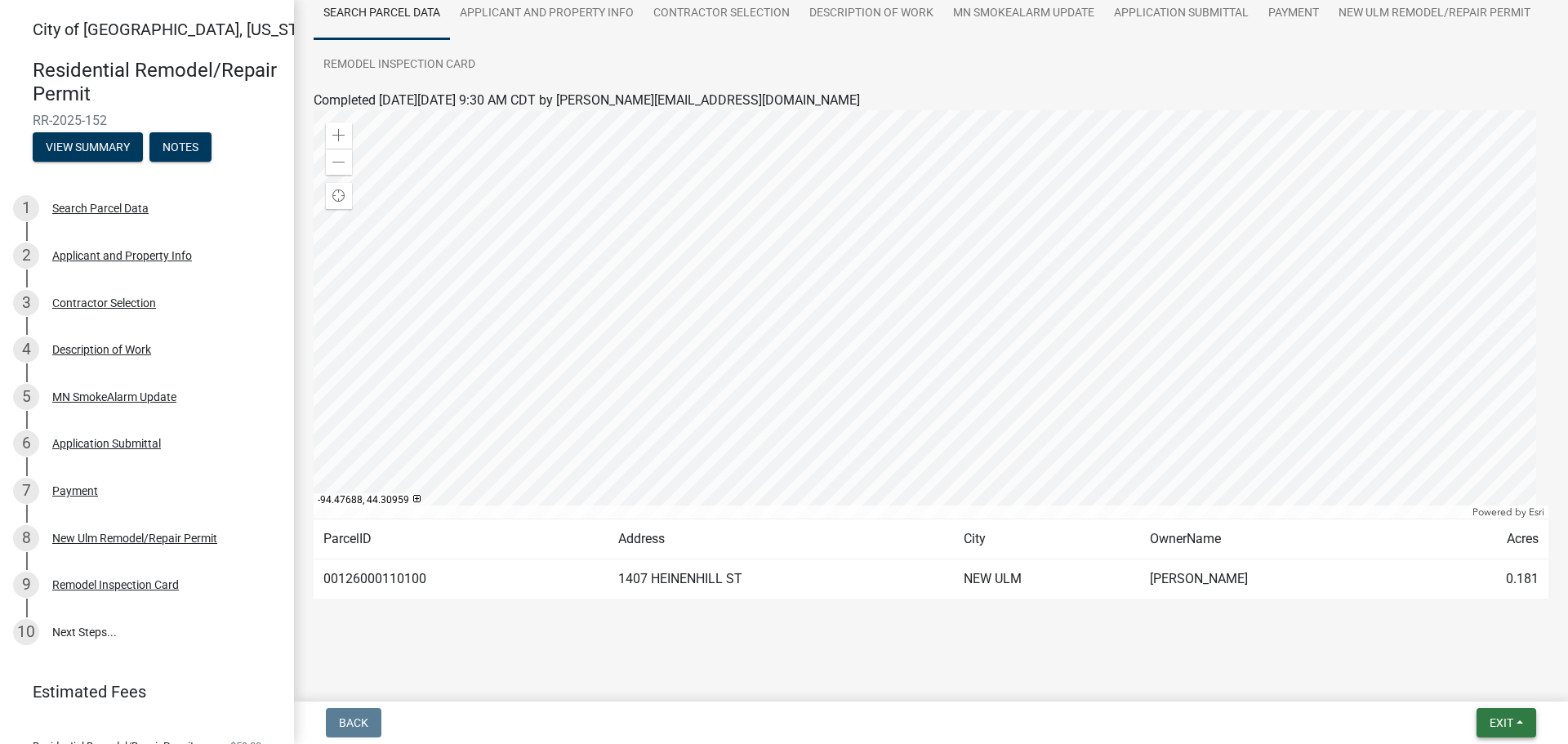
click at [1485, 722] on button "Exit" at bounding box center [1506, 723] width 60 height 29
click at [1469, 691] on button "Save & Exit" at bounding box center [1470, 680] width 131 height 39
